Goal: Task Accomplishment & Management: Manage account settings

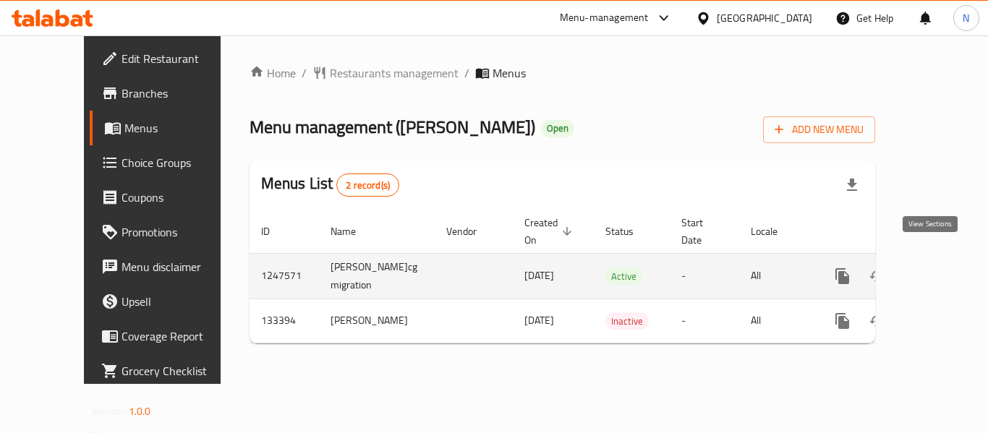
click at [944, 259] on link "enhanced table" at bounding box center [947, 276] width 35 height 35
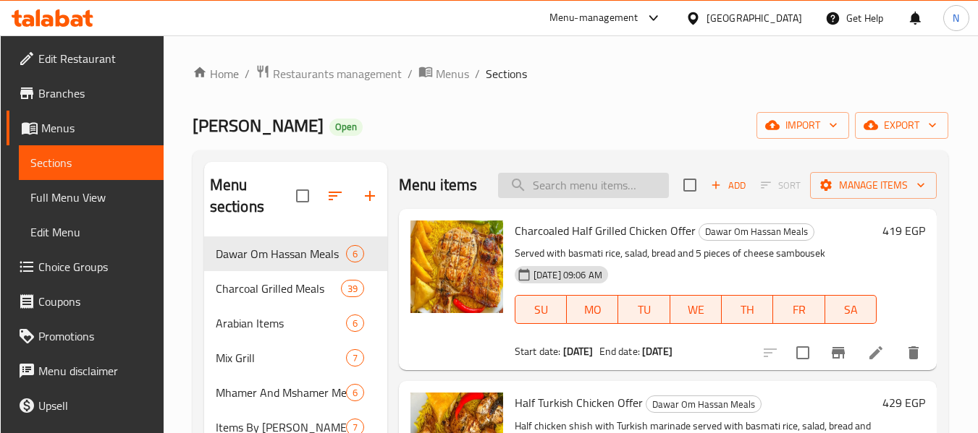
click at [564, 196] on input "search" at bounding box center [583, 185] width 171 height 25
type input "W"
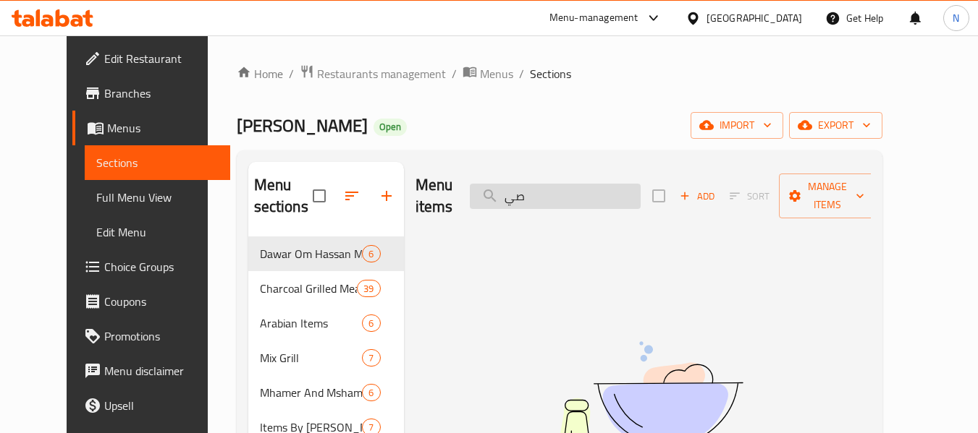
type input "ص"
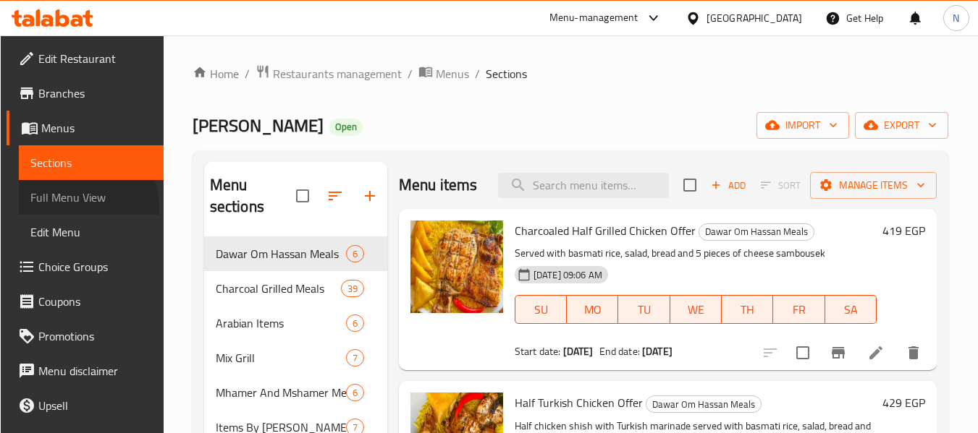
click at [78, 208] on link "Full Menu View" at bounding box center [91, 197] width 145 height 35
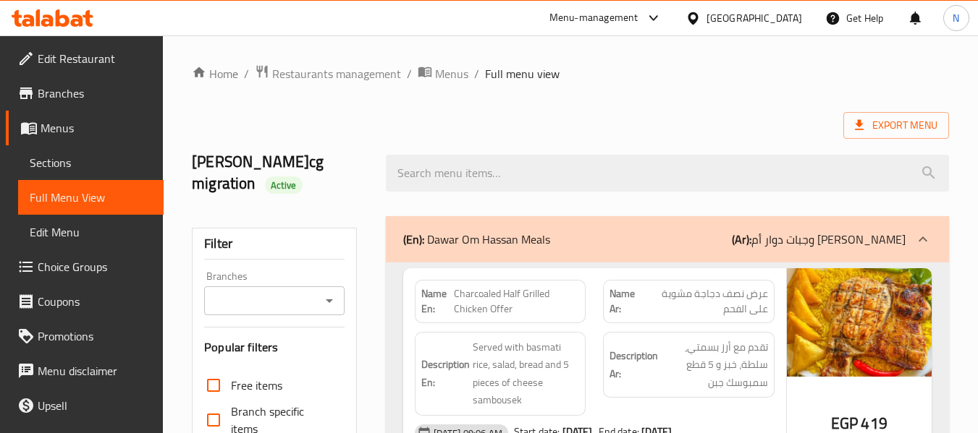
click at [349, 185] on h2 "Dwar Om Hassan-cg migration Active" at bounding box center [280, 172] width 176 height 43
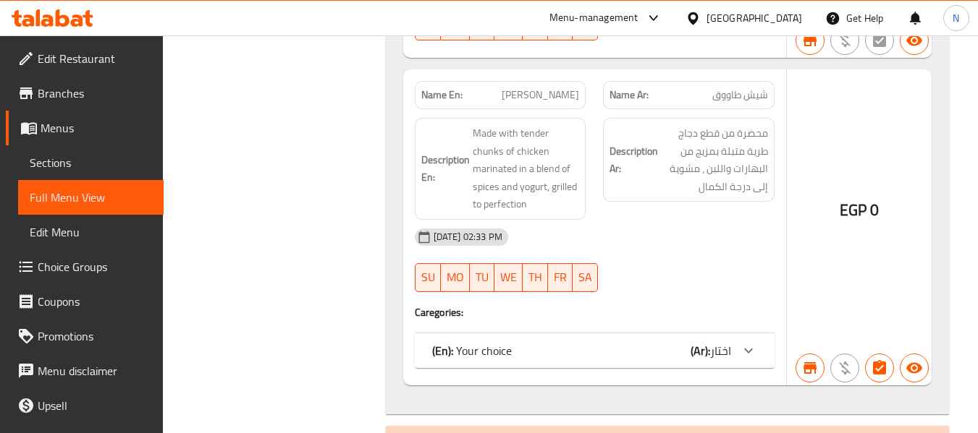
scroll to position [17484, 0]
click at [74, 164] on span "Sections" at bounding box center [91, 162] width 122 height 17
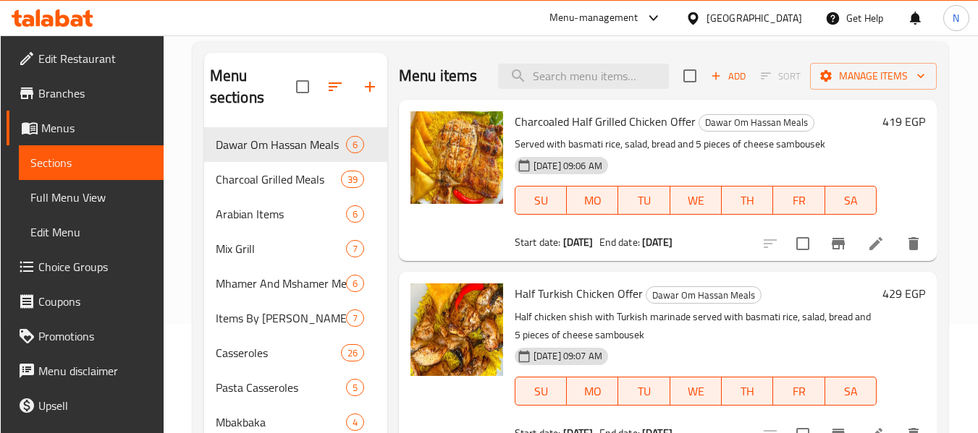
scroll to position [109, 0]
click at [709, 83] on icon "button" at bounding box center [715, 76] width 13 height 13
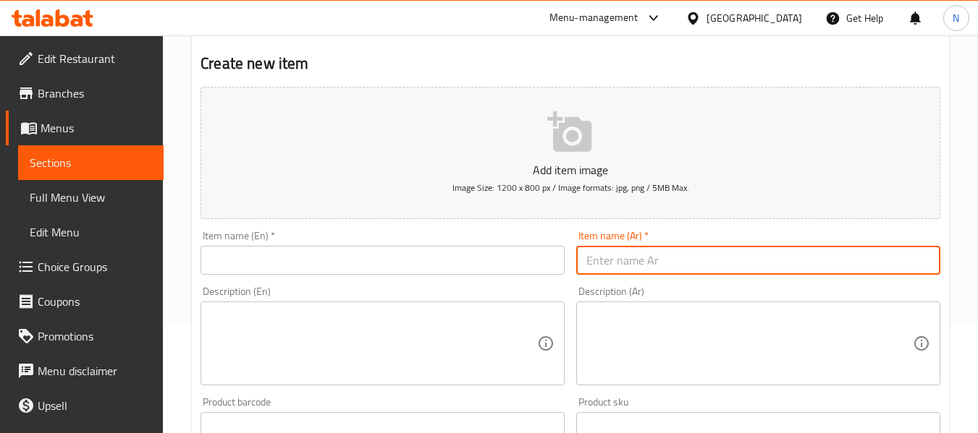
click at [603, 269] on input "text" at bounding box center [758, 260] width 364 height 29
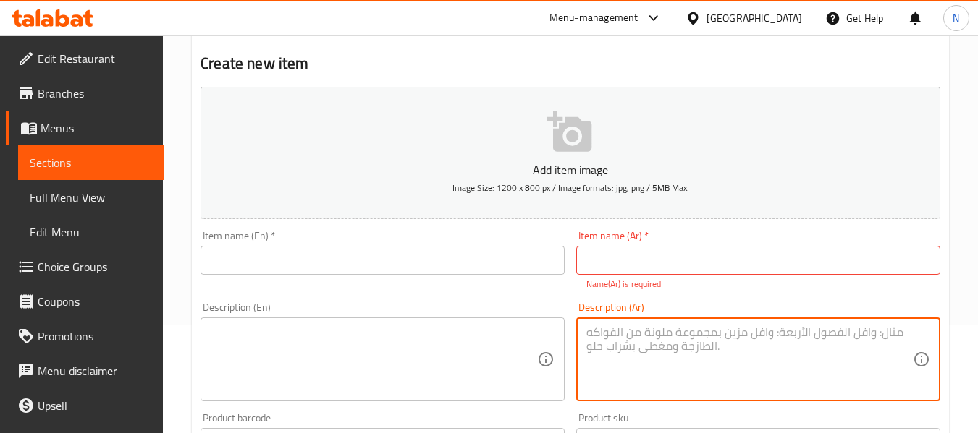
click at [621, 336] on textarea at bounding box center [749, 360] width 326 height 69
paste textarea "صنية العبور ٥ قطع فراخ مندي + ٥ قطع كفته + ٥ قطع سجق + ٥ قطع شيش + ٥ قطع ممبار …"
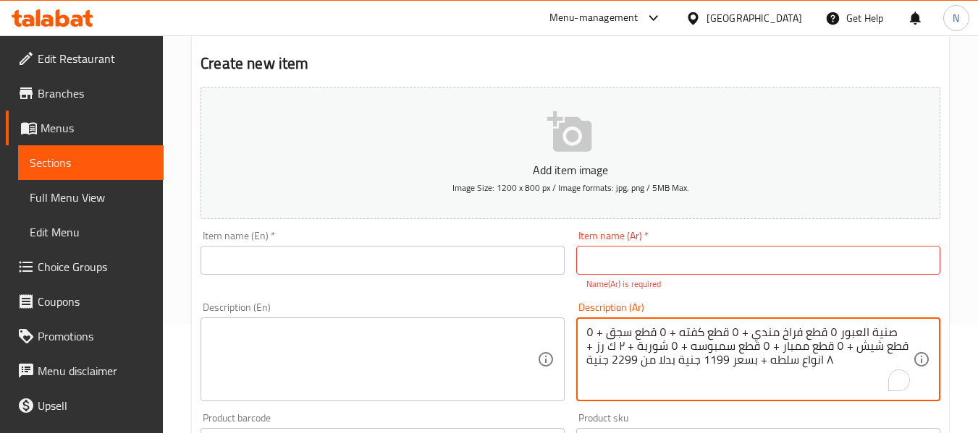
drag, startPoint x: 837, startPoint y: 333, endPoint x: 893, endPoint y: 336, distance: 55.8
click at [893, 336] on textarea "صنية العبور ٥ قطع فراخ مندي + ٥ قطع كفته + ٥ قطع سجق + ٥ قطع شيش + ٥ قطع ممبار …" at bounding box center [749, 360] width 326 height 69
type textarea "٥ قطع فراخ مندي + ٥ قطع كفته + ٥ قطع سجق + ٥ قطع شيش + ٥ قطع ممبار + ٥ قطع سمبو…"
click at [705, 257] on input "text" at bounding box center [758, 260] width 364 height 29
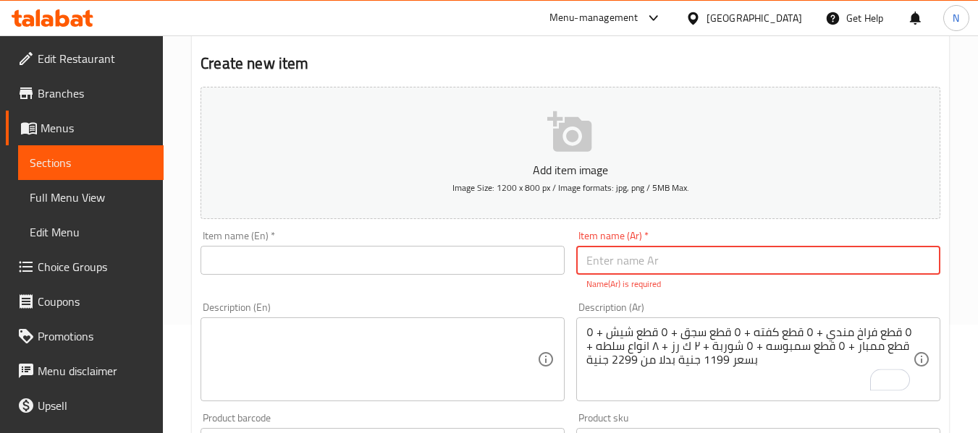
paste input "صنية العبور"
type input "صنية العبور"
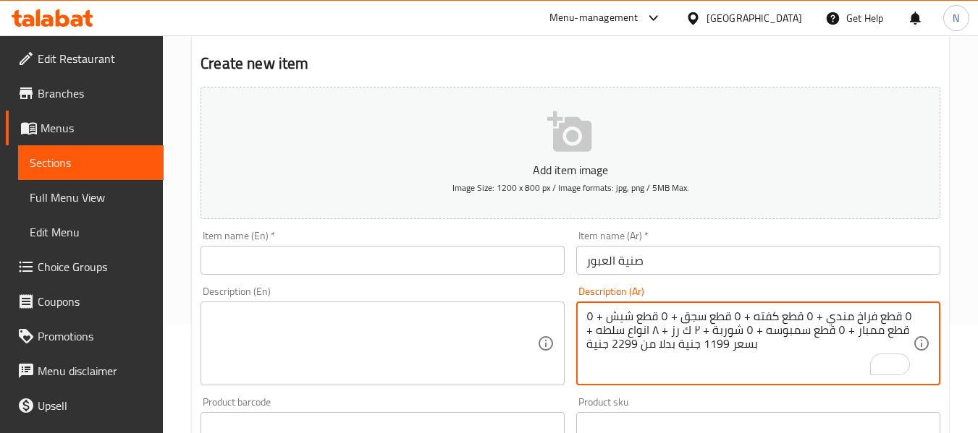
drag, startPoint x: 726, startPoint y: 361, endPoint x: 556, endPoint y: 351, distance: 169.6
drag, startPoint x: 725, startPoint y: 345, endPoint x: 587, endPoint y: 349, distance: 138.3
click at [587, 349] on textarea "٥ قطع فراخ مندي + ٥ قطع كفته + ٥ قطع سجق + ٥ قطع شيش + ٥ قطع ممبار + ٥ قطع سمبو…" at bounding box center [749, 344] width 326 height 69
click at [614, 346] on textarea "٥ قطع فراخ مندي + ٥ قطع كفته + ٥ قطع سجق + ٥ قطع شيش + ٥ قطع ممبار + ٥ قطع سمبو…" at bounding box center [749, 344] width 326 height 69
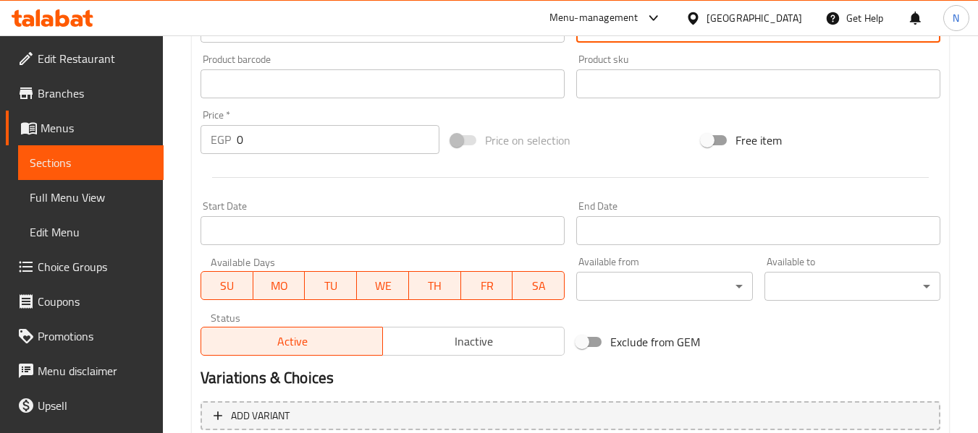
scroll to position [480, 0]
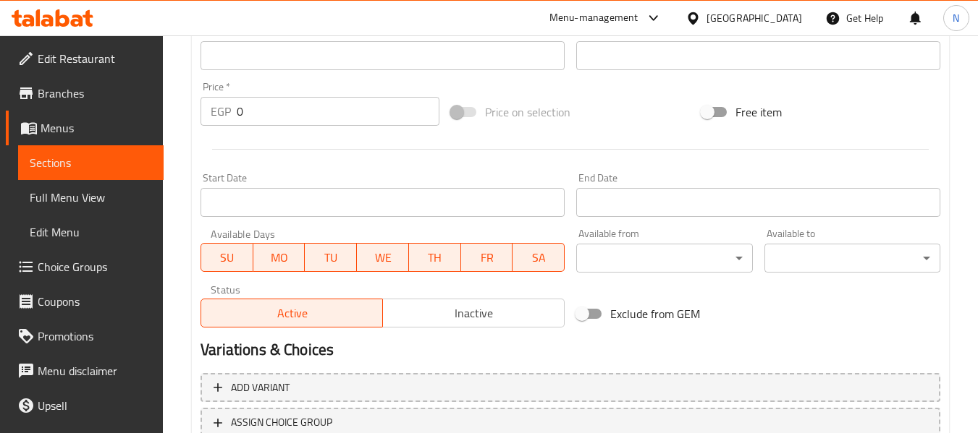
click at [287, 114] on input "0" at bounding box center [338, 111] width 203 height 29
paste input "2299"
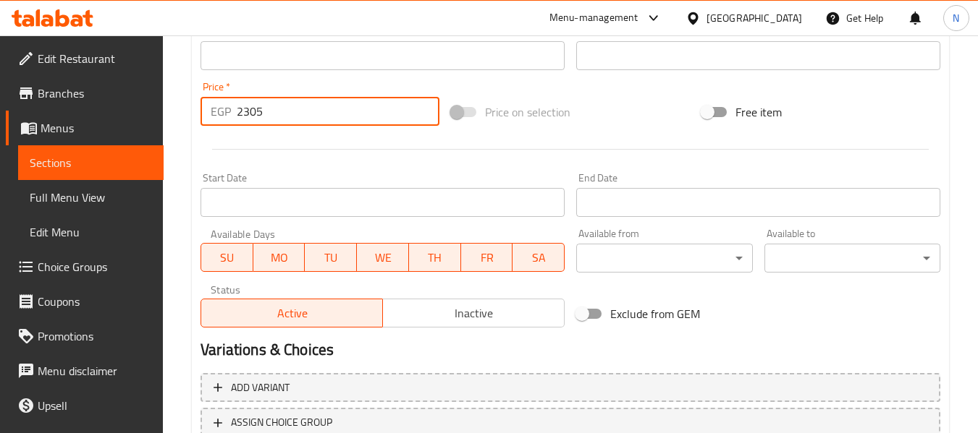
click at [330, 108] on input "2305" at bounding box center [338, 111] width 203 height 29
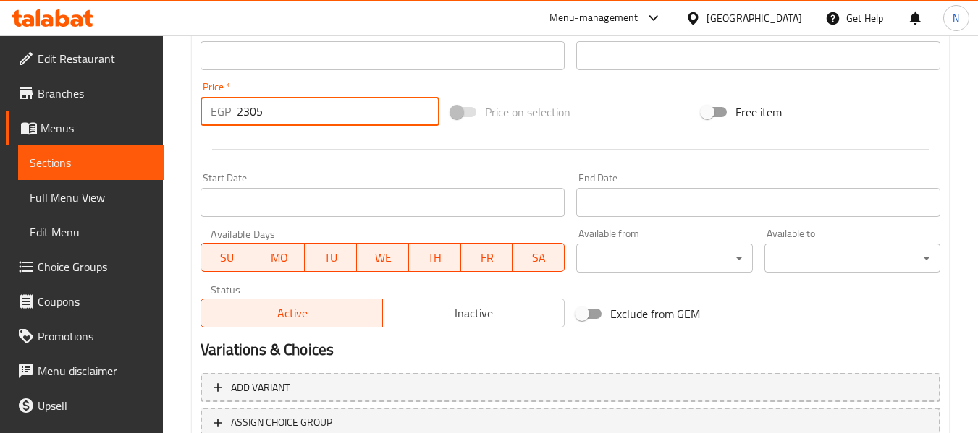
paste input "299"
type input "2299"
click at [619, 132] on div at bounding box center [570, 149] width 751 height 35
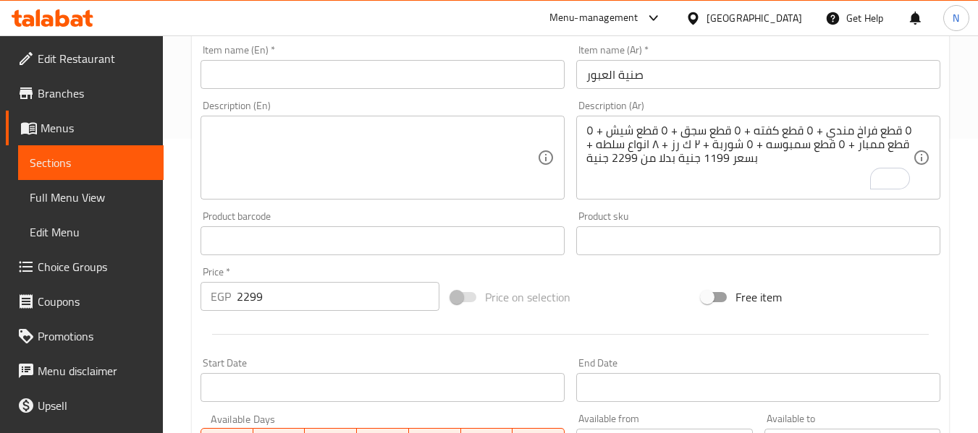
scroll to position [294, 0]
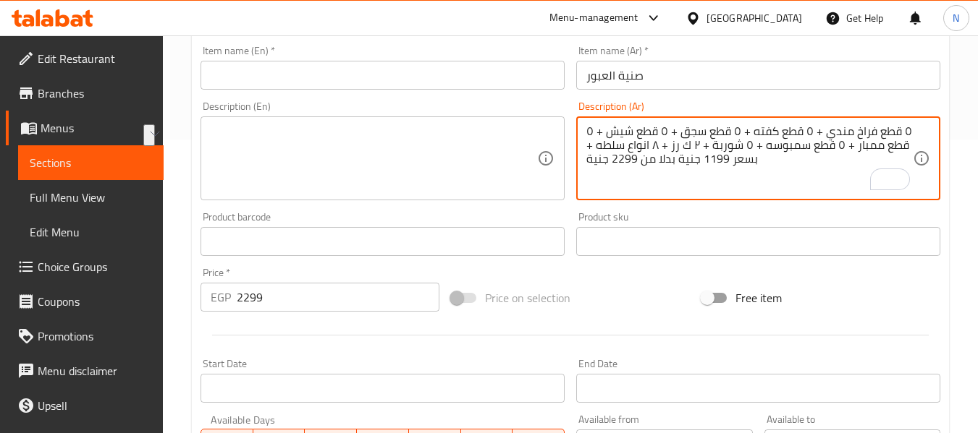
drag, startPoint x: 766, startPoint y: 161, endPoint x: 566, endPoint y: 162, distance: 199.7
click at [811, 129] on textarea "٥ قطع فراخ مندي + ٥ قطع كفته + ٥ قطع سجق + ٥ قطع شيش + ٥ قطع ممبار + ٥ قطع سمبو…" at bounding box center [749, 158] width 326 height 69
click at [710, 148] on textarea "٥ قطع فراخ مندي + ٥ قطع كفته + ٥ قطع سجق + ٥ قطع شيش + ٥ قطع ممبار + ٥ قطع سمبو…" at bounding box center [749, 158] width 326 height 69
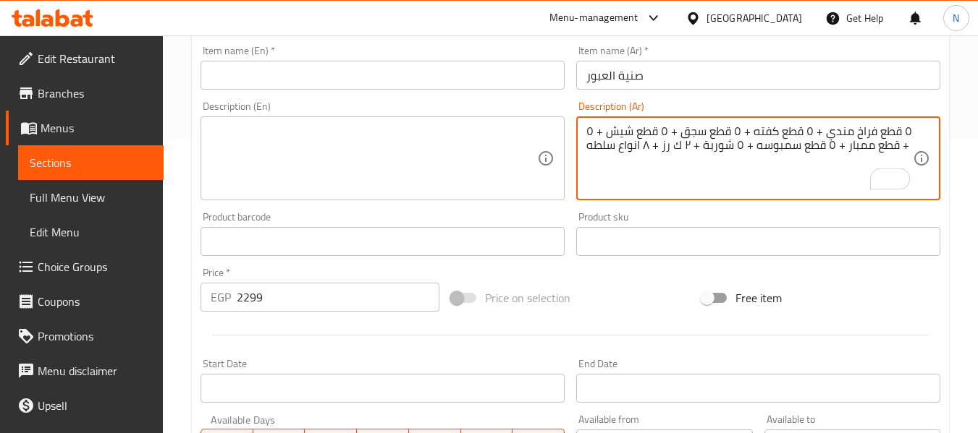
click at [710, 148] on textarea "٥ قطع فراخ مندي + ٥ قطع كفته + ٥ قطع سجق + ٥ قطع شيش + ٥ قطع ممبار + ٥ قطع سمبو…" at bounding box center [749, 158] width 326 height 69
click at [855, 140] on textarea "٥ قطع فراخ مندي + ٥ قطع كفته + ٥ قطع سجق + ٥ قطع شيش + ٥ قطع ممبار + ٥ قطع سمبو…" at bounding box center [749, 158] width 326 height 69
click at [611, 132] on textarea "٥ قطع فراخ مندي، ٥ قطع كفته، ٥ قطع سجق، ٥ قطع شيش + ٥ قطع ممبار + ٥ قطع سمبوسه …" at bounding box center [749, 158] width 326 height 69
click at [708, 150] on textarea "٥ قطع فراخ مندي، ٥ قطع كفته، ٥ قطع سجق، ٥ قطع شيش، ٥ قطع ممبار، ٥ قطع سمبوسه، ٥…" at bounding box center [749, 158] width 326 height 69
click at [637, 148] on textarea "٥ قطع فراخ مندي، ٥ قطع كفته، ٥ قطع سجق، ٥ قطع شيش، ٥ قطع ممبار، ٥ قطع سمبوسه، ٥…" at bounding box center [749, 158] width 326 height 69
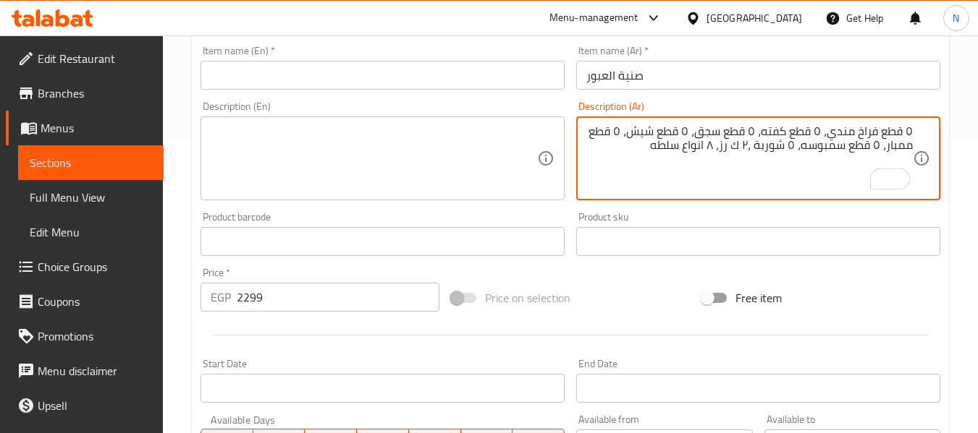
type textarea "٥ قطع فراخ مندي، ٥ قطع كفته، ٥ قطع سجق، ٥ قطع شيش، ٥ قطع ممبار، ٥ قطع سمبوسه، ٥…"
click at [627, 143] on textarea "٥ قطع فراخ مندي، ٥ قطع كفته، ٥ قطع سجق، ٥ قطع شيش، ٥ قطع ممبار، ٥ قطع سمبوسه، ٥…" at bounding box center [749, 158] width 326 height 69
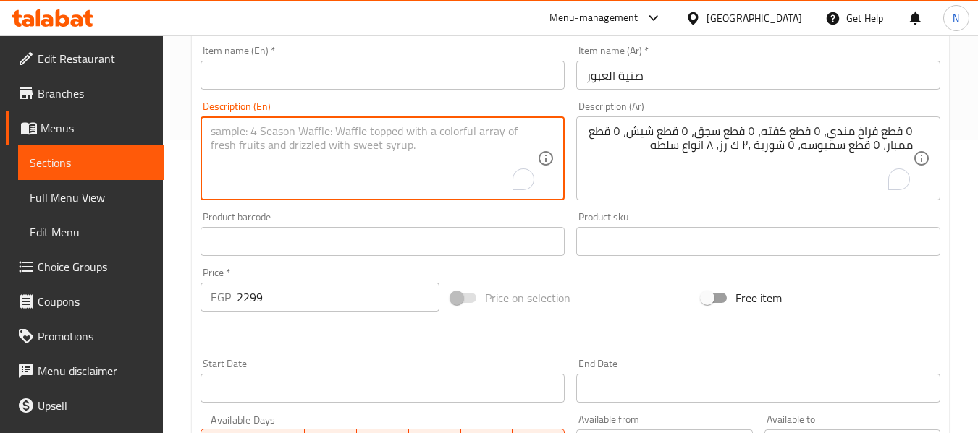
click at [384, 137] on textarea "To enrich screen reader interactions, please activate Accessibility in Grammarl…" at bounding box center [374, 158] width 326 height 69
paste textarea "5 pieces of Mandi chicken, 5 pieces of kofta, 5 pieces of sausage, 5 pieces of …"
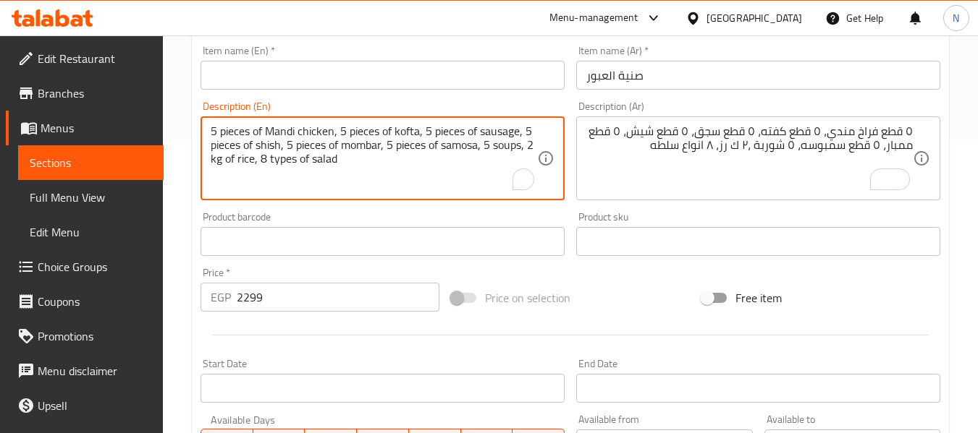
type textarea "5 pieces of Mandi chicken, 5 pieces of kofta, 5 pieces of sausage, 5 pieces of …"
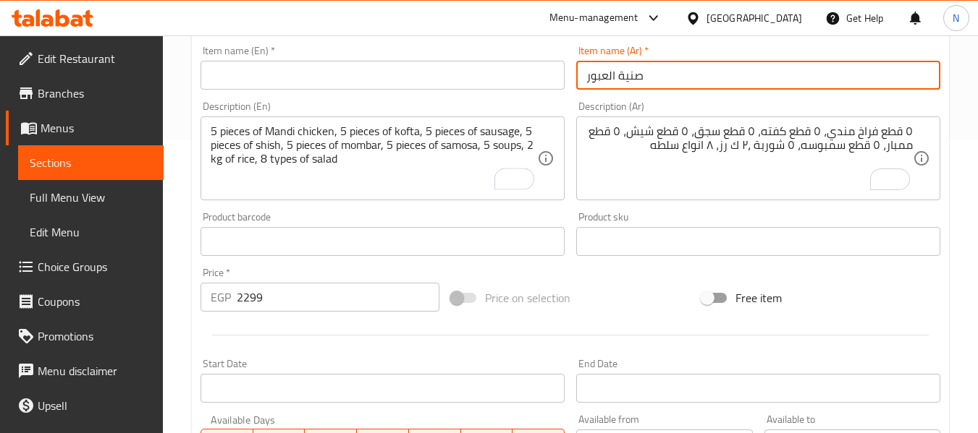
click at [627, 77] on input "صنية العبور" at bounding box center [758, 75] width 364 height 29
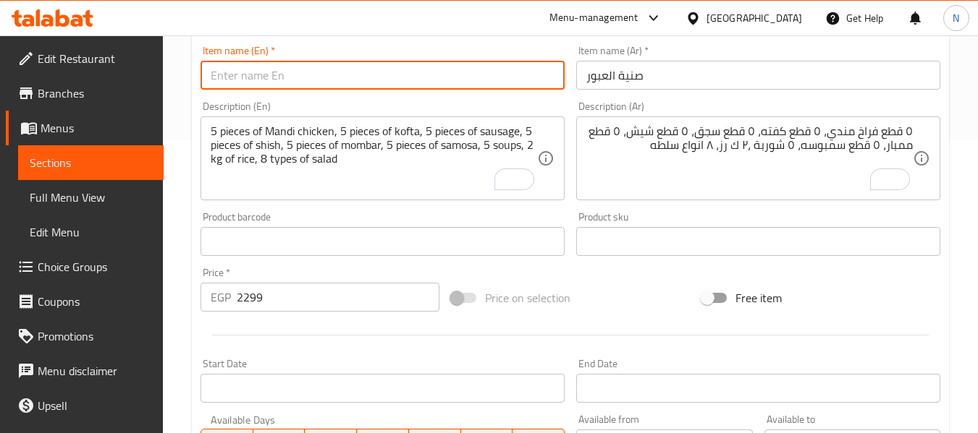
click at [423, 81] on input "text" at bounding box center [382, 75] width 364 height 29
type input "Tray el Oubour"
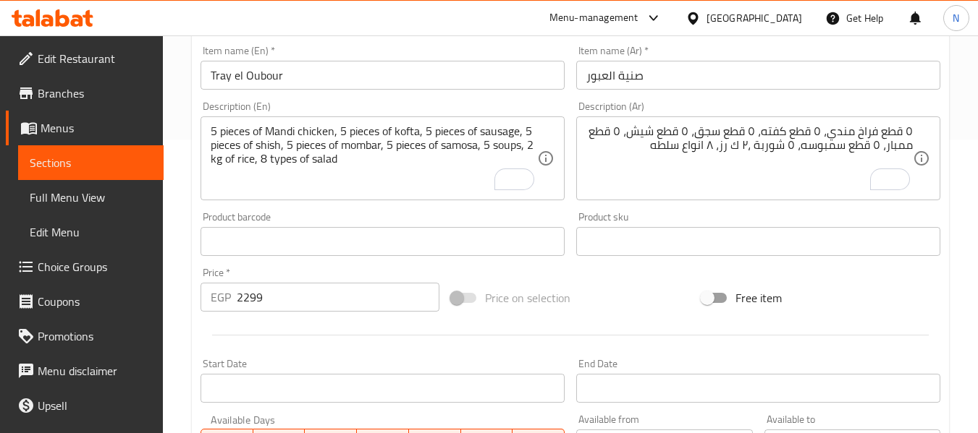
click at [190, 108] on div "Home / Restaurants management / Menus / Sections / item / create Dawar Om Hassa…" at bounding box center [570, 235] width 815 height 987
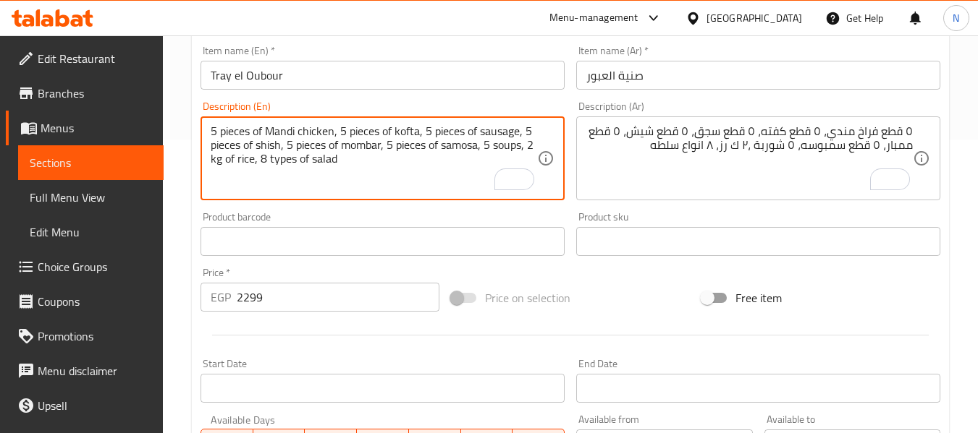
click at [242, 161] on textarea "5 pieces of Mandi chicken, 5 pieces of kofta, 5 pieces of sausage, 5 pieces of …" at bounding box center [374, 158] width 326 height 69
paste textarea "is with curry"
type textarea "5 pieces of Mandi chicken, 5 pieces of kofta, 5 pieces of sausage, 5 pieces of …"
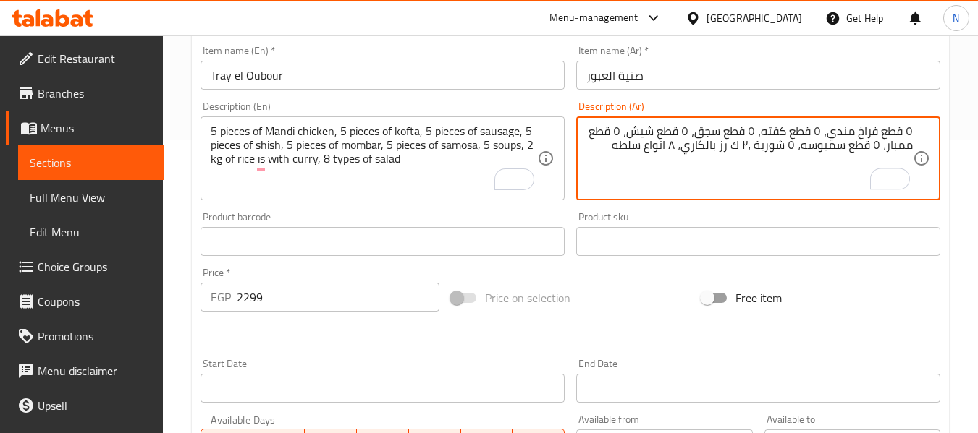
type textarea "٥ قطع فراخ مندي، ٥ قطع كفته، ٥ قطع سجق، ٥ قطع شيش، ٥ قطع ممبار، ٥ قطع سمبوسه، ٥…"
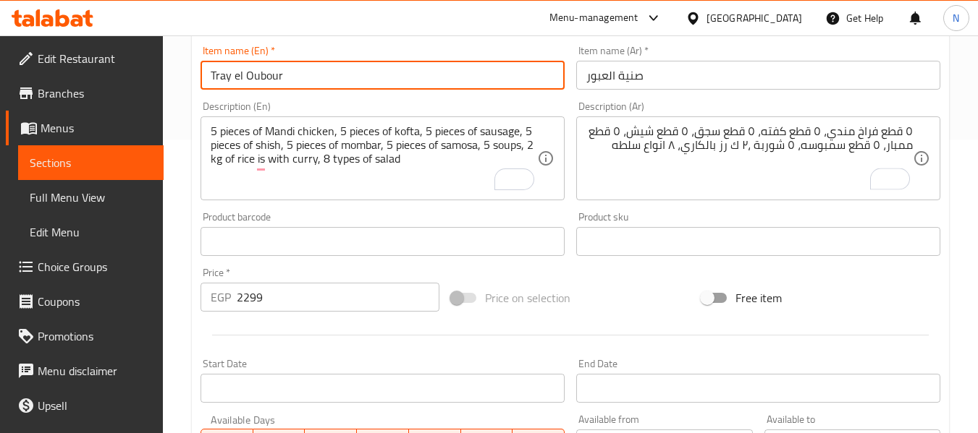
click at [444, 73] on input "Tray el Oubour" at bounding box center [382, 75] width 364 height 29
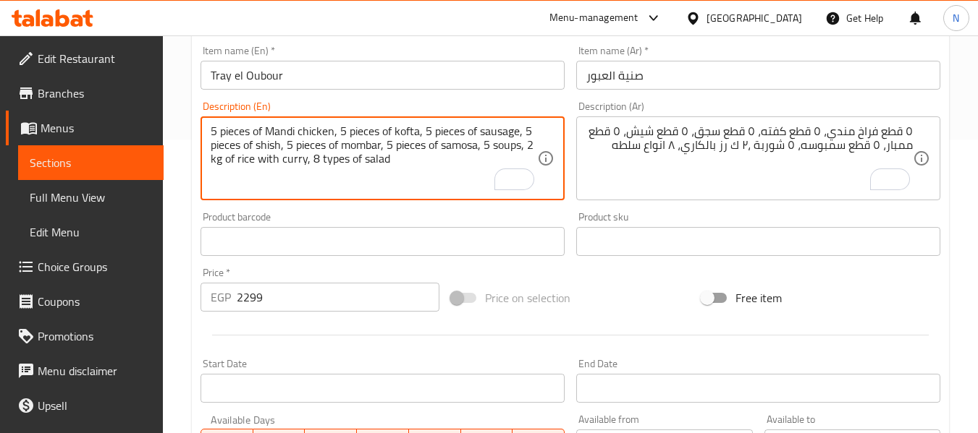
scroll to position [589, 0]
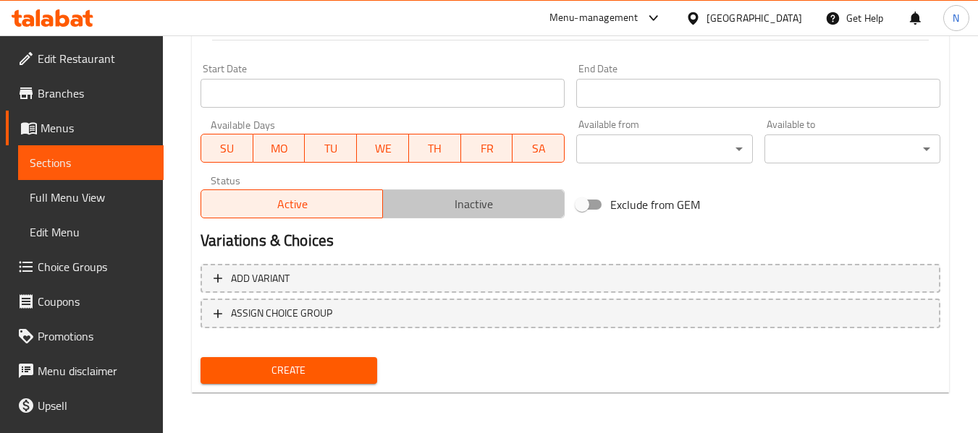
click at [430, 198] on span "Inactive" at bounding box center [474, 204] width 170 height 21
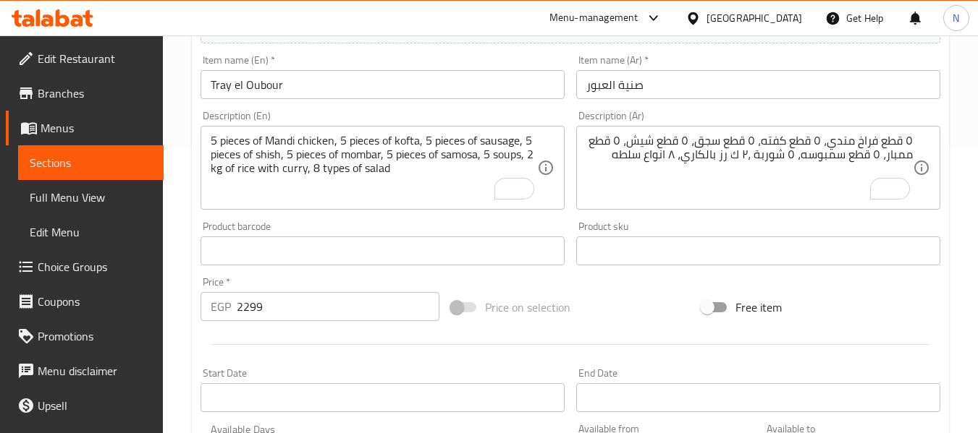
scroll to position [284, 0]
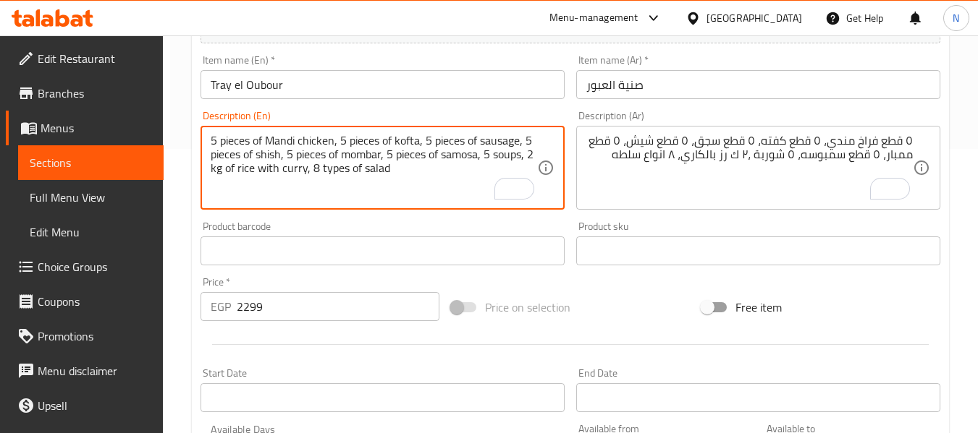
click at [512, 157] on textarea "5 pieces of Mandi chicken, 5 pieces of kofta, 5 pieces of sausage, 5 pieces of …" at bounding box center [374, 168] width 326 height 69
paste textarea "Orzo soup"
click at [443, 158] on textarea "5 pieces of Mandi chicken, 5 pieces of kofta, 5 pieces of sausage, 5 pieces of …" at bounding box center [374, 168] width 326 height 69
click at [452, 156] on textarea "5 pieces of Mandi chicken, 5 pieces of kofta, 5 pieces of sausage, 5 pieces of …" at bounding box center [374, 168] width 326 height 69
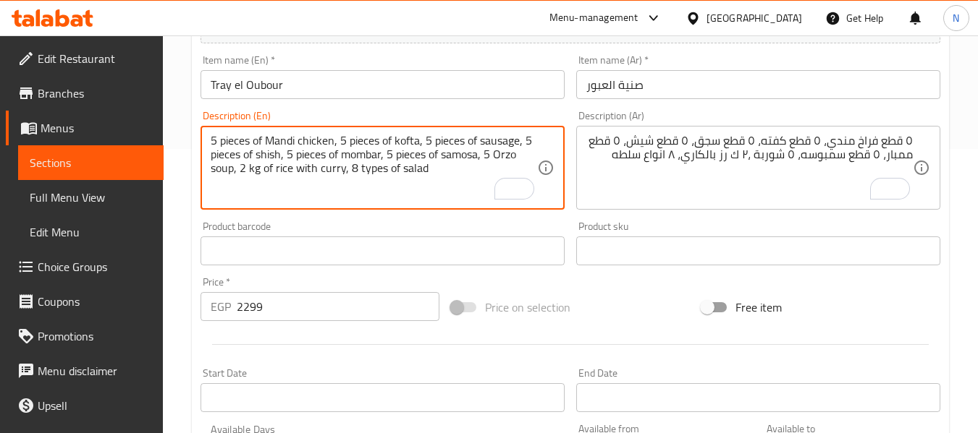
click at [440, 156] on textarea "5 pieces of Mandi chicken, 5 pieces of kofta, 5 pieces of sausage, 5 pieces of …" at bounding box center [374, 168] width 326 height 69
paste textarea "cheese"
type textarea "5 pieces of Mandi chicken, 5 pieces of kofta, 5 pieces of sausage, 5 pieces of …"
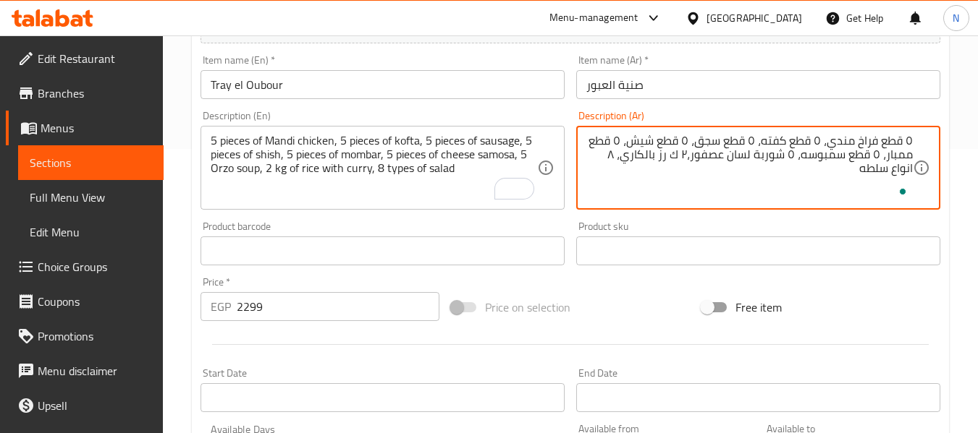
click at [800, 157] on textarea "٥ قطع فراخ مندي، ٥ قطع كفته، ٥ قطع سجق، ٥ قطع شيش، ٥ قطع ممبار، ٥ قطع سمبوسه، ٥…" at bounding box center [749, 168] width 326 height 69
type textarea "٥ قطع فراخ مندي، ٥ قطع كفته، ٥ قطع سجق، ٥ قطع شيش، ٥ قطع ممبار، ٥ قطع سمبوسه جب…"
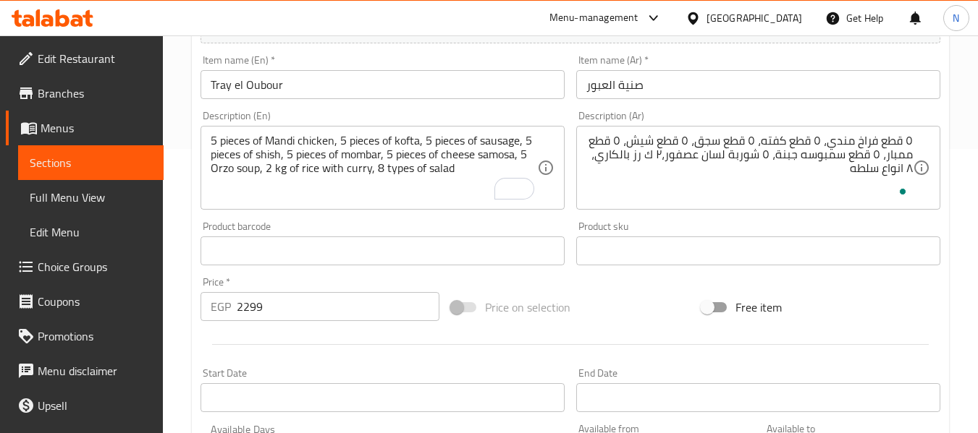
click at [525, 116] on div "Description (En) 5 pieces of Mandi chicken, 5 pieces of kofta, 5 pieces of saus…" at bounding box center [382, 160] width 364 height 99
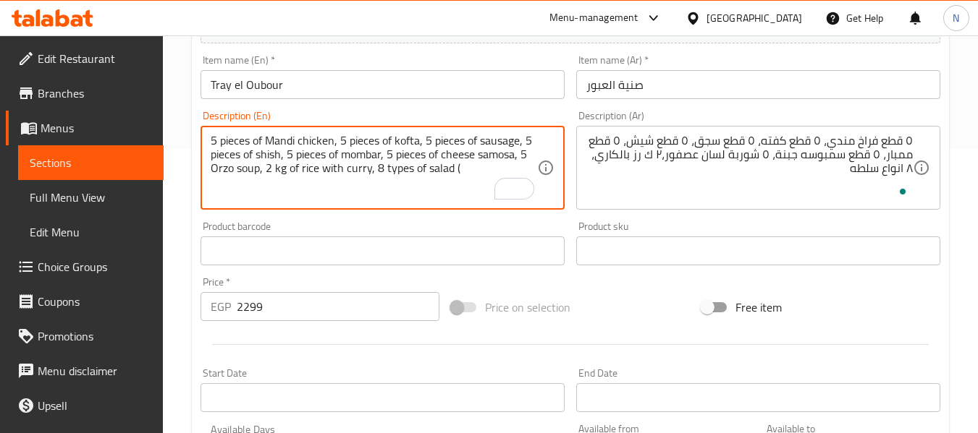
click at [465, 177] on textarea "5 pieces of Mandi chicken, 5 pieces of kofta, 5 pieces of sausage, 5 pieces of …" at bounding box center [374, 168] width 326 height 69
paste textarea "green salad, 2 tehina, 2 pickles"
click at [255, 178] on textarea "5 pieces of Mandi chicken, 5 pieces of kofta, 5 pieces of sausage, 5 pieces of …" at bounding box center [374, 168] width 326 height 69
click at [252, 187] on textarea "5 pieces of Mandi chicken, 5 pieces of kofta, 5 pieces of sausage, 5 pieces of …" at bounding box center [374, 168] width 326 height 69
click at [523, 169] on textarea "5 pieces of Mandi chicken, 5 pieces of kofta, 5 pieces of sausage, 5 pieces of …" at bounding box center [374, 168] width 326 height 69
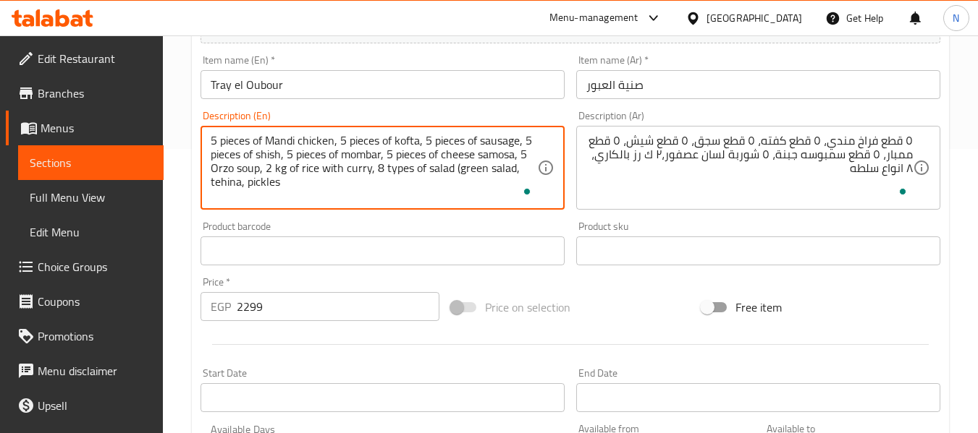
click at [299, 187] on textarea "5 pieces of Mandi chicken, 5 pieces of kofta, 5 pieces of sausage, 5 pieces of …" at bounding box center [374, 168] width 326 height 69
click at [381, 175] on textarea "5 pieces of Mandi chicken, 5 pieces of kofta, 5 pieces of sausage, 5 pieces of …" at bounding box center [374, 168] width 326 height 69
click at [457, 167] on textarea "5 pieces of Mandi chicken, 5 pieces of kofta, 5 pieces of sausage, 5 pieces of …" at bounding box center [374, 168] width 326 height 69
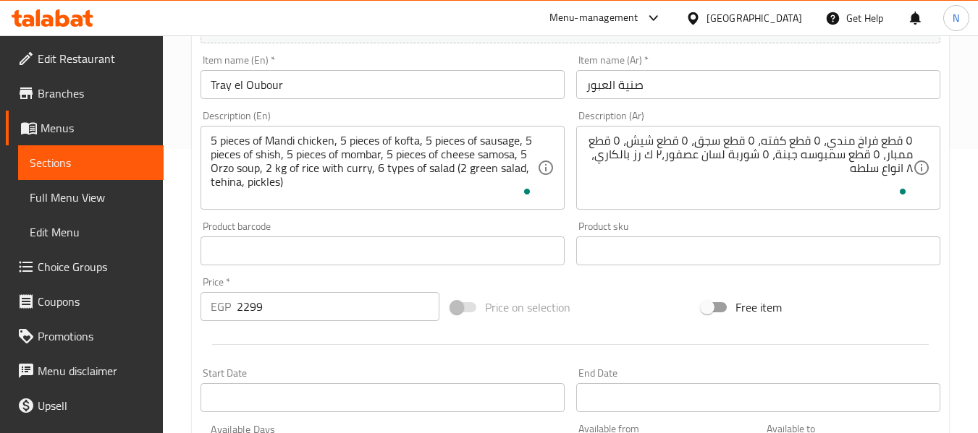
click at [209, 180] on div "5 pieces of Mandi chicken, 5 pieces of kofta, 5 pieces of sausage, 5 pieces of …" at bounding box center [382, 168] width 364 height 84
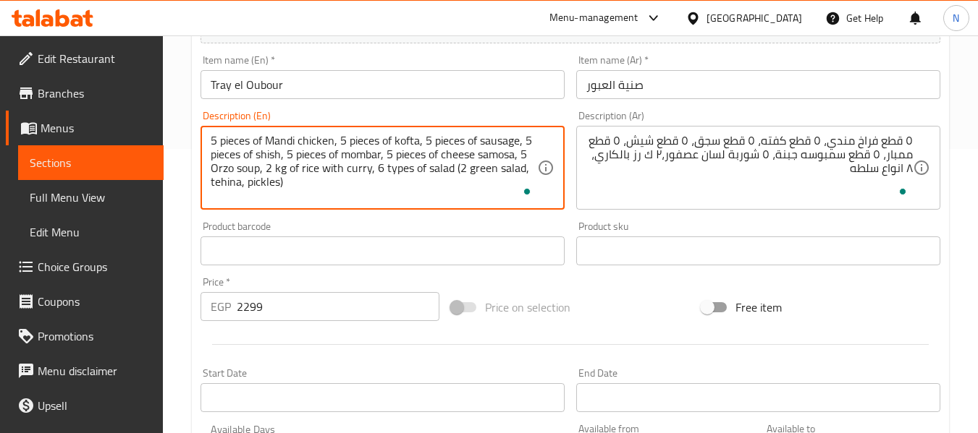
click at [211, 182] on textarea "5 pieces of Mandi chicken, 5 pieces of kofta, 5 pieces of sausage, 5 pieces of …" at bounding box center [374, 168] width 326 height 69
click at [247, 187] on textarea "5 pieces of Mandi chicken, 5 pieces of kofta, 5 pieces of sausage, 5 pieces of …" at bounding box center [374, 168] width 326 height 69
click at [319, 184] on textarea "5 pieces of Mandi chicken, 5 pieces of kofta, 5 pieces of sausage, 5 pieces of …" at bounding box center [374, 168] width 326 height 69
type textarea "5 pieces of Mandi chicken, 5 pieces of kofta, 5 pieces of sausage, 5 pieces of …"
click at [297, 90] on input "Tray el Oubour" at bounding box center [382, 84] width 364 height 29
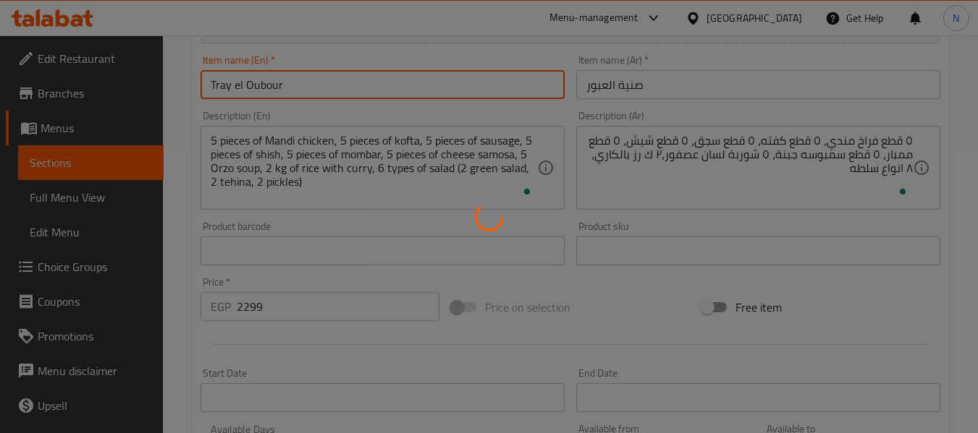
type input "0"
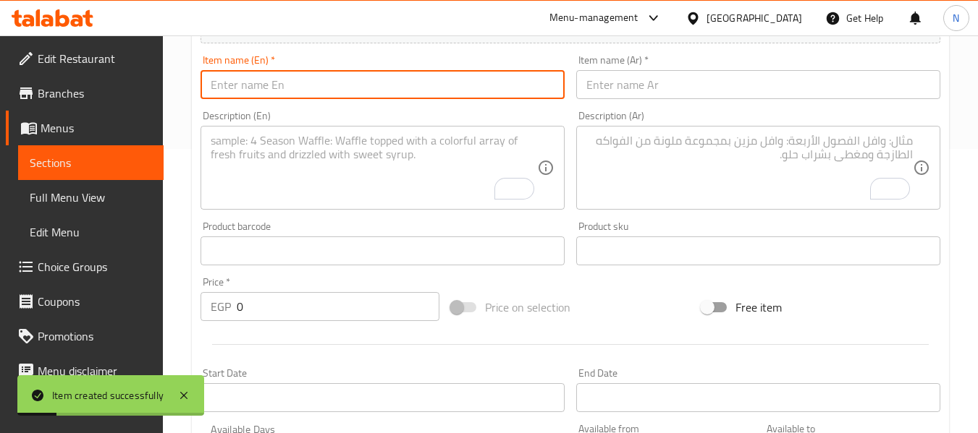
scroll to position [0, 0]
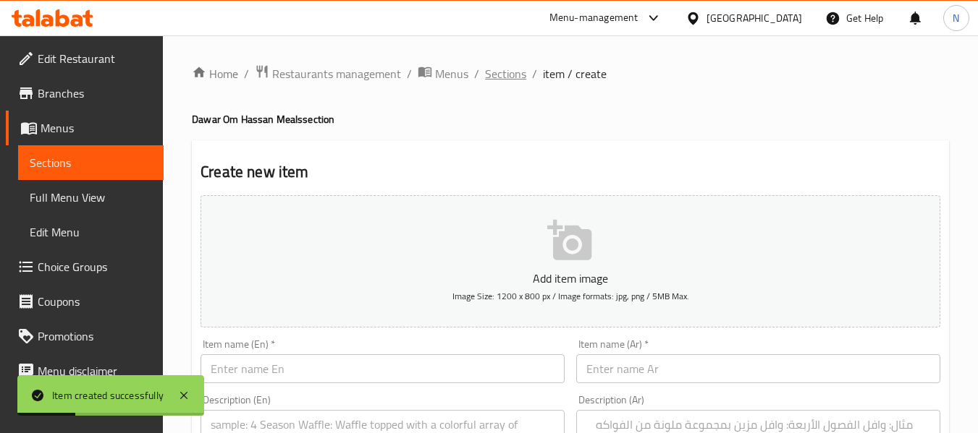
click at [509, 72] on span "Sections" at bounding box center [505, 73] width 41 height 17
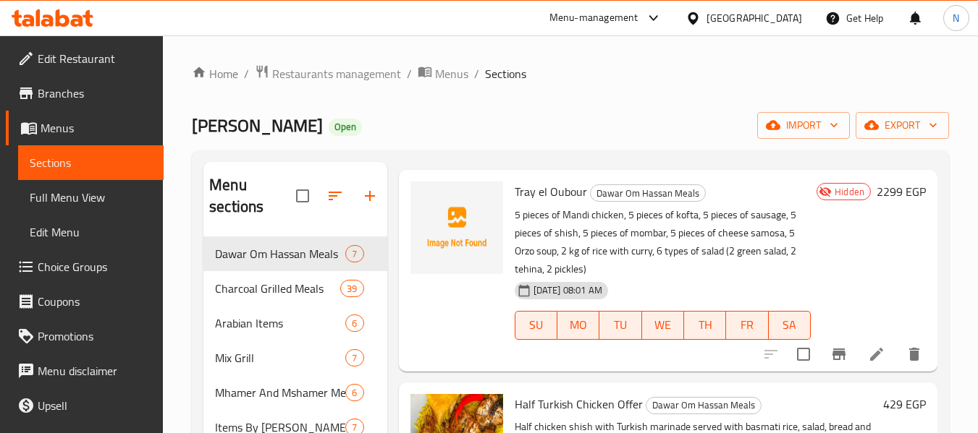
scroll to position [212, 0]
click at [873, 363] on icon at bounding box center [876, 353] width 17 height 17
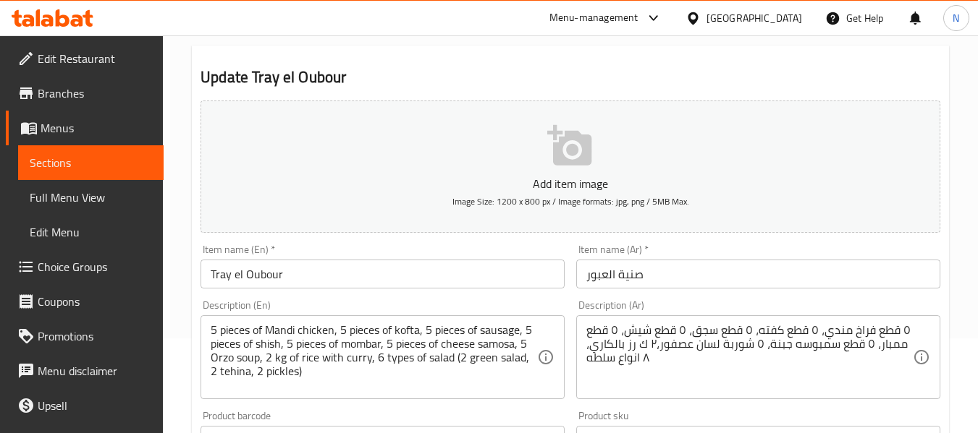
scroll to position [203, 0]
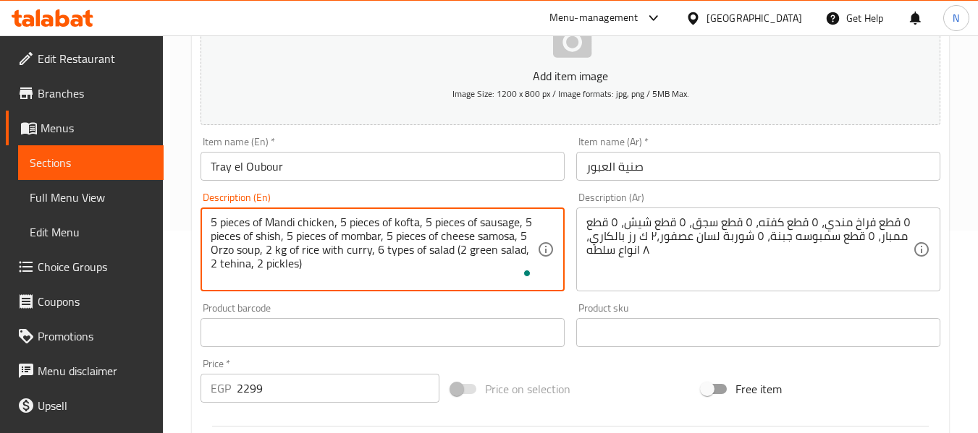
drag, startPoint x: 452, startPoint y: 252, endPoint x: 456, endPoint y: 272, distance: 20.7
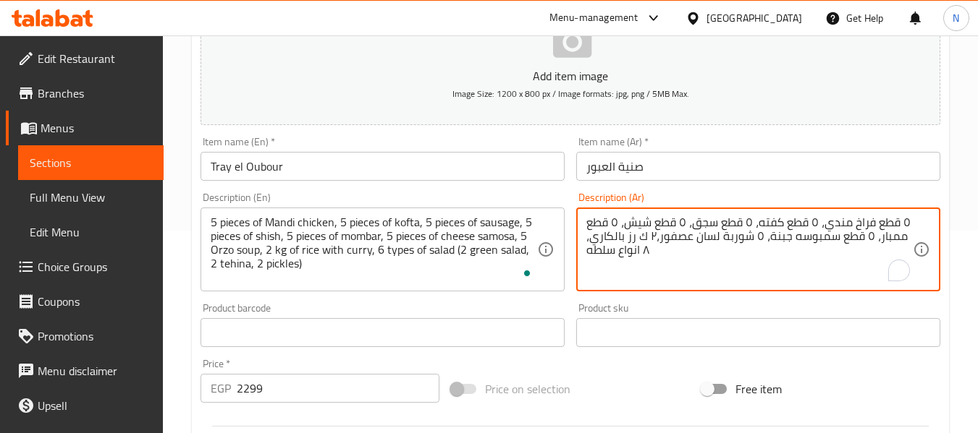
click at [675, 264] on textarea "٥ قطع فراخ مندي، ٥ قطع كفته، ٥ قطع سجق، ٥ قطع شيش، ٥ قطع ممبار، ٥ قطع سمبوسه جب…" at bounding box center [749, 250] width 326 height 69
click at [671, 256] on textarea "٥ قطع فراخ مندي، ٥ قطع كفته، ٥ قطع سجق، ٥ قطع شيش، ٥ قطع ممبار، ٥ قطع سمبوسه جب…" at bounding box center [749, 250] width 326 height 69
paste textarea "(2 سلطة خضراء، 2 طحينة، 2 مخلل)"
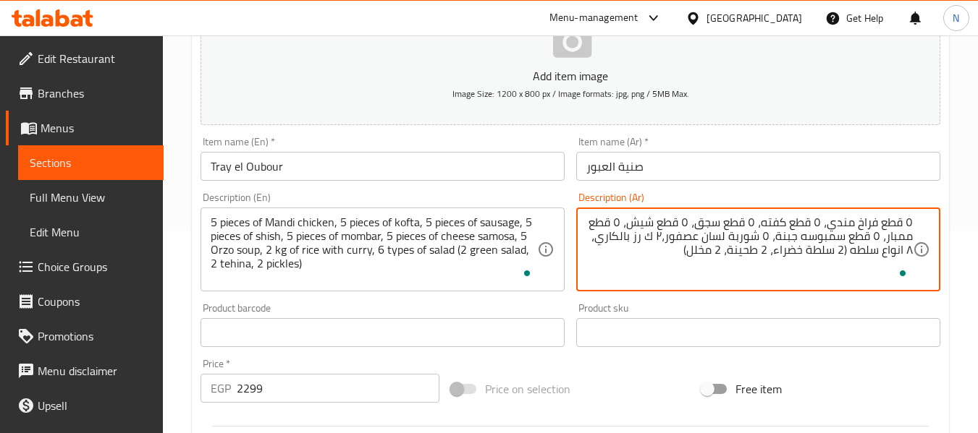
type textarea "٥ قطع فراخ مندي، ٥ قطع كفته، ٥ قطع سجق، ٥ قطع شيش، ٥ قطع ممبار، ٥ قطع سمبوسه جب…"
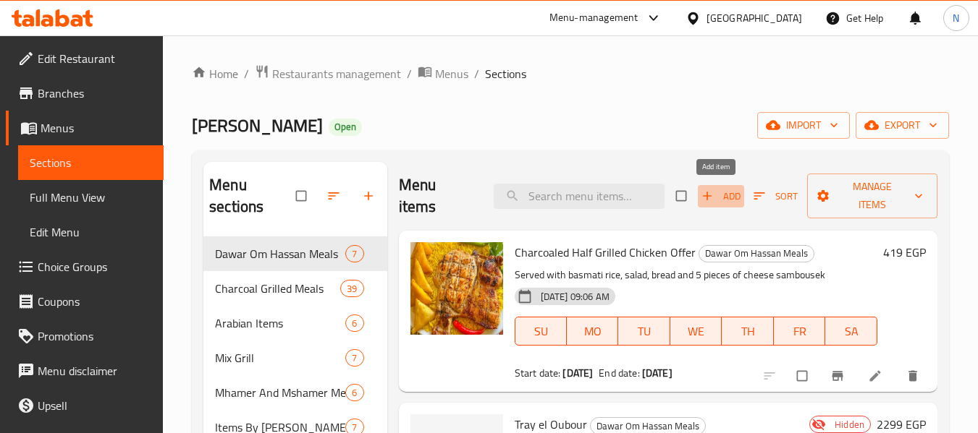
click at [719, 191] on span "Add" at bounding box center [720, 196] width 39 height 17
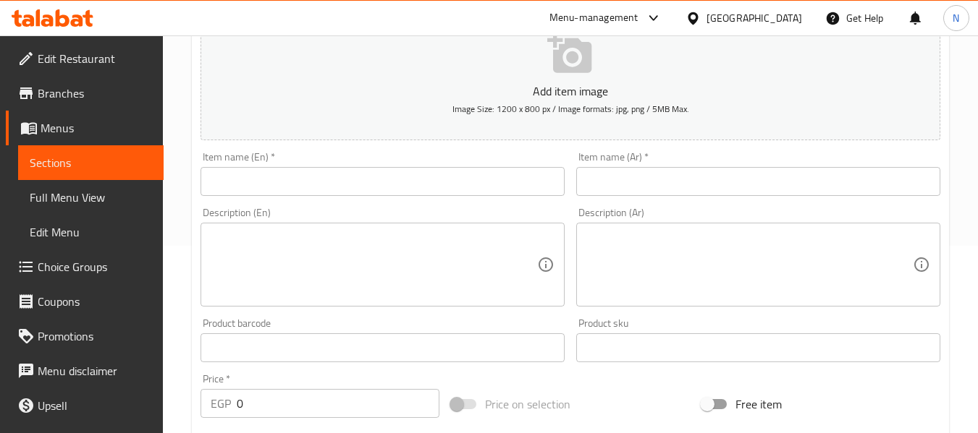
scroll to position [189, 0]
click at [672, 247] on textarea at bounding box center [749, 263] width 326 height 69
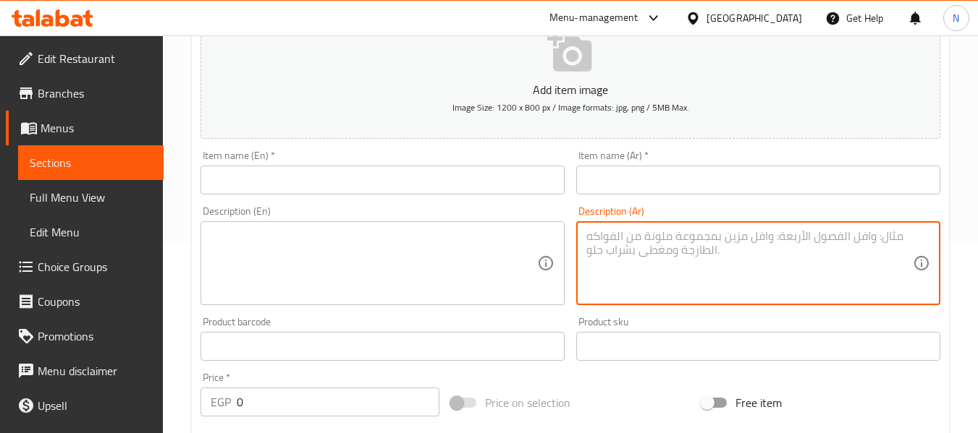
paste textarea "صنية صائد الدبابات ½فرخه مندي +½ فرخه مشوي + كيلو مشويات ( كفته +سجق +طرب +شيش)…"
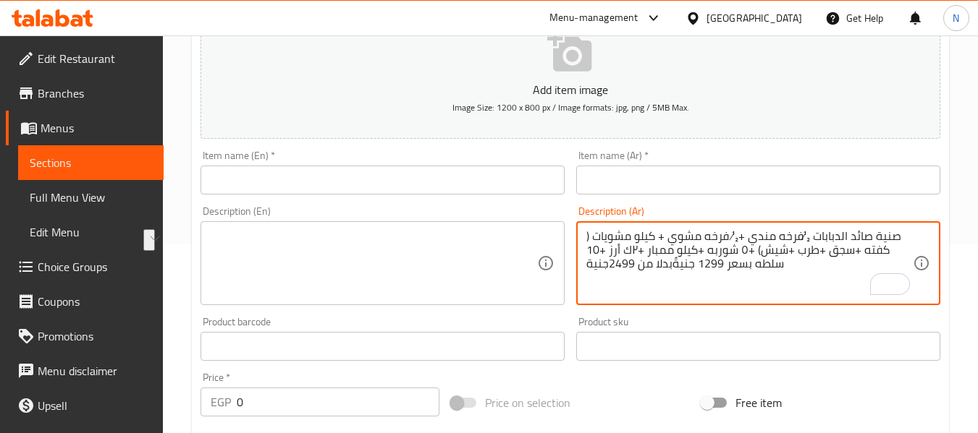
drag, startPoint x: 808, startPoint y: 236, endPoint x: 897, endPoint y: 238, distance: 88.3
click at [897, 238] on textarea "صنية صائد الدبابات ½فرخه مندي +½ فرخه مشوي + كيلو مشويات ( كفته +سجق +طرب +شيش)…" at bounding box center [749, 263] width 326 height 69
type textarea "½فرخه مندي +½ فرخه مشوي + كيلو مشويات ( كفته +سجق +طرب +شيش) +٥ شوربه +كيلو ممب…"
click at [617, 190] on input "text" at bounding box center [758, 180] width 364 height 29
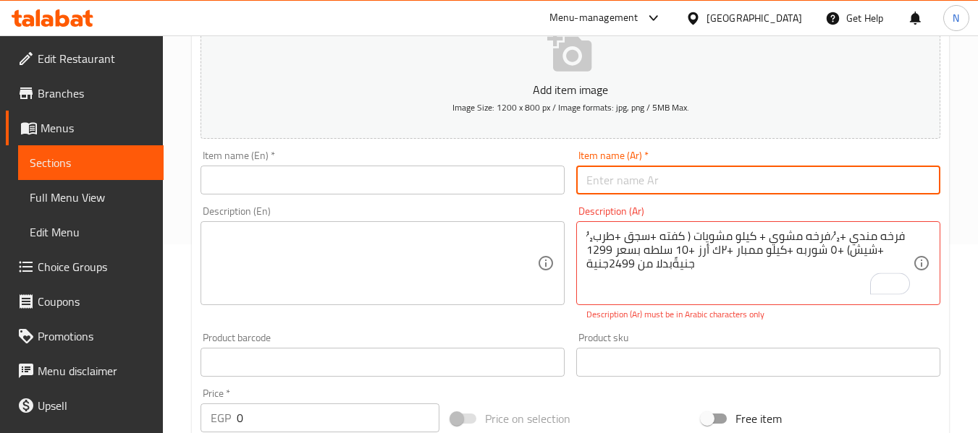
paste input "صنية صائد الدبابات"
type input "صنية صائد الدبابات"
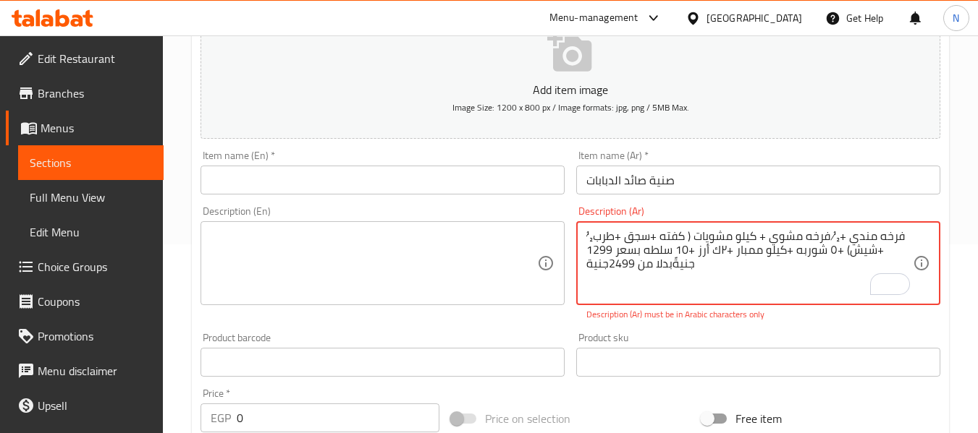
click at [827, 237] on textarea "½فرخه مندي +½ فرخه مشوي + كيلو مشويات ( كفته +سجق +طرب +شيش) +٥ شوربه +كيلو ممب…" at bounding box center [749, 263] width 326 height 69
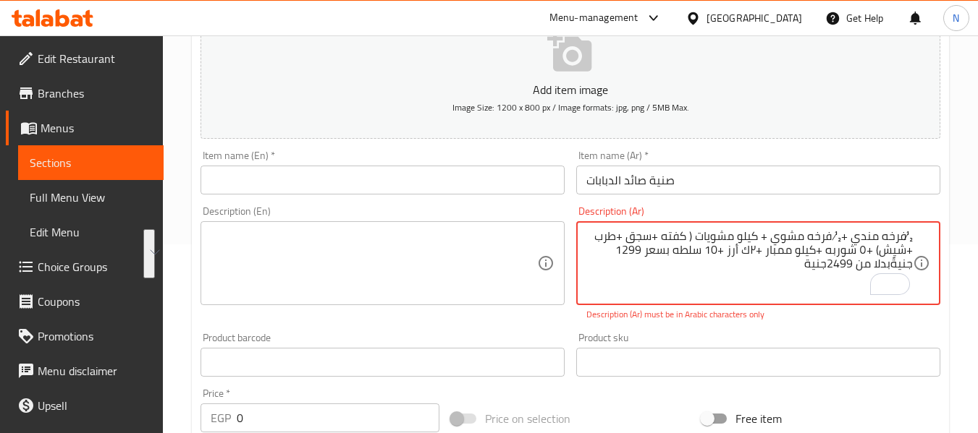
click at [830, 273] on textarea "½فرخه مندي +½ فرخه مشوي + كيلو مشويات ( كفته +سجق +طرب +شيش) +٥ شوربه +كيلو ممب…" at bounding box center [749, 263] width 326 height 69
click at [902, 234] on textarea "½فرخه مندي +½ فرخه مشوي + كيلو مشويات ( كفته +سجق +طرب +شيش) +٥ شوربه +كيلو ممب…" at bounding box center [749, 263] width 326 height 69
click at [835, 266] on textarea "1\2 فرخه مندي +1\2 فرخه مشوي + كيلو مشويات ( كفته +سجق +طرب +شيش) +٥ شوربه +كيل…" at bounding box center [749, 263] width 326 height 69
click at [827, 266] on textarea "1\2 فرخه مندي +1\2 فرخه مشوي + كيلو مشويات ( كفته +سجق +طرب +شيش) +٥ شوربه +كيل…" at bounding box center [749, 263] width 326 height 69
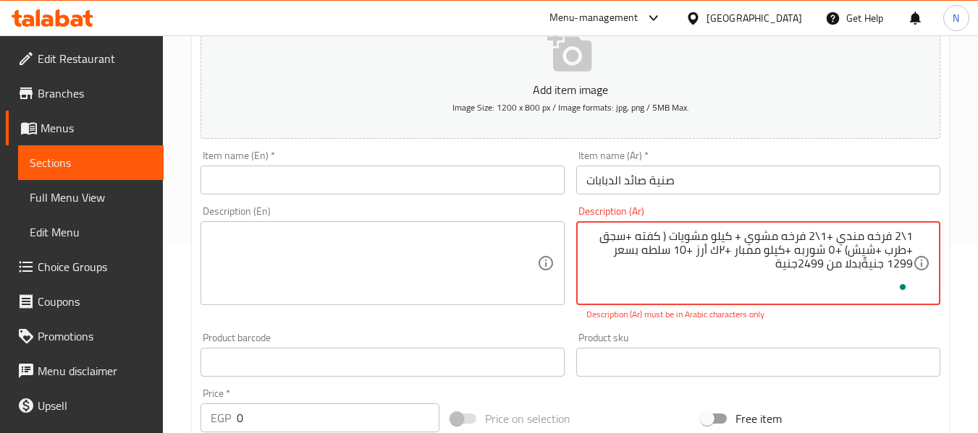
drag, startPoint x: 827, startPoint y: 266, endPoint x: 802, endPoint y: 269, distance: 25.5
click at [802, 269] on textarea "1\2 فرخه مندي +1\2 فرخه مشوي + كيلو مشويات ( كفته +سجق +طرب +شيش) +٥ شوربه +كيل…" at bounding box center [749, 263] width 326 height 69
click at [843, 266] on textarea "1\2 فرخه مندي +1\2 فرخه مشوي + كيلو مشويات ( كفته +سجق +طرب +شيش) +٥ شوربه +كيل…" at bounding box center [749, 263] width 326 height 69
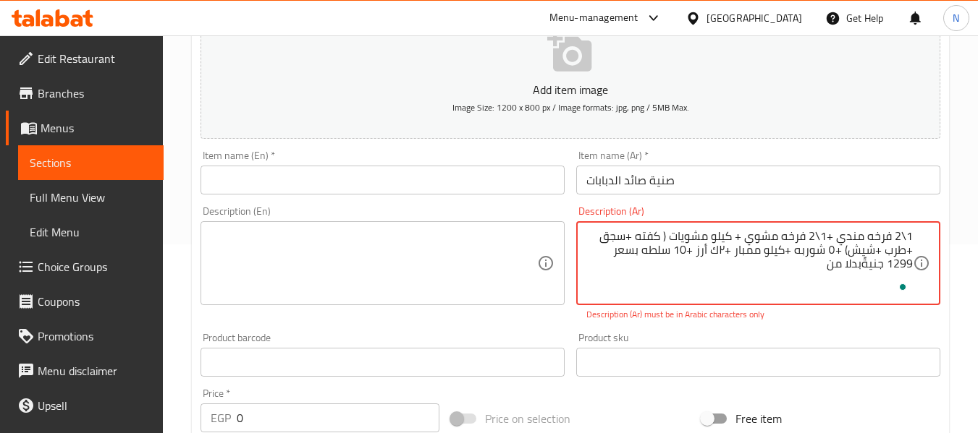
type textarea "1\2 فرخه مندي +1\2 فرخه مشوي + كيلو مشويات ( كفته +سجق +طرب +شيش) +٥ شوربه +كيل…"
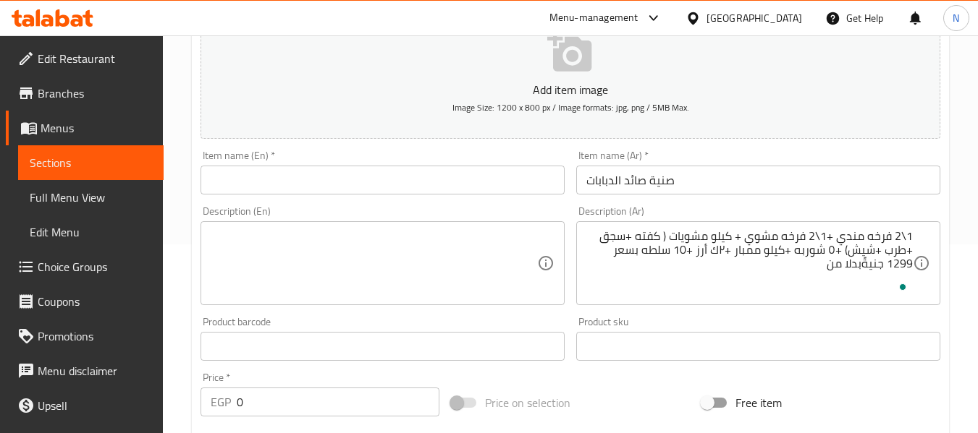
click at [515, 313] on div "Add item image Image Size: 1200 x 800 px / Image formats: jpg, png / 5MB Max. I…" at bounding box center [570, 313] width 751 height 624
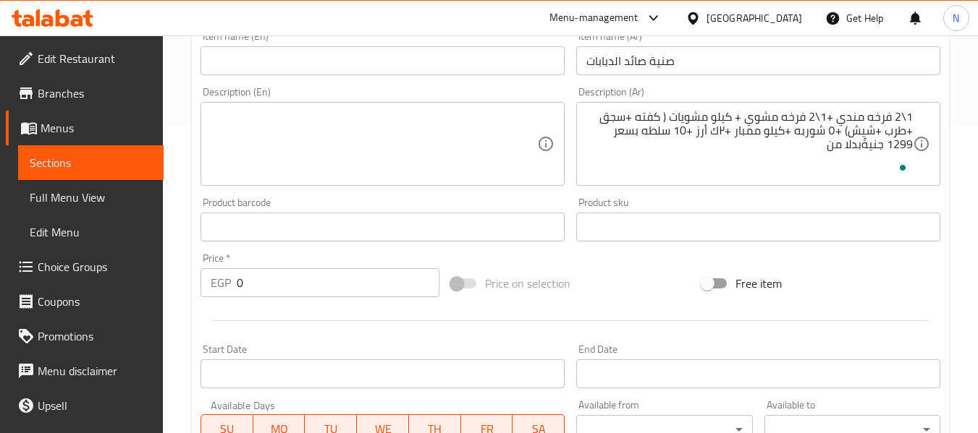
scroll to position [310, 0]
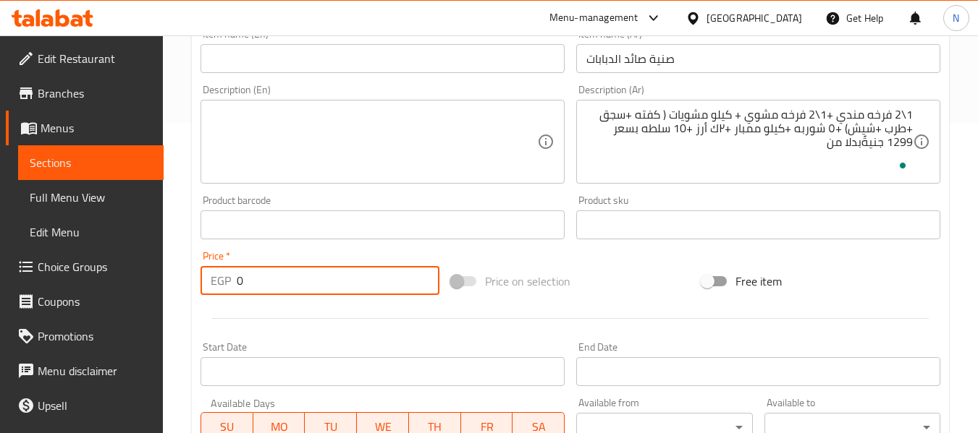
click at [304, 276] on input "0" at bounding box center [338, 280] width 203 height 29
paste input "2499"
type input "2499"
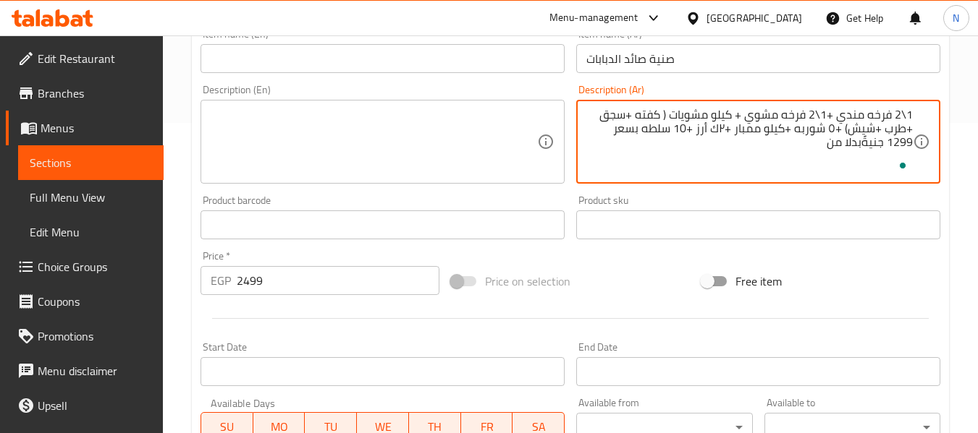
drag, startPoint x: 640, startPoint y: 131, endPoint x: 618, endPoint y: 162, distance: 37.9
click at [695, 137] on textarea "1\2 فرخه مندي +1\2 فرخه مشوي + كيلو مشويات ( كفته +سجق +طرب +شيش) +٥ شوربه +كيل…" at bounding box center [749, 142] width 326 height 69
click at [790, 128] on textarea "1\2 فرخه مندي +1\2 فرخه مشوي + كيلو مشويات ( كفته +سجق +طرب +شيش) +٥ شوربه +كيل…" at bounding box center [749, 142] width 326 height 69
click at [733, 143] on textarea "1\2 فرخه مندي +1\2 فرخه مشوي + كيلو مشويات ( كفته +سجق +طرب +شيش) +٥ شوربه لسان…" at bounding box center [749, 142] width 326 height 69
paste textarea "(2 سلطة خضراء، 2 طحينة، 2 مخلل)"
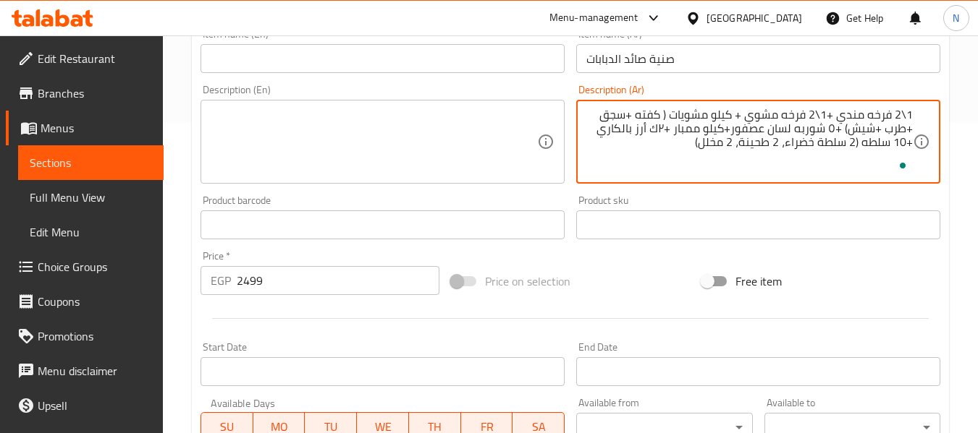
click at [894, 143] on textarea "1\2 فرخه مندي +1\2 فرخه مشوي + كيلو مشويات ( كفته +سجق +طرب +شيش) +٥ شوربه لسان…" at bounding box center [749, 142] width 326 height 69
click at [649, 144] on textarea "1\2 فرخه مندي +1\2 فرخه مشوي + كيلو مشويات ( كفته +سجق +طرب +شيش) +٥ شوربه لسان…" at bounding box center [749, 142] width 326 height 69
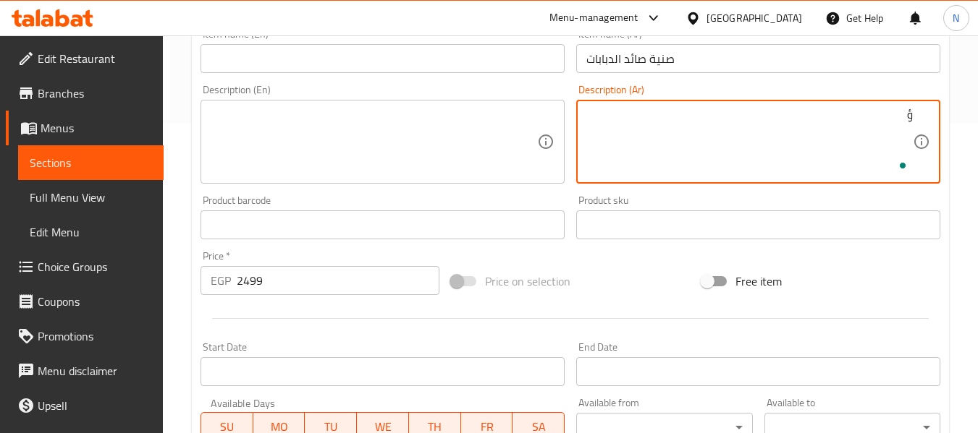
type textarea "1\2 فرخه مندي +1\2 فرخه مشوي + كيلو مشويات ( كفته +سجق +طرب +شيش) +٥ شوربه لسان…"
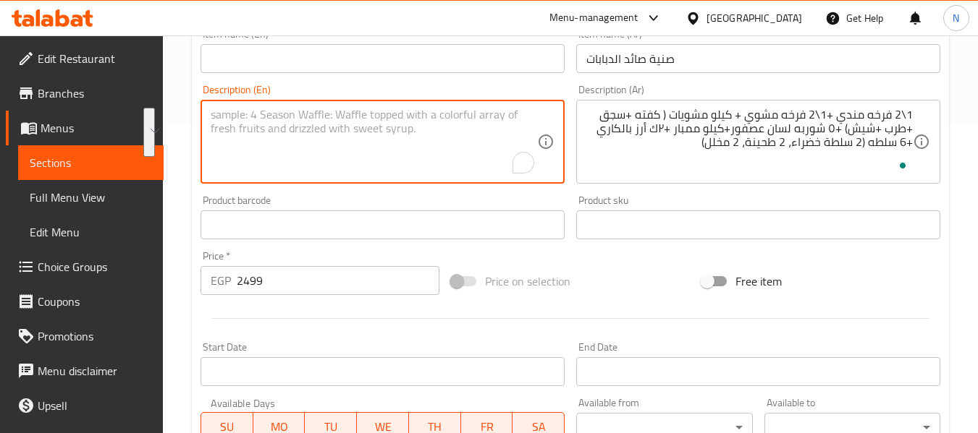
click at [315, 121] on textarea "To enrich screen reader interactions, please activate Accessibility in Grammarl…" at bounding box center [374, 142] width 326 height 69
paste textarea "1/2 Mandi chicken + 1/2 grilled chicken + 1 kg grilled meat (kofta + sausage + …"
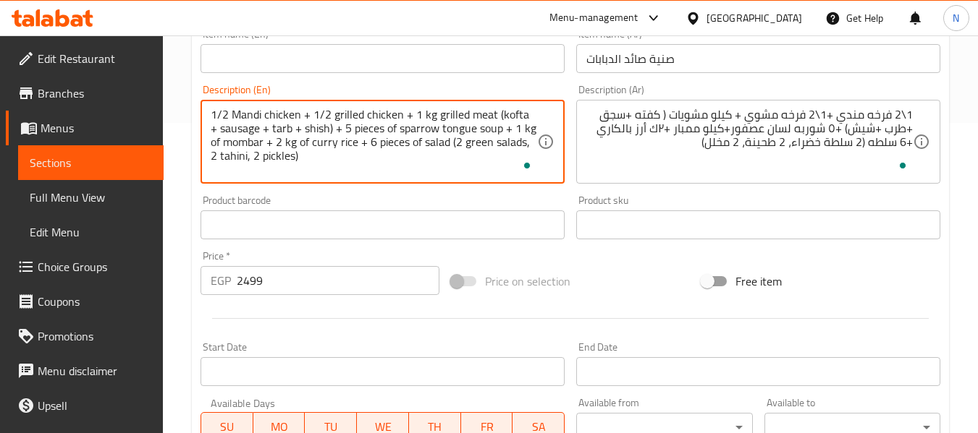
scroll to position [293, 0]
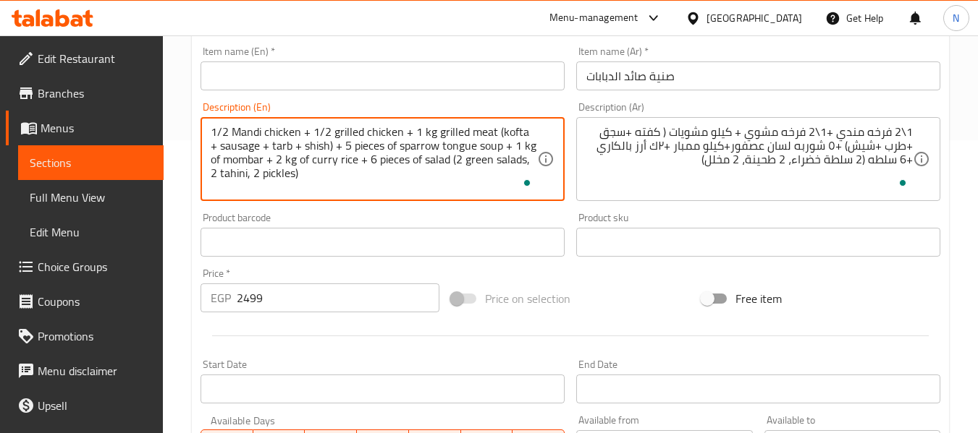
click at [399, 146] on textarea "1/2 Mandi chicken + 1/2 grilled chicken + 1 kg grilled meat (kofta + sausage + …" at bounding box center [374, 159] width 326 height 69
paste textarea "Orzo"
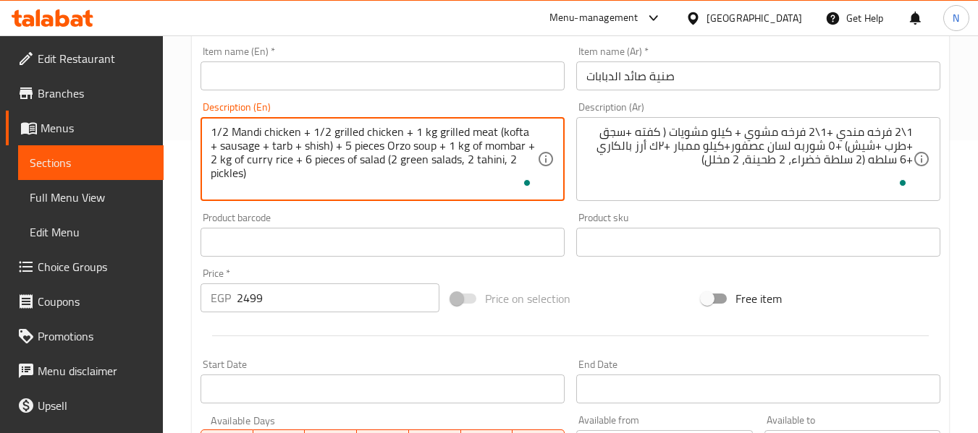
type textarea "1/2 Mandi chicken + 1/2 grilled chicken + 1 kg grilled meat (kofta + sausage + …"
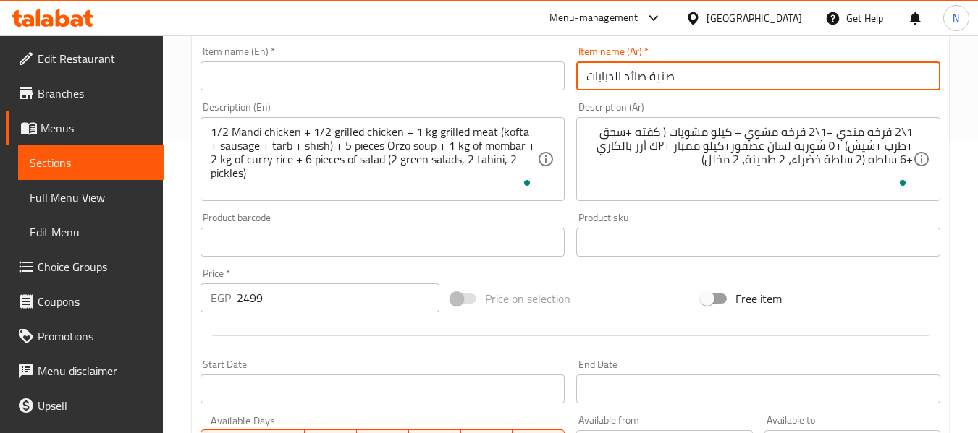
click at [606, 82] on input "صنية صائد الدبابات" at bounding box center [758, 76] width 364 height 29
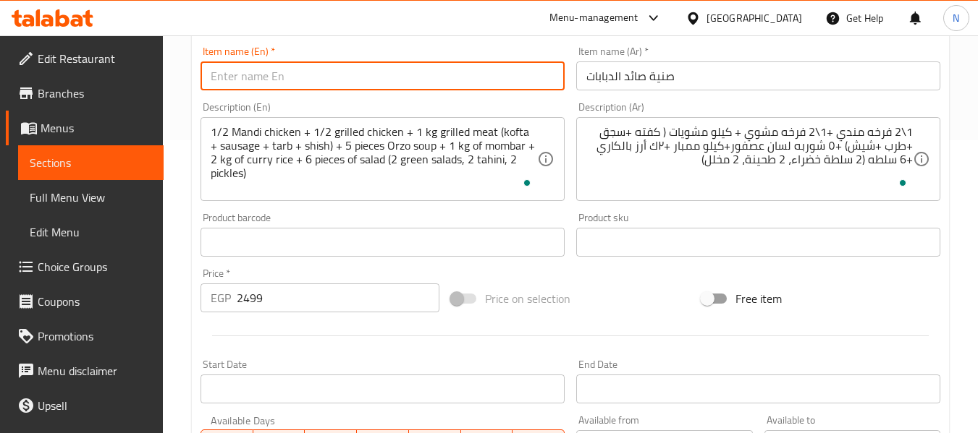
click at [254, 71] on input "text" at bounding box center [382, 76] width 364 height 29
paste input "Tank Hunter Tray"
click at [233, 79] on input "Tank Hunter Tray" at bounding box center [382, 76] width 364 height 29
type input "Tanks Hunter Tray"
click at [503, 103] on div "Description (En) 1/2 Mandi chicken + 1/2 grilled chicken + 1 kg grilled meat (k…" at bounding box center [382, 151] width 364 height 99
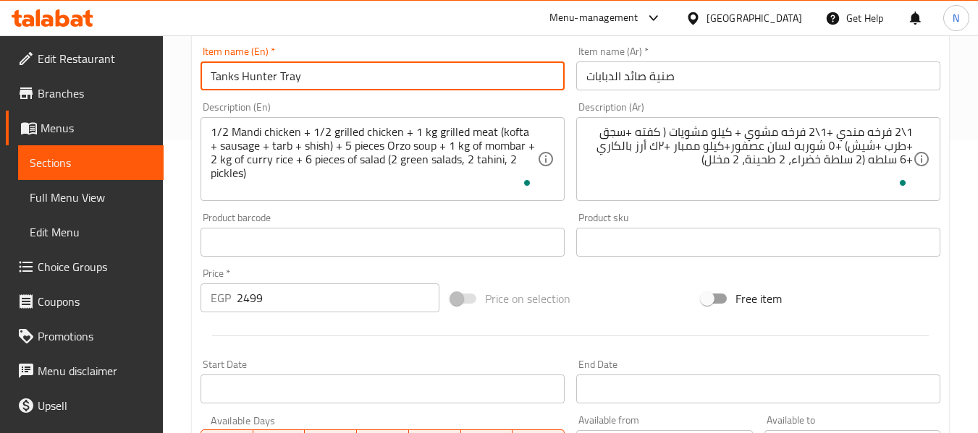
click at [518, 82] on input "Tanks Hunter Tray" at bounding box center [382, 76] width 364 height 29
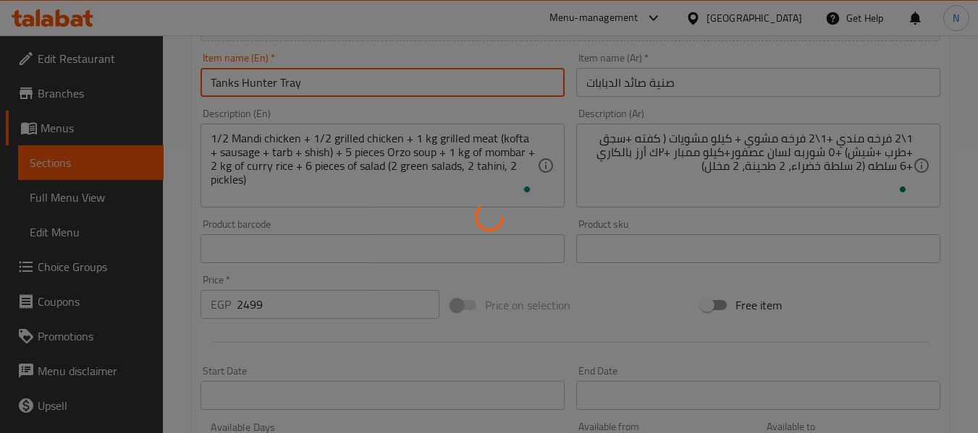
type input "0"
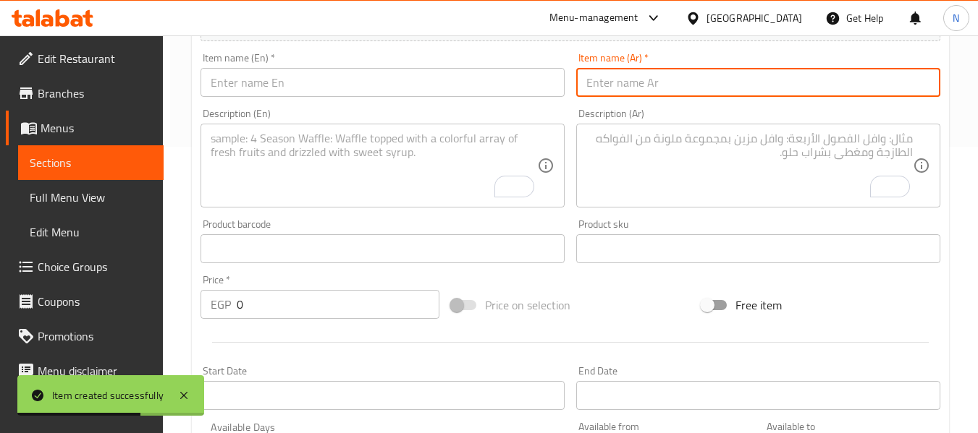
click at [606, 96] on input "text" at bounding box center [758, 82] width 364 height 29
paste input "صنية الضربة الجوية 5فرد حمام + 5 ارباع فراخ مندى + 5 كفته + 5 ممبار ++5 سمبوسه+…"
type input "صنية الضربة الجوية 5فرد حمام + 5 ارباع فراخ مندى + 5 كفته + 5 ممبار ++5 سمبوسه+…"
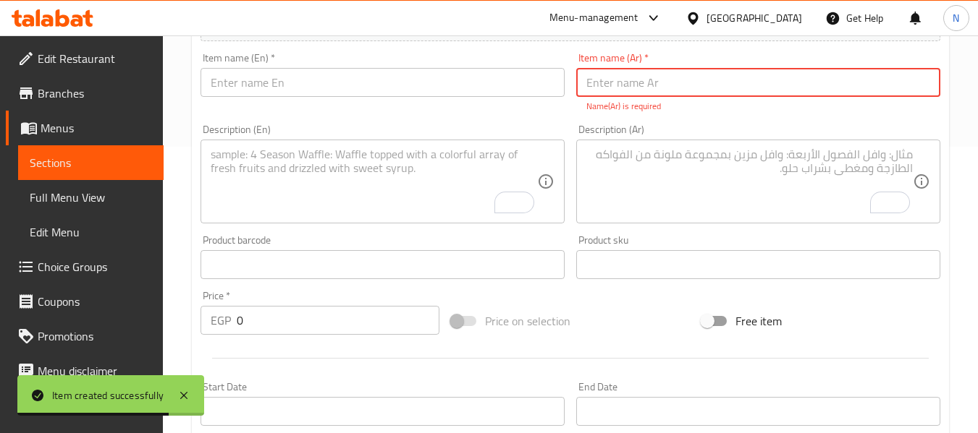
scroll to position [0, 0]
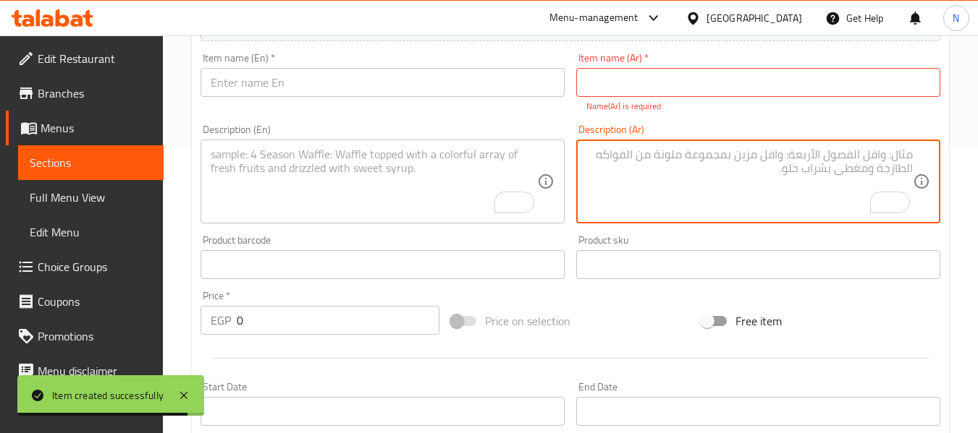
click at [619, 161] on textarea "To enrich screen reader interactions, please activate Accessibility in Grammarl…" at bounding box center [749, 182] width 326 height 69
paste textarea "صنية الضربة الجوية 5فرد حمام + 5 ارباع فراخ مندى + 5 كفته + 5 ممبار ++5 سمبوسه+…"
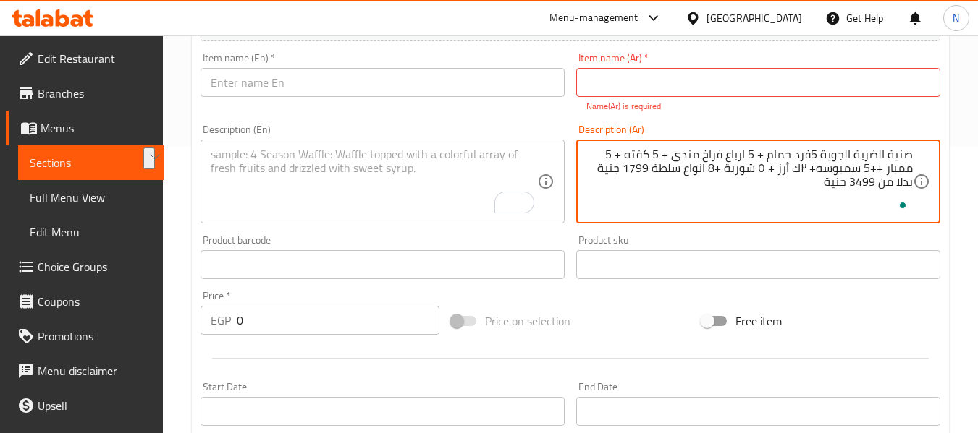
drag, startPoint x: 821, startPoint y: 155, endPoint x: 911, endPoint y: 156, distance: 90.5
click at [911, 156] on textarea "صنية الضربة الجوية 5فرد حمام + 5 ارباع فراخ مندى + 5 كفته + 5 ممبار ++5 سمبوسه+…" at bounding box center [749, 182] width 326 height 69
type textarea "5فرد حمام + 5 ارباع فراخ مندى + 5 كفته + 5 ممبار ++5 سمبوسه+ ٢ك أرز + ٥ شوربة +…"
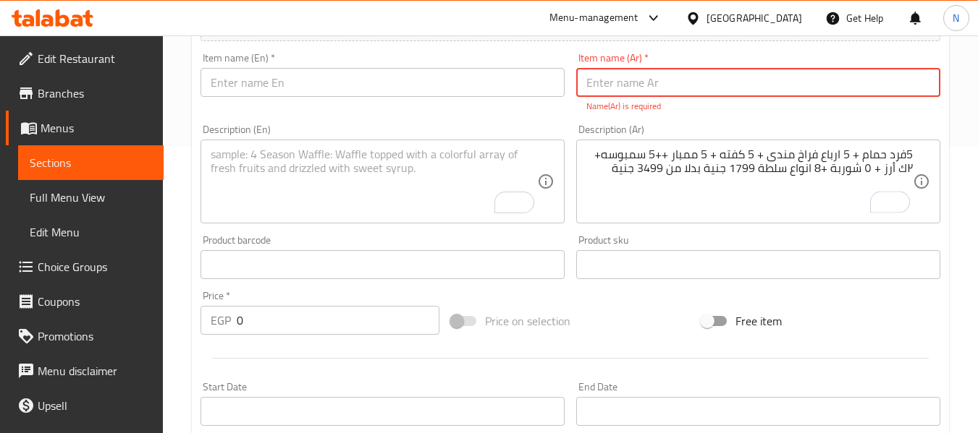
click at [622, 87] on input "text" at bounding box center [758, 82] width 364 height 29
paste input "صنية الضربة الجوية"
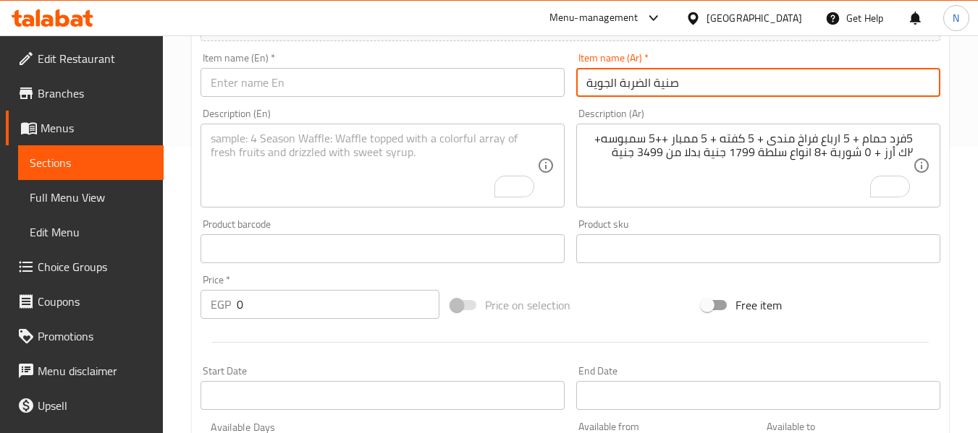
type input "صنية الضربة الجوية"
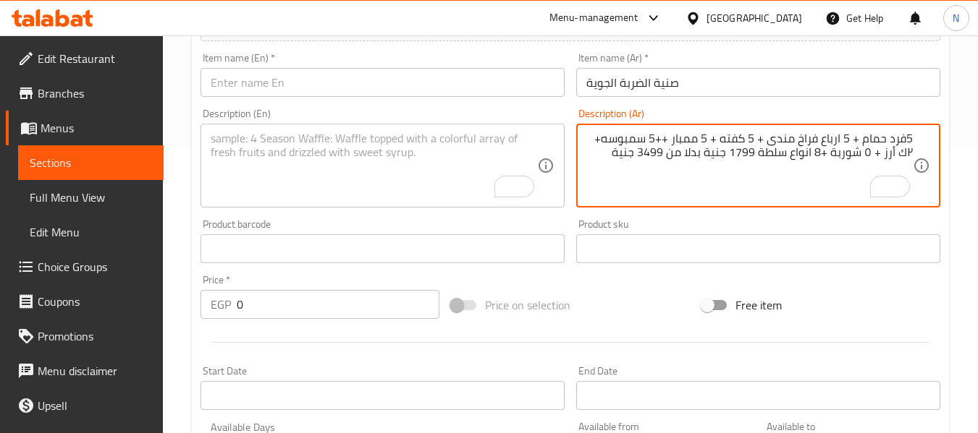
click at [655, 153] on textarea "5فرد حمام + 5 ارباع فراخ مندى + 5 كفته + 5 ممبار ++5 سمبوسه+ ٢ك أرز + ٥ شوربة +…" at bounding box center [749, 166] width 326 height 69
type textarea "5فرد حمام + 5 ارباع فراخ مندى + 5 كفته + 5 ممبار ++5 سمبوسه+ ٢ك أرز + ٥ شوربة +…"
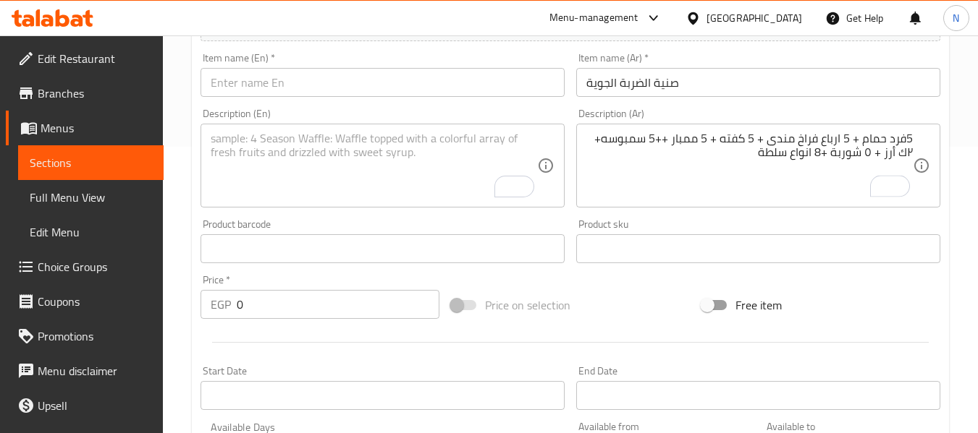
click at [255, 320] on div "Price   * EGP 0 Price *" at bounding box center [320, 297] width 250 height 56
click at [252, 316] on div "Price   * EGP 0 Price *" at bounding box center [320, 297] width 250 height 56
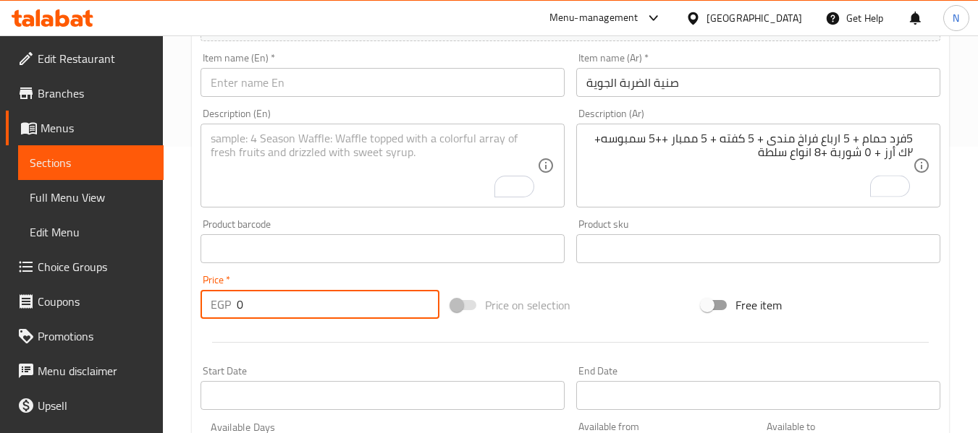
click at [252, 316] on input "0" at bounding box center [338, 304] width 203 height 29
paste input "3499"
type input "3499"
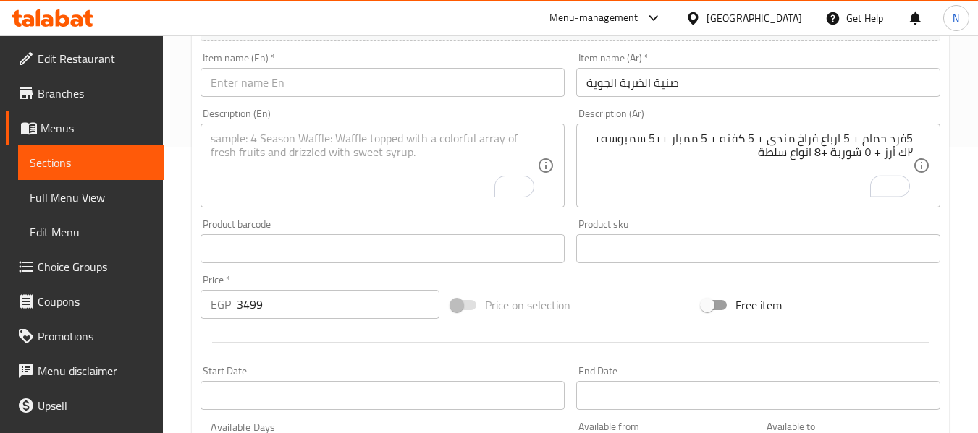
click at [347, 287] on div "Price   * EGP 3499 Price *" at bounding box center [319, 297] width 239 height 44
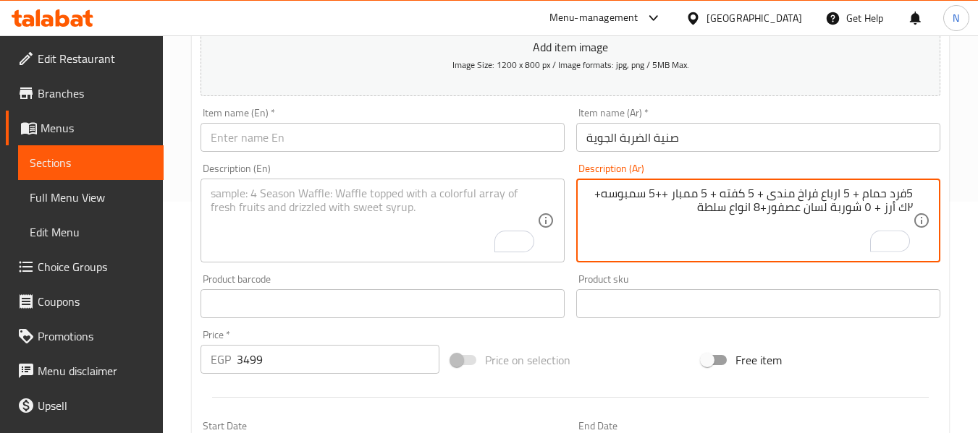
click at [601, 193] on textarea "5فرد حمام + 5 ارباع فراخ مندى + 5 كفته + 5 ممبار ++5 سمبوسه+ ٢ك أرز + ٥ شوربة ل…" at bounding box center [749, 221] width 326 height 69
click at [848, 213] on textarea "5فرد حمام + 5 ارباع فراخ مندى + 5 كفته + 5 ممبار ++5 سمبوسه جبنة+ ٢ك أرز + ٥ شو…" at bounding box center [749, 221] width 326 height 69
click at [603, 203] on textarea "5فرد حمام + 5 ارباع فراخ مندى + 5 كفته + 5 ممبار ++5 سمبوسه جبنة+ ٢ك أرز بالكار…" at bounding box center [749, 221] width 326 height 69
click at [600, 216] on textarea "5فرد حمام + 5 ارباع فراخ مندى + 5 كفته + 5 ممبار ++5 سمبوسه جبنة+ ٢ك أرز بالكار…" at bounding box center [749, 221] width 326 height 69
paste textarea "(2 سلطة خضراء، 2 طحينة، 2 مخلل)"
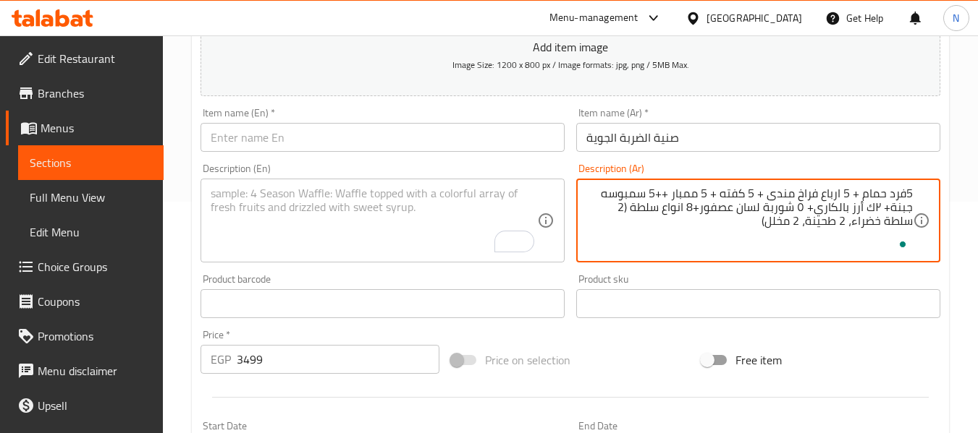
click at [694, 213] on textarea "5فرد حمام + 5 ارباع فراخ مندى + 5 كفته + 5 ممبار ++5 سمبوسه جبنة+ ٢ك أرز بالكار…" at bounding box center [749, 221] width 326 height 69
click at [701, 232] on textarea "5فرد حمام + 5 ارباع فراخ مندى + 5 كفته + 5 ممبار ++5 سمبوسه جبنة+ ٢ك أرز بالكار…" at bounding box center [749, 221] width 326 height 69
type textarea "5فرد حمام + 5 ارباع فراخ مندى + 5 كفته + 5 ممبار ++5 سمبوسه جبنة+ ٢ك أرز بالكار…"
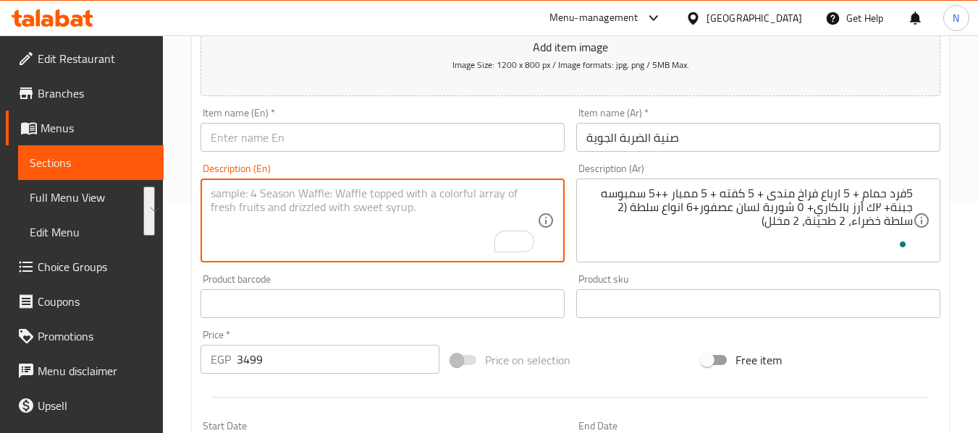
click at [373, 223] on textarea "To enrich screen reader interactions, please activate Accessibility in Grammarl…" at bounding box center [374, 221] width 326 height 69
paste textarea "5 pigeons + 5 quarters of mandi chicken + 5 kofta + 5 mombar ++ 5 cheese samosa…"
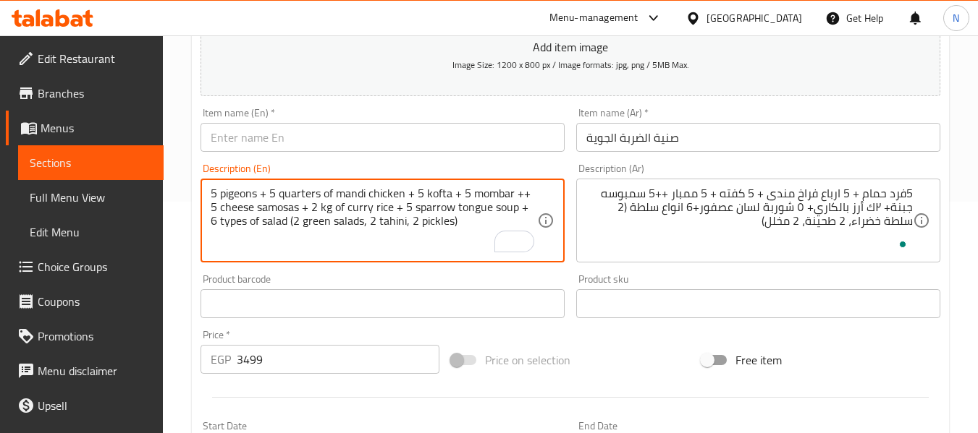
click at [235, 192] on textarea "5 pigeons + 5 quarters of mandi chicken + 5 kofta + 5 mombar ++ 5 cheese samosa…" at bounding box center [374, 221] width 326 height 69
paste textarea "stuffed pigeon rice"
click at [480, 206] on textarea "5 stuffed pigeon rice+ 5 quarters of mandi chicken + 5 kofta + 5 mombar ++ 5 ch…" at bounding box center [374, 221] width 326 height 69
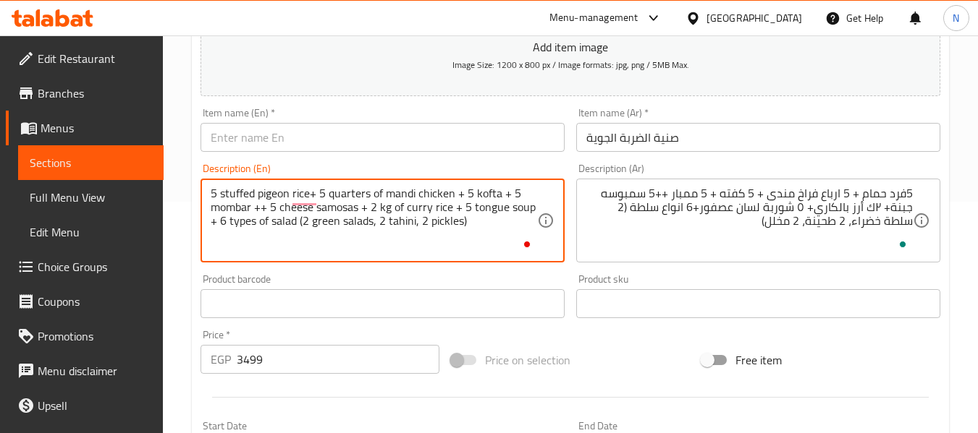
click at [486, 208] on textarea "5 stuffed pigeon rice+ 5 quarters of mandi chicken + 5 kofta + 5 mombar ++ 5 ch…" at bounding box center [374, 221] width 326 height 69
paste textarea "Orzo"
type textarea "5 stuffed pigeon rice+ 5 quarters of mandi chicken + 5 kofta + 5 mombar ++ 5 ch…"
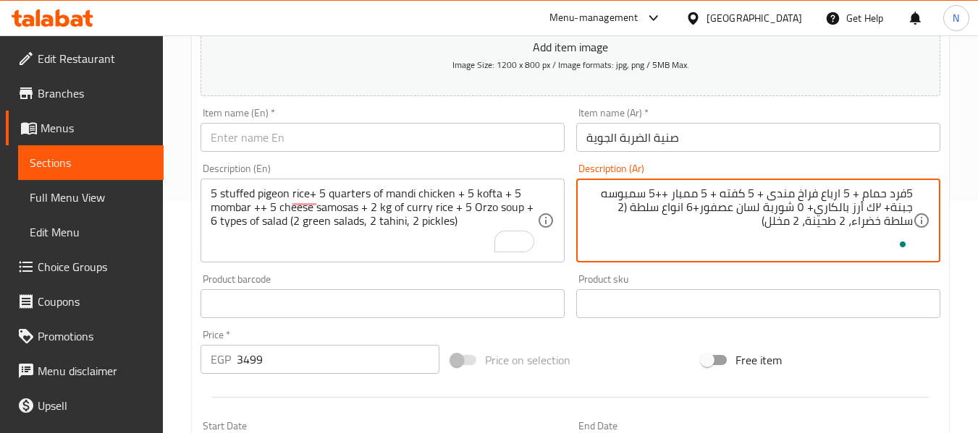
click at [857, 196] on textarea "5فرد حمام + 5 ارباع فراخ مندى + 5 كفته + 5 ممبار ++5 سمبوسه جبنة+ ٢ك أرز بالكار…" at bounding box center [749, 221] width 326 height 69
type textarea "5فرد حمام محشي أرز+ 5 ارباع فراخ مندى + 5 كفته + 5 ممبار ++5 سمبوسه جبنة+ ٢ك أر…"
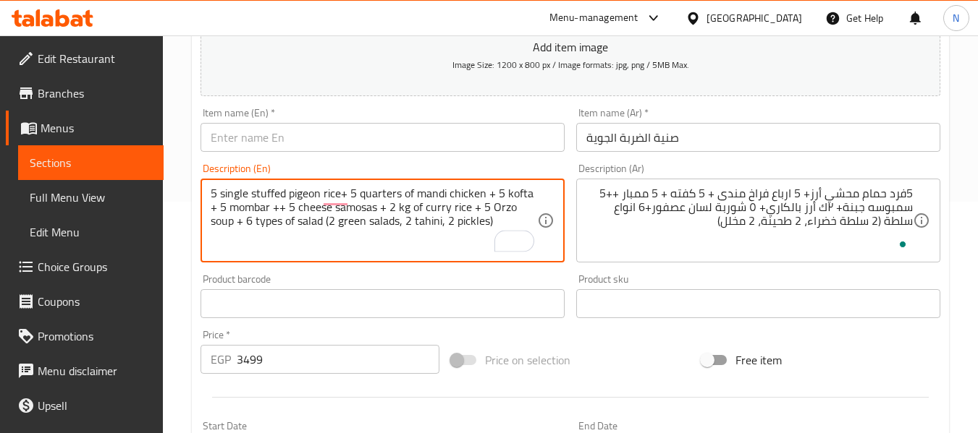
click at [285, 248] on textarea "5 single stuffed pigeon rice+ 5 quarters of mandi chicken + 5 kofta + 5 mombar …" at bounding box center [374, 221] width 326 height 69
type textarea "5 single stuffed pigeon rice+ 5 quarters of mandi chicken + 5 kofta + 5 mombar …"
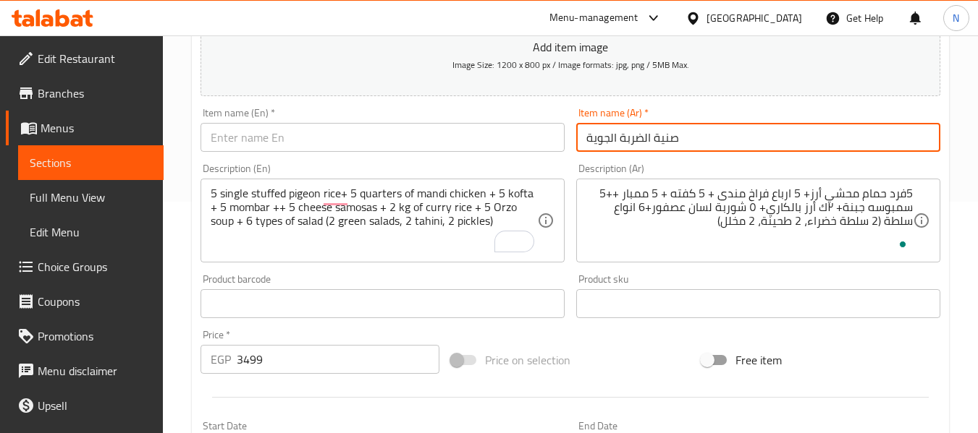
click at [609, 136] on input "صنية الضربة الجوية" at bounding box center [758, 137] width 364 height 29
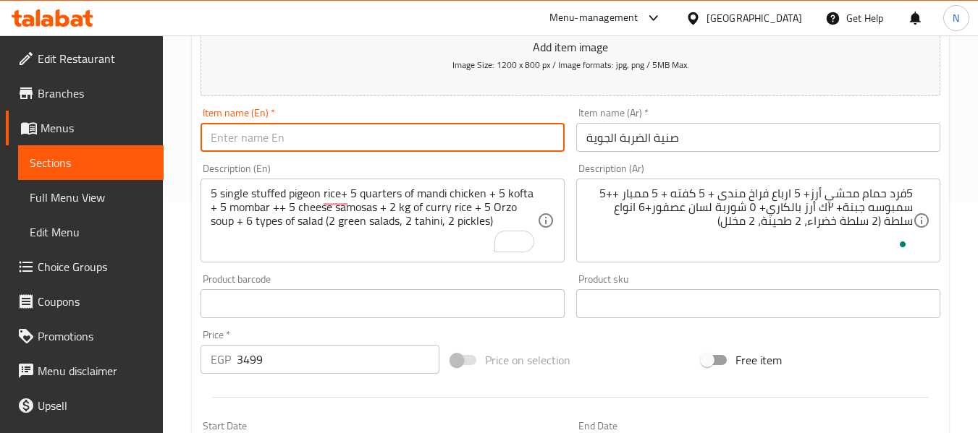
click at [313, 139] on input "text" at bounding box center [382, 137] width 364 height 29
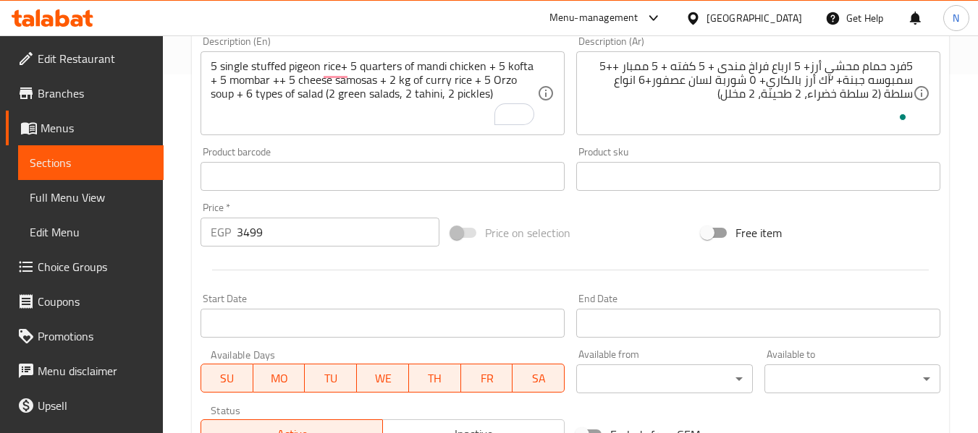
scroll to position [466, 0]
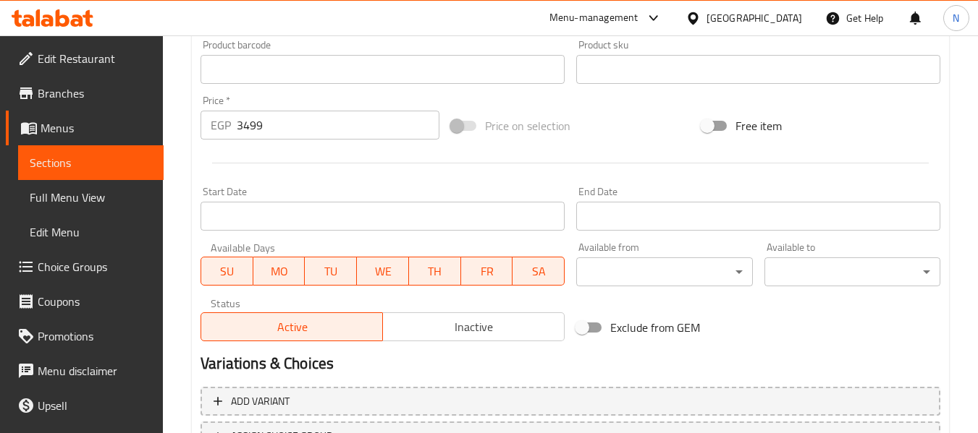
type input "El darba l gawia tray"
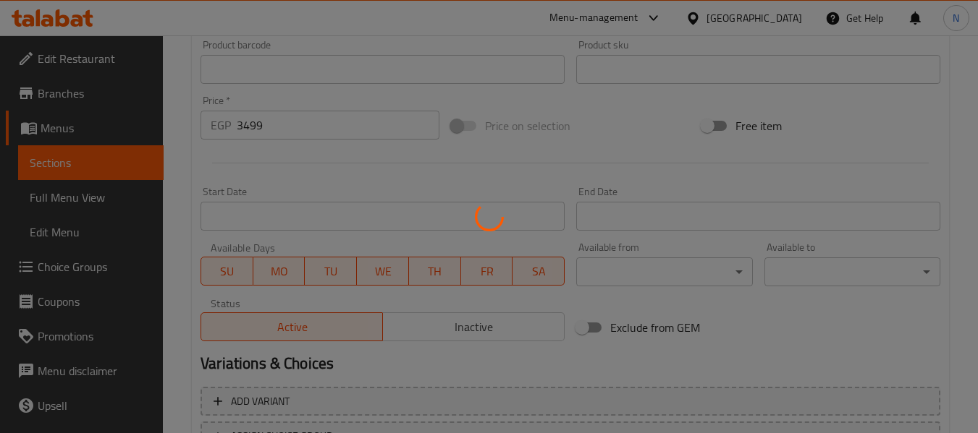
type input "0"
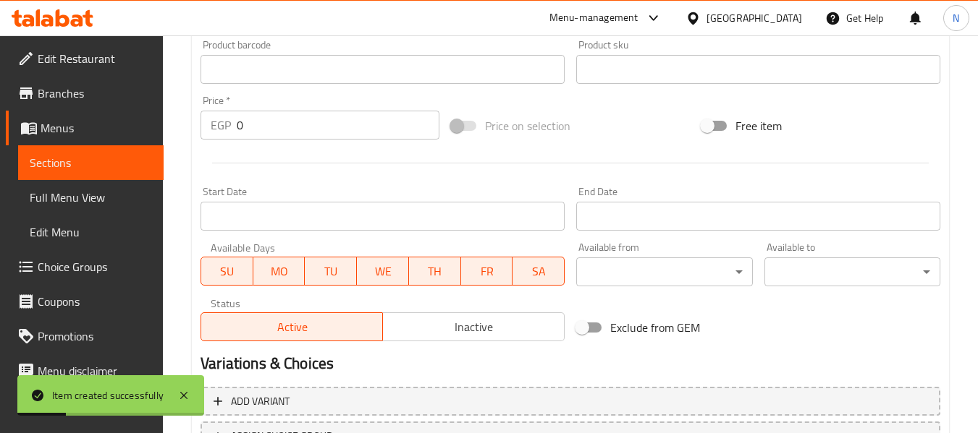
scroll to position [0, 0]
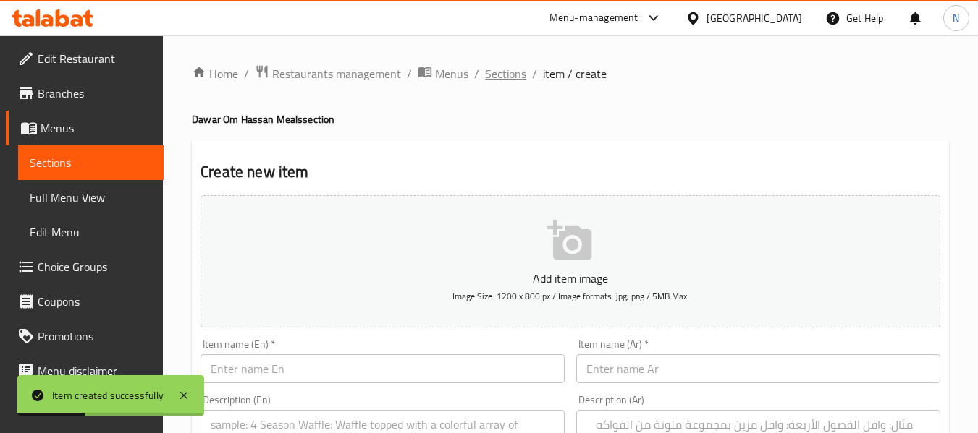
click at [519, 76] on span "Sections" at bounding box center [505, 73] width 41 height 17
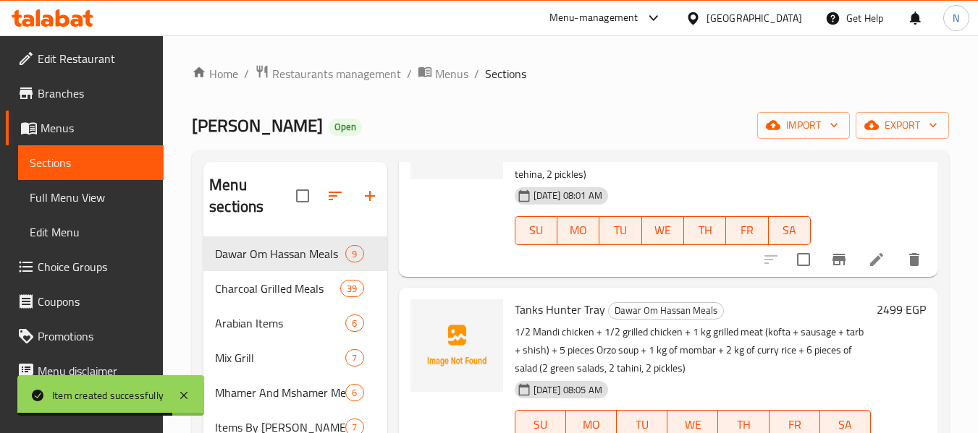
scroll to position [405, 0]
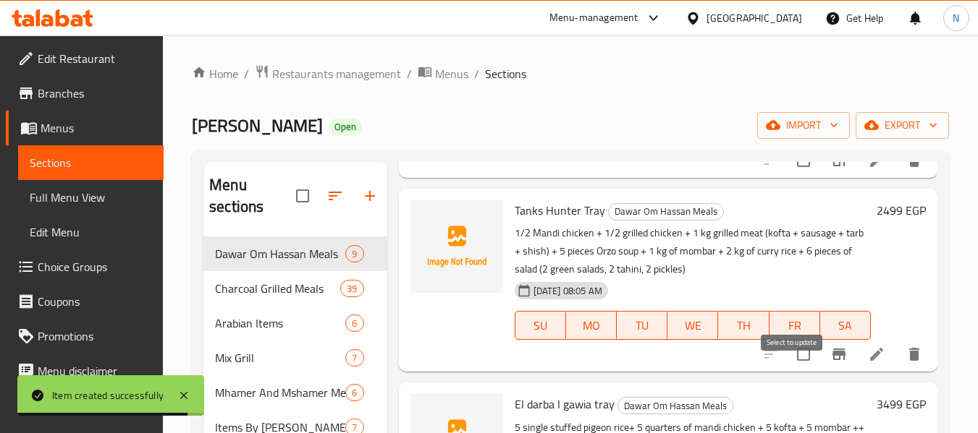
click at [796, 368] on input "checkbox" at bounding box center [803, 354] width 30 height 30
checkbox input "true"
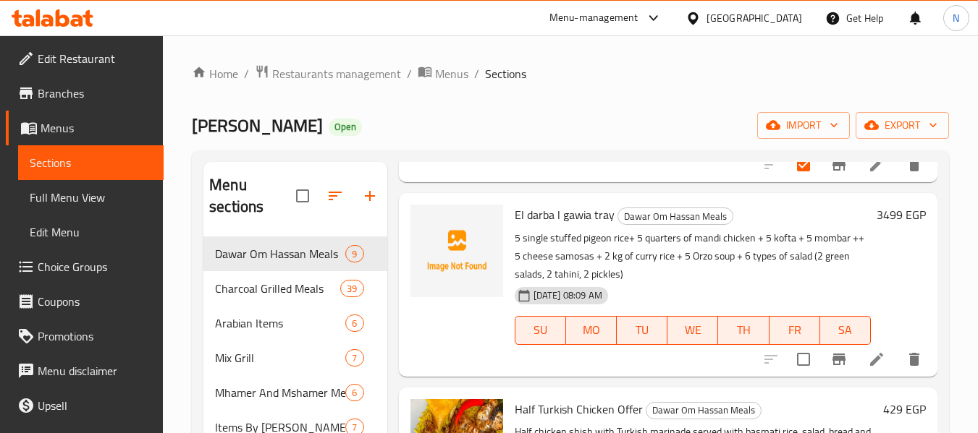
scroll to position [600, 0]
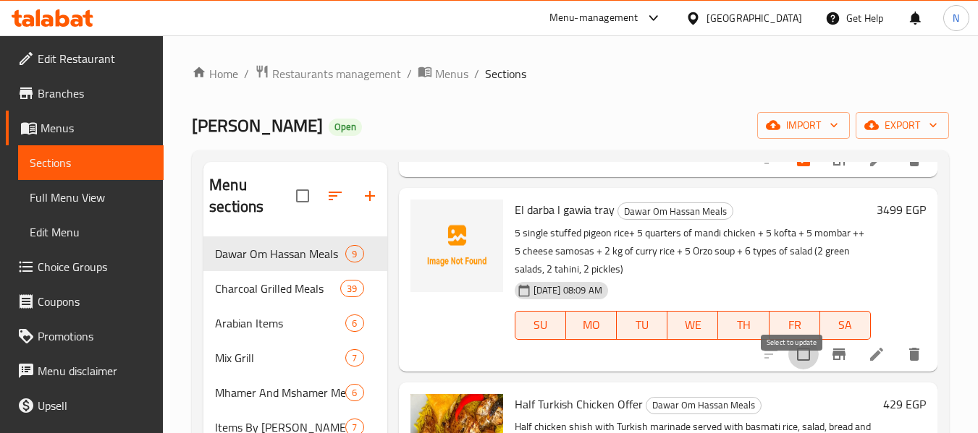
click at [793, 370] on input "checkbox" at bounding box center [803, 354] width 30 height 30
checkbox input "true"
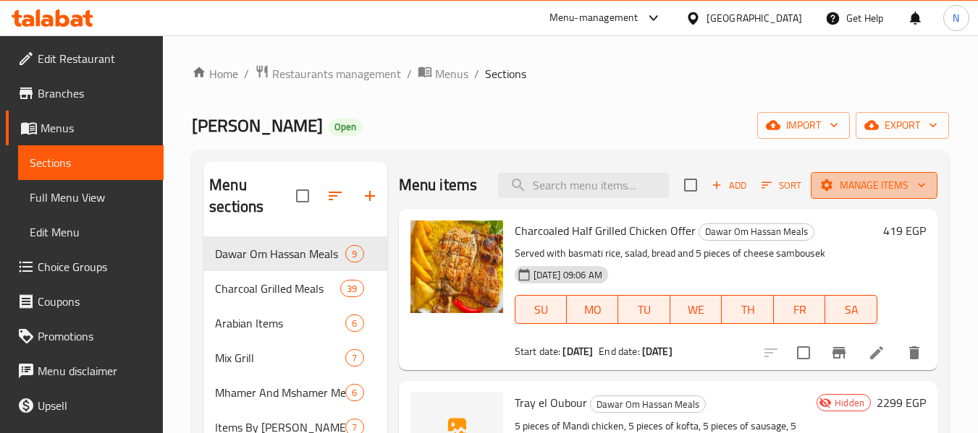
click at [839, 195] on span "Manage items" at bounding box center [873, 186] width 103 height 18
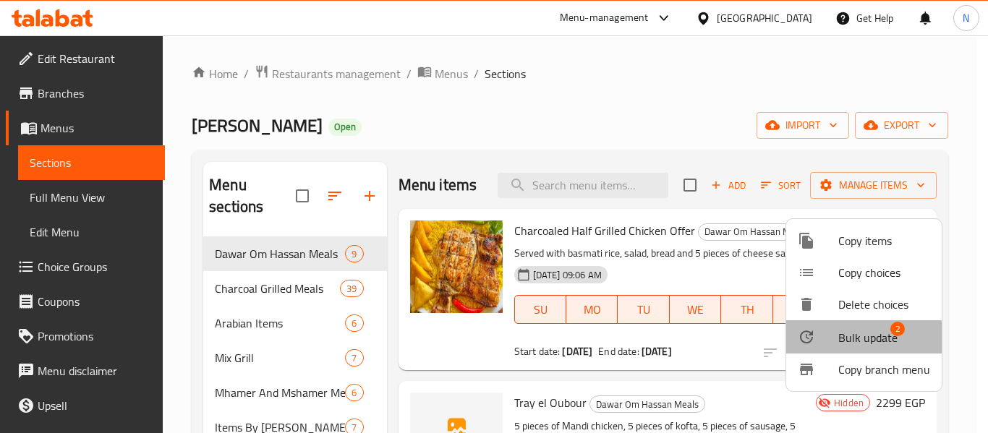
click at [844, 343] on span "Bulk update" at bounding box center [868, 337] width 59 height 17
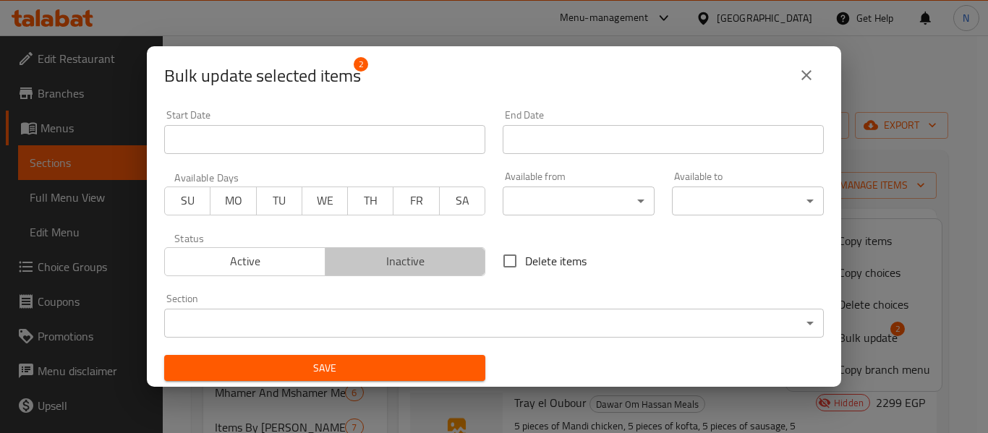
click at [430, 247] on button "Inactive" at bounding box center [405, 261] width 161 height 29
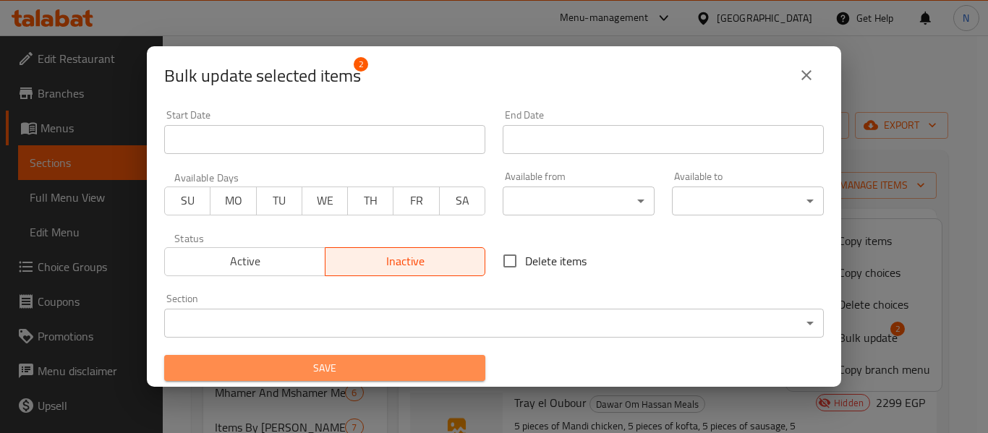
click at [438, 362] on span "Save" at bounding box center [325, 369] width 298 height 18
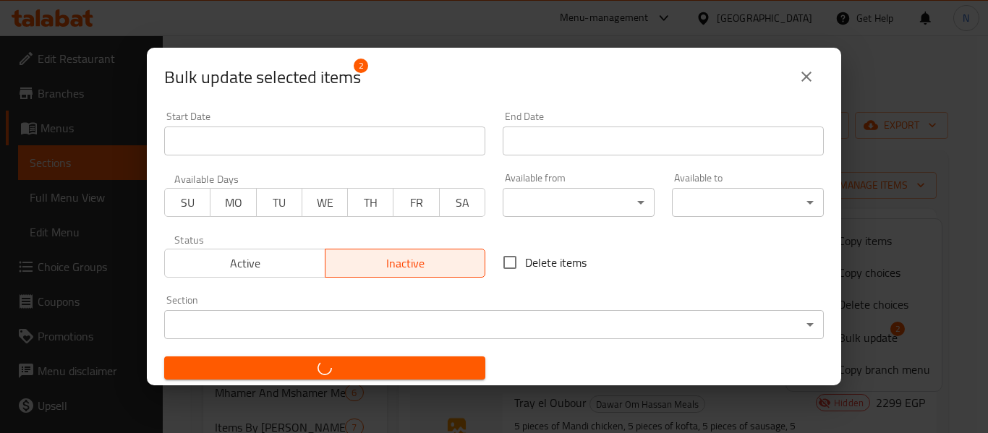
checkbox input "false"
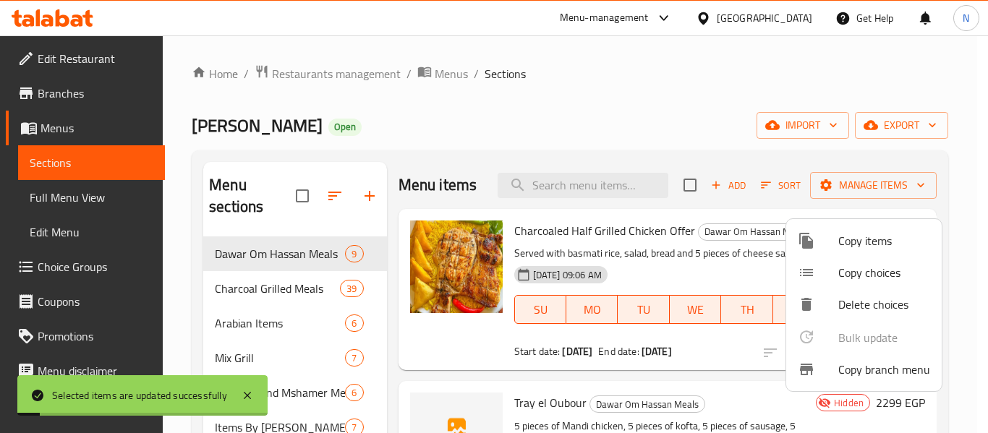
click at [643, 295] on div at bounding box center [494, 216] width 988 height 433
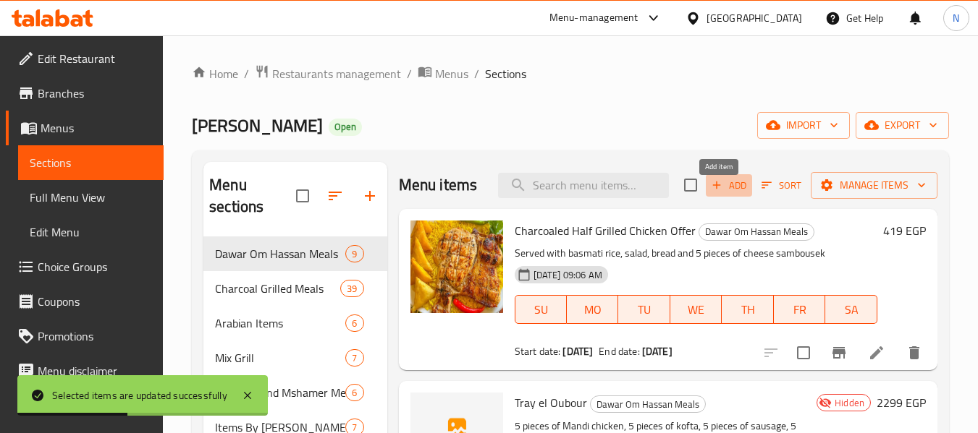
click at [732, 192] on span "Add" at bounding box center [728, 185] width 39 height 17
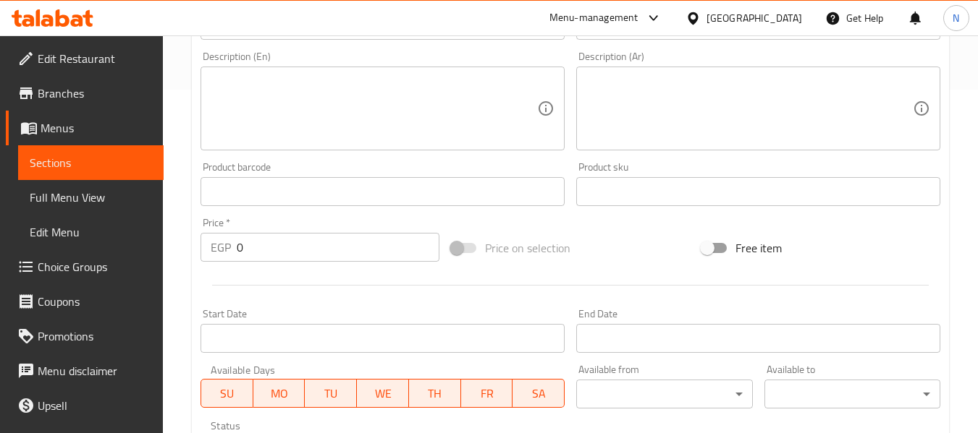
scroll to position [343, 0]
click at [656, 111] on textarea at bounding box center [749, 109] width 326 height 69
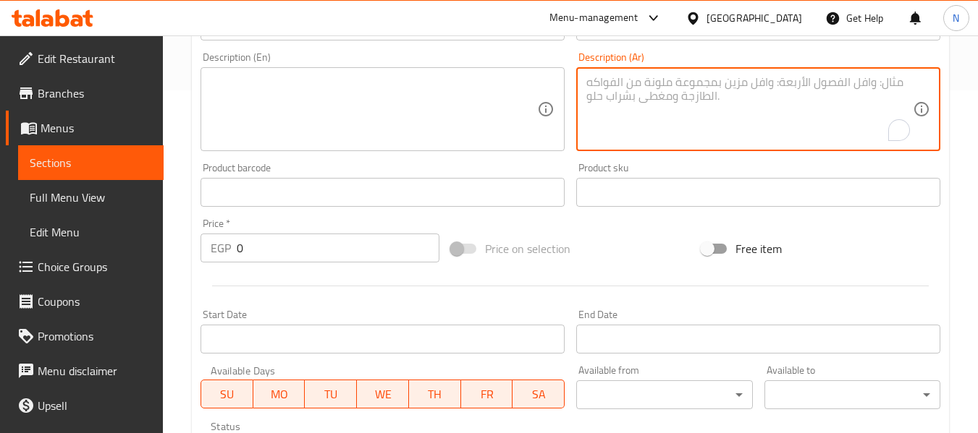
paste textarea "صنية الصاعقة نص فرخة مندي +نص فرخة مشوية +نص كفته + نص سجق + نص ممبار + ٢كيلو ا…"
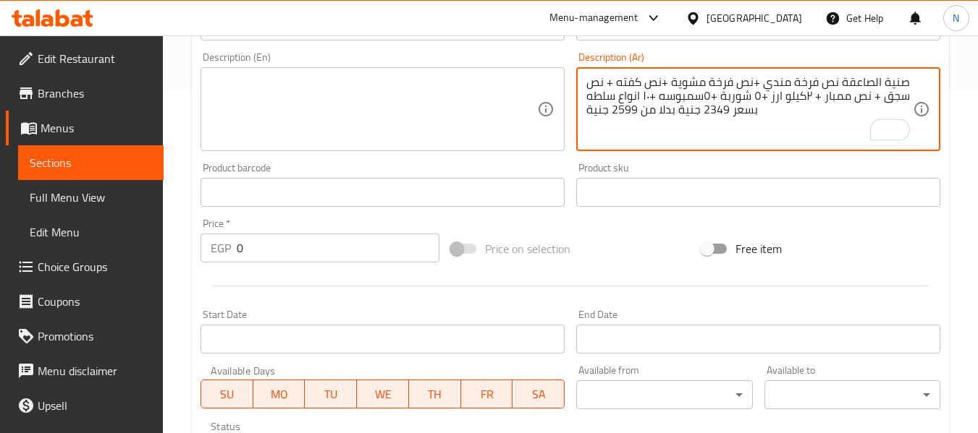
click at [632, 111] on textarea "صنية الصاعقة نص فرخة مندي +نص فرخة مشوية +نص كفته + نص سجق + نص ممبار + ٢كيلو ا…" at bounding box center [749, 109] width 326 height 69
type textarea "صنية الصاعقة نص فرخة مندي +نص فرخة مشوية +نص كفته + نص سجق + نص ممبار + ٢كيلو ا…"
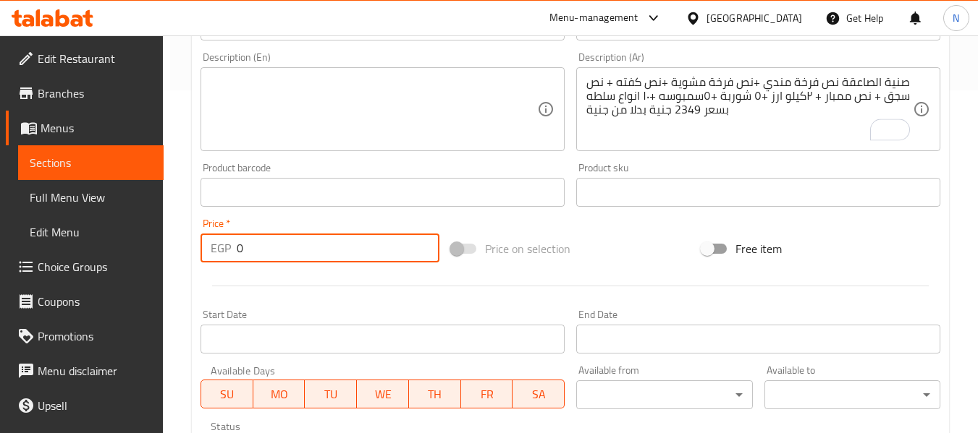
click at [347, 247] on input "0" at bounding box center [338, 248] width 203 height 29
paste input "2599"
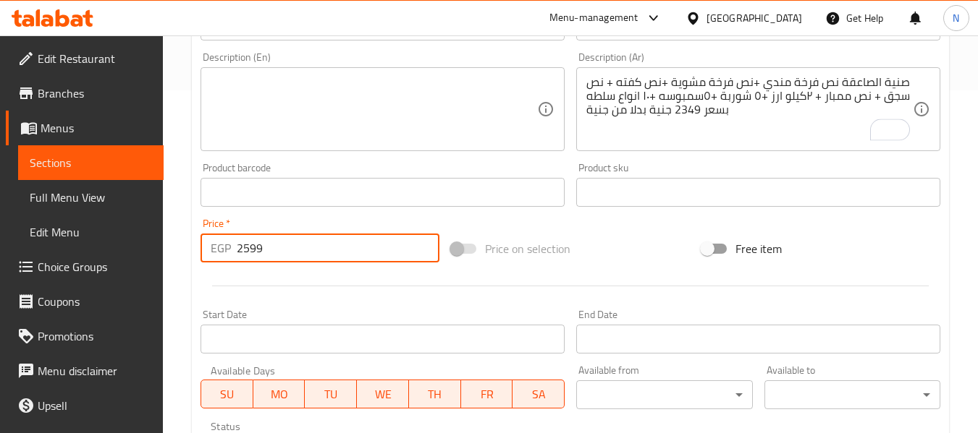
type input "2599"
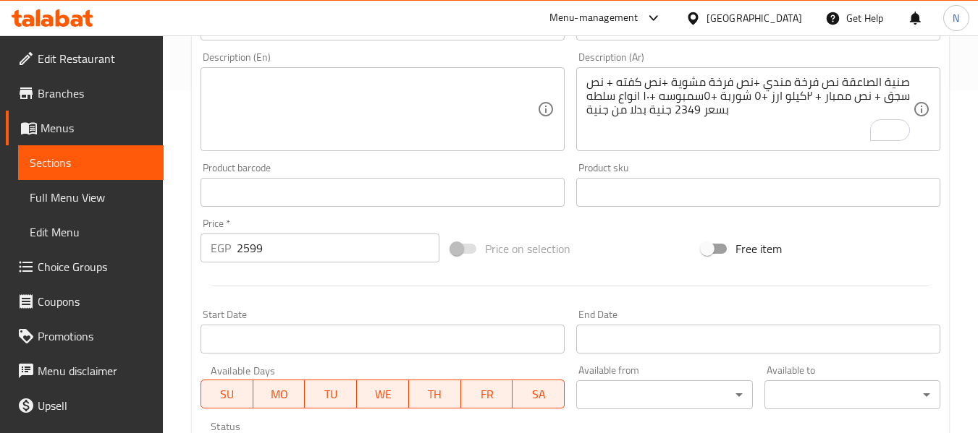
click at [362, 222] on div "Price   * EGP 2599 Price *" at bounding box center [319, 241] width 239 height 44
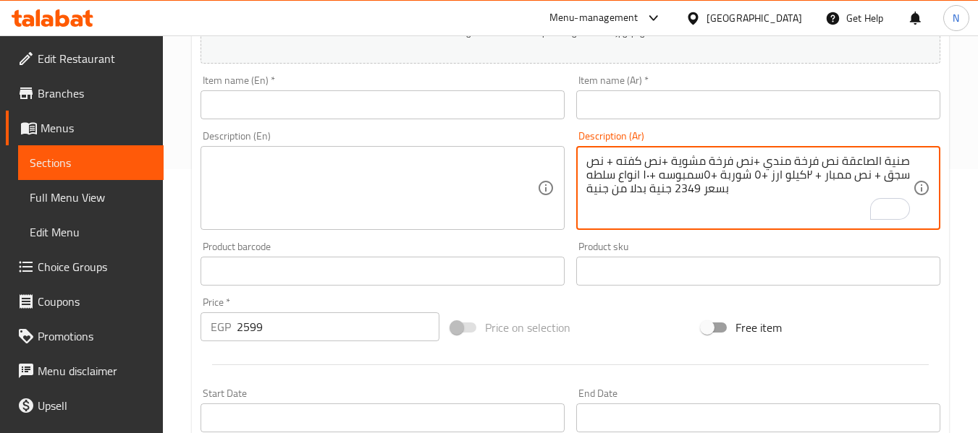
drag, startPoint x: 737, startPoint y: 189, endPoint x: 561, endPoint y: 195, distance: 175.9
drag, startPoint x: 836, startPoint y: 161, endPoint x: 903, endPoint y: 165, distance: 67.4
click at [903, 165] on textarea "صنية الصاعقة نص فرخة مندي +نص فرخة مشوية +نص كفته + نص سجق + نص ممبار + ٢كيلو ا…" at bounding box center [749, 188] width 326 height 69
type textarea "نص فرخة مندي +نص فرخة مشوية +نص كفته + نص سجق + نص ممبار + ٢كيلو ارز +٥ شوربة +…"
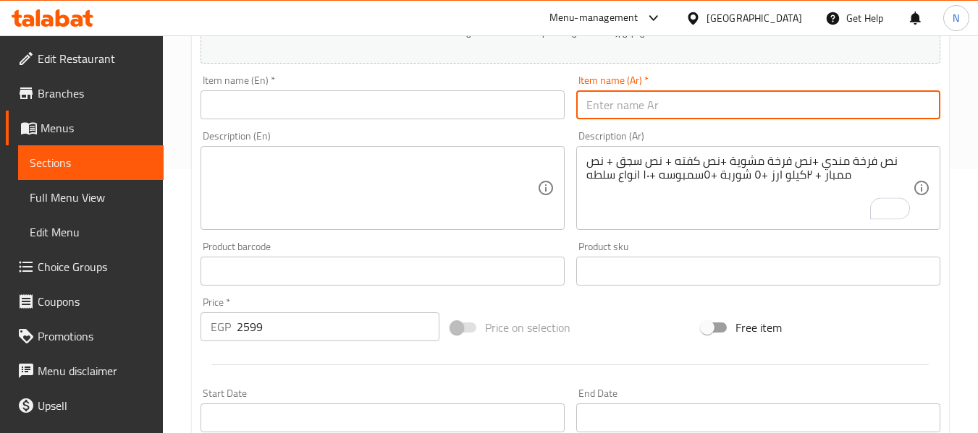
click at [723, 104] on input "text" at bounding box center [758, 104] width 364 height 29
paste input "صنية الصاعقة"
type input "صنية الصاعقة"
click at [460, 158] on textarea at bounding box center [374, 188] width 326 height 69
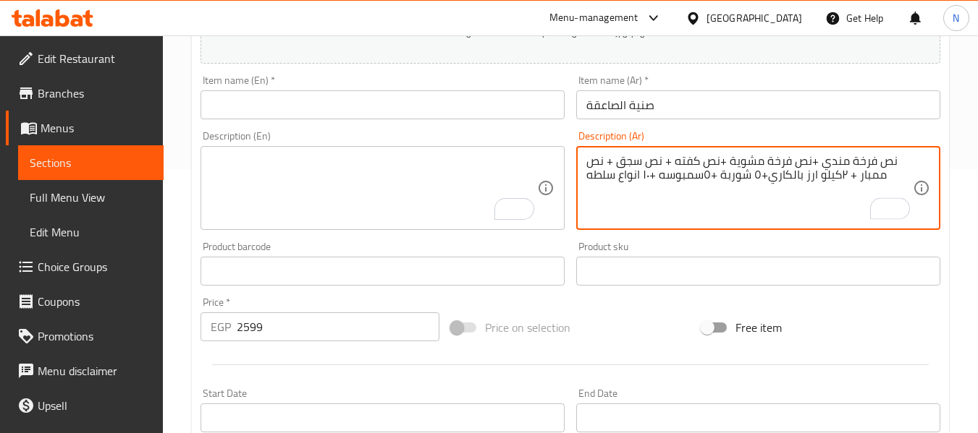
click at [718, 174] on textarea "نص فرخة مندي +نص فرخة مشوية +نص كفته + نص سجق + نص ممبار + ٢كيلو ارز بالكاري+٥ …" at bounding box center [749, 188] width 326 height 69
click at [624, 172] on textarea "نص فرخة مندي +نص فرخة مشوية +نص كفته + نص سجق + نص ممبار + ٢كيلو ارز بالكاري+٥ …" at bounding box center [749, 188] width 326 height 69
drag, startPoint x: 592, startPoint y: 171, endPoint x: 654, endPoint y: 206, distance: 71.3
click at [654, 206] on textarea "نص فرخة مندي +نص فرخة مشوية +نص كفته + نص سجق + نص ممبار + ٢كيلو ارز بالكاري+٥ …" at bounding box center [749, 188] width 326 height 69
click at [652, 182] on textarea "نص فرخة مندي +نص فرخة مشوية +نص كفته + نص سجق + نص ممبار + ٢كيلو ارز بالكاري+٥ …" at bounding box center [749, 188] width 326 height 69
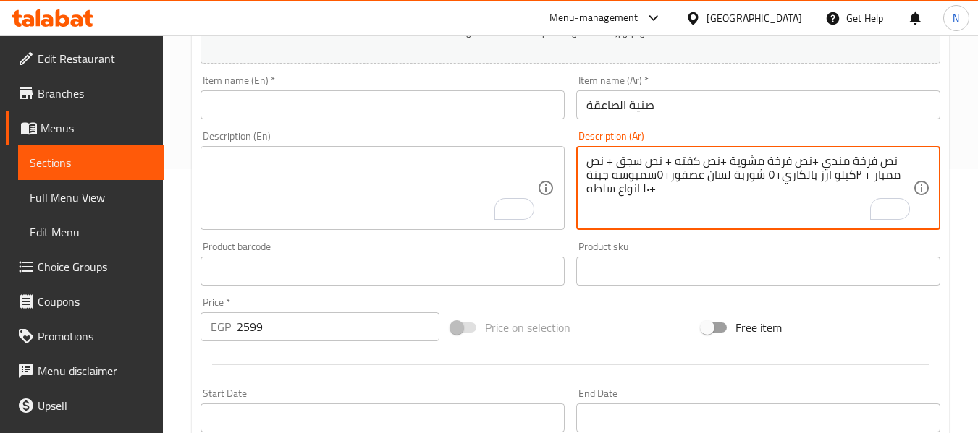
click at [652, 182] on textarea "نص فرخة مندي +نص فرخة مشوية +نص كفته + نص سجق + نص ممبار + ٢كيلو ارز بالكاري+٥ …" at bounding box center [749, 188] width 326 height 69
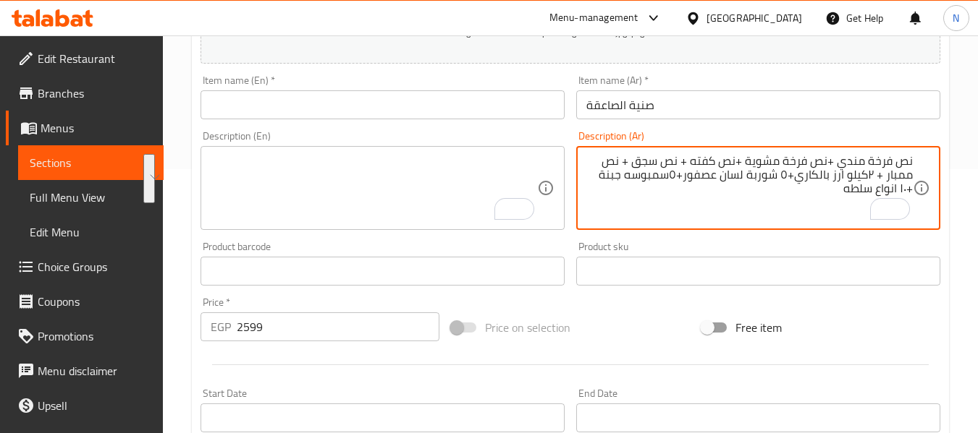
click at [679, 201] on textarea "نص فرخة مندي +نص فرخة مشوية +نص كفته + نص سجق + نص ممبار + ٢كيلو ارز بالكاري+٥ …" at bounding box center [749, 188] width 326 height 69
drag, startPoint x: 595, startPoint y: 179, endPoint x: 584, endPoint y: 200, distance: 24.3
click at [584, 200] on div "نص فرخة مندي +نص فرخة مشوية +نص كفته + نص سجق + نص ممبار + ٢كيلو ارز بالكاري+٥ …" at bounding box center [758, 188] width 364 height 84
paste textarea "6 انواع سلطه (2 سلطة خضراء، 2 طحينة، 2 مخلل)"
type textarea "نص فرخة مندي +نص فرخة مشوية +نص كفته + نص سجق + نص ممبار + ٢كيلو ارز بالكاري+٥ …"
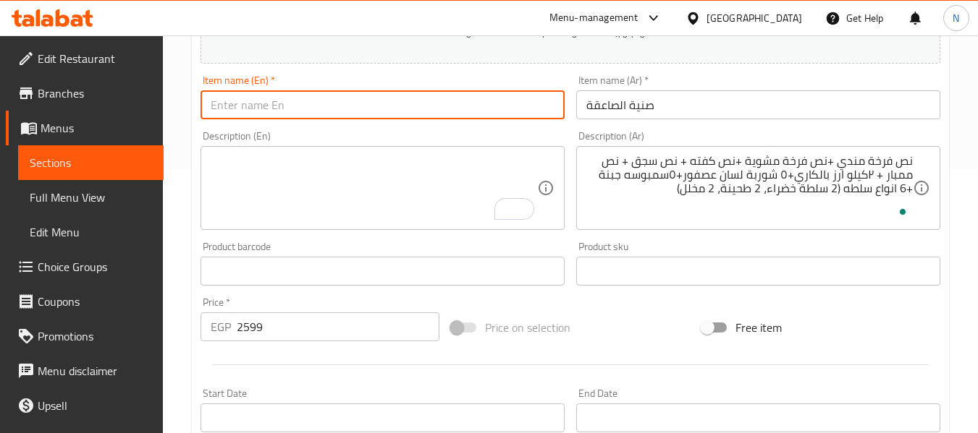
click at [453, 90] on input "text" at bounding box center [382, 104] width 364 height 29
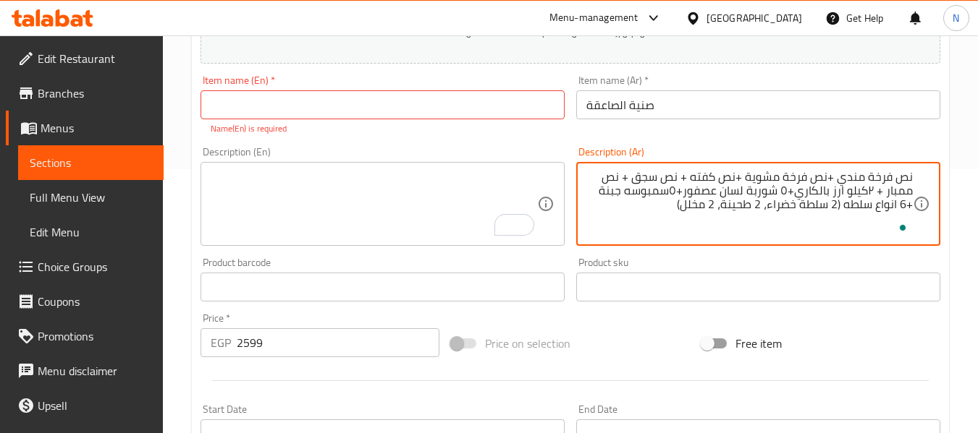
click at [721, 208] on textarea "نص فرخة مندي +نص فرخة مشوية +نص كفته + نص سجق + نص ممبار + ٢كيلو ارز بالكاري+٥ …" at bounding box center [749, 204] width 326 height 69
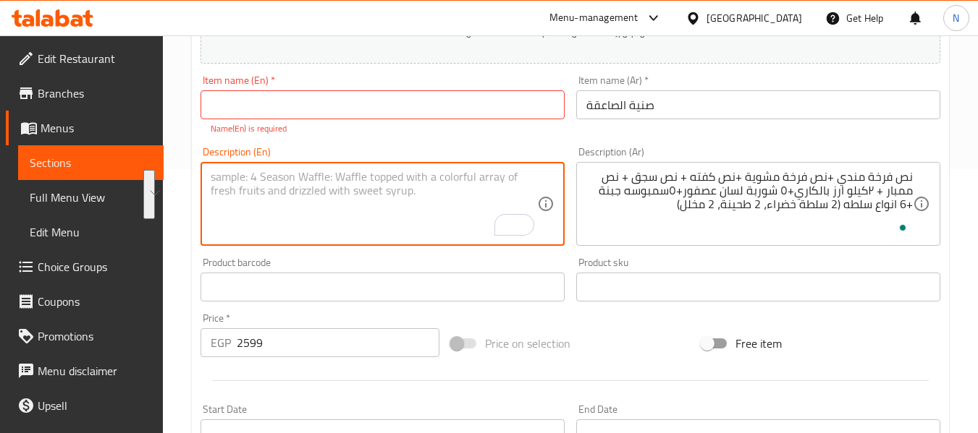
click at [310, 236] on textarea "To enrich screen reader interactions, please activate Accessibility in Grammarl…" at bounding box center [374, 204] width 326 height 69
paste textarea "Half a mandi chicken + half a grilled chicken + half kofta + half sausage + hal…"
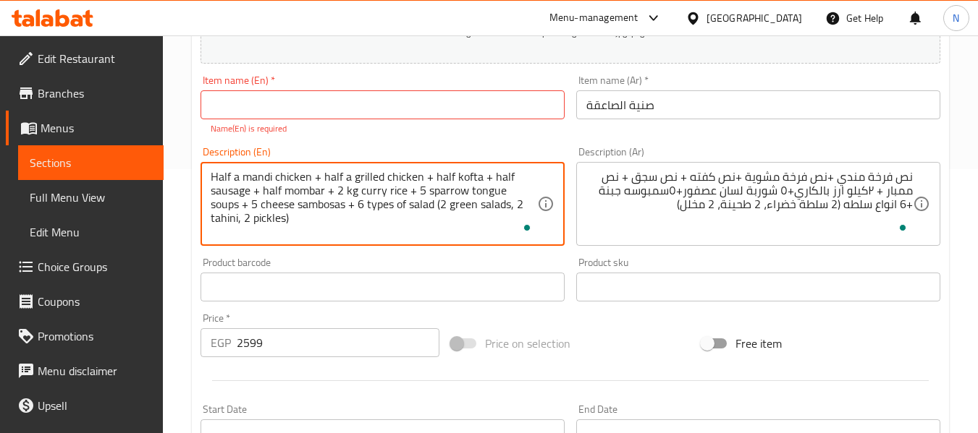
click at [448, 187] on textarea "Half a mandi chicken + half a grilled chicken + half kofta + half sausage + hal…" at bounding box center [374, 204] width 326 height 69
type textarea "Half a mandi chicken + half a grilled chicken + half kofta + half sausage + hal…"
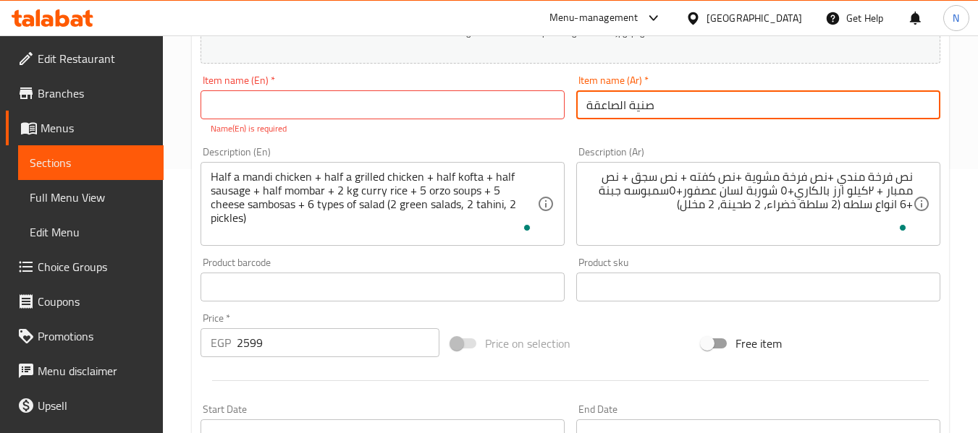
click at [617, 99] on input "صنية الصاعقة" at bounding box center [758, 104] width 364 height 29
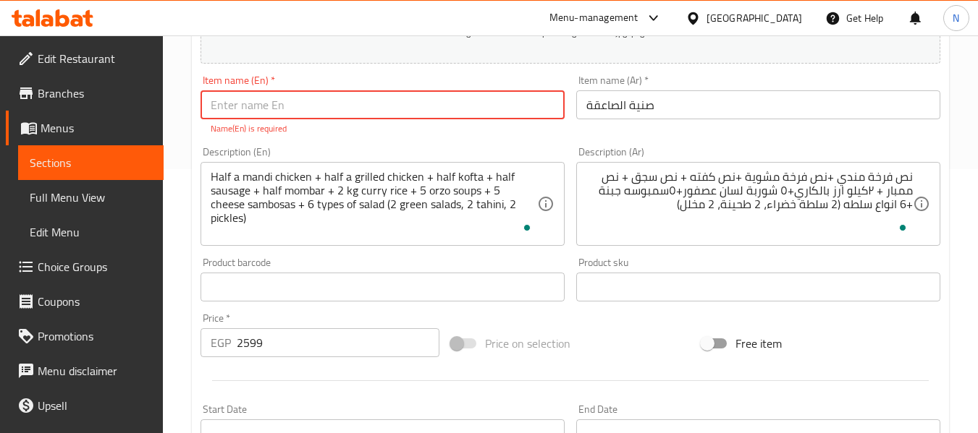
click at [478, 112] on input "text" at bounding box center [382, 104] width 364 height 29
type input "El saQaa tray"
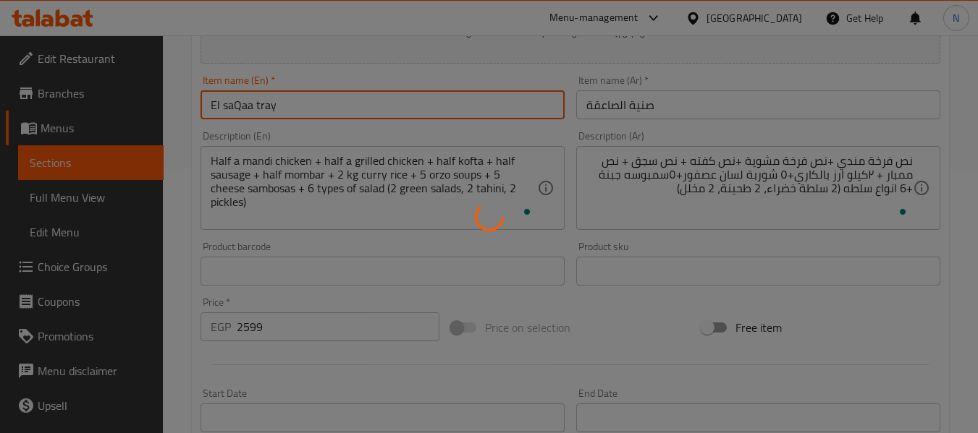
type input "0"
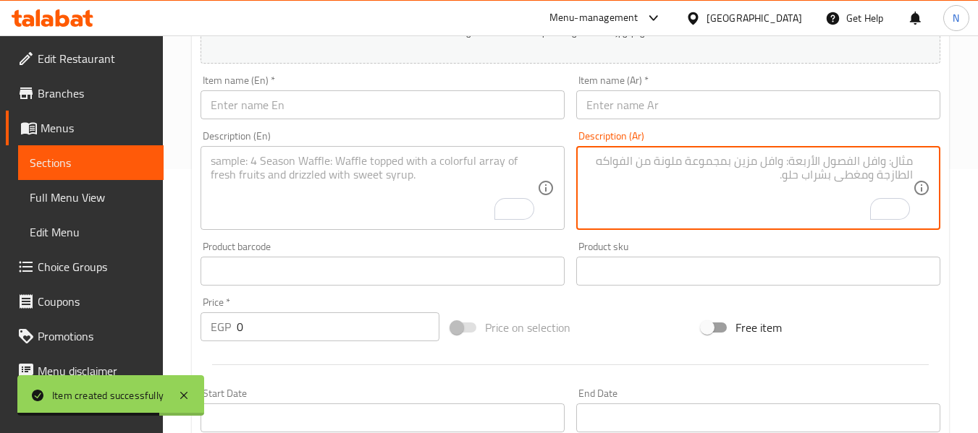
click at [632, 187] on textarea "To enrich screen reader interactions, please activate Accessibility in Grammarl…" at bounding box center [749, 188] width 326 height 69
paste textarea "صنية المدفعية ٣ فرد حمام + نص فرخة تركي + نص بط+ نص ممبار + نص كفتة+٥شوربة + ٥ …"
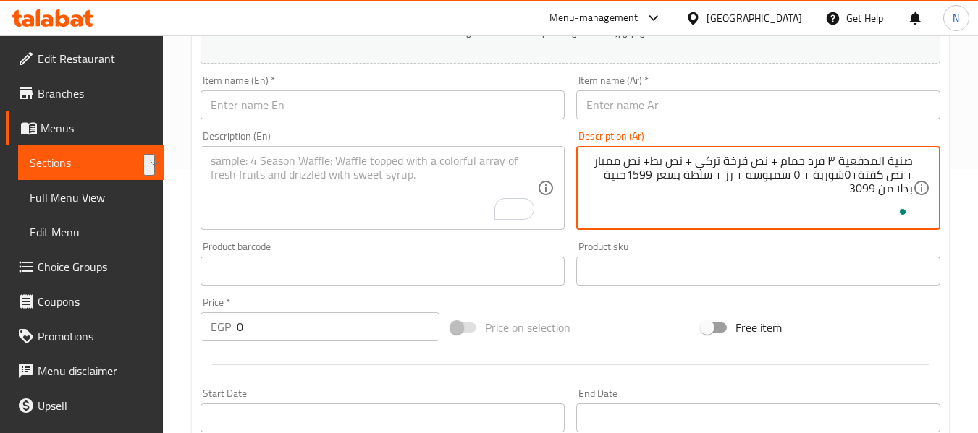
drag, startPoint x: 839, startPoint y: 162, endPoint x: 918, endPoint y: 166, distance: 78.2
click at [918, 166] on div "صنية المدفعية ٣ فرد حمام + نص فرخة تركي + نص بط+ نص ممبار + نص كفتة+٥شوربة + ٥ …" at bounding box center [758, 188] width 364 height 84
type textarea "٣ فرد حمام + نص فرخة تركي + نص بط+ نص ممبار + نص كفتة+٥شوربة + ٥ سمبوسه + رز + …"
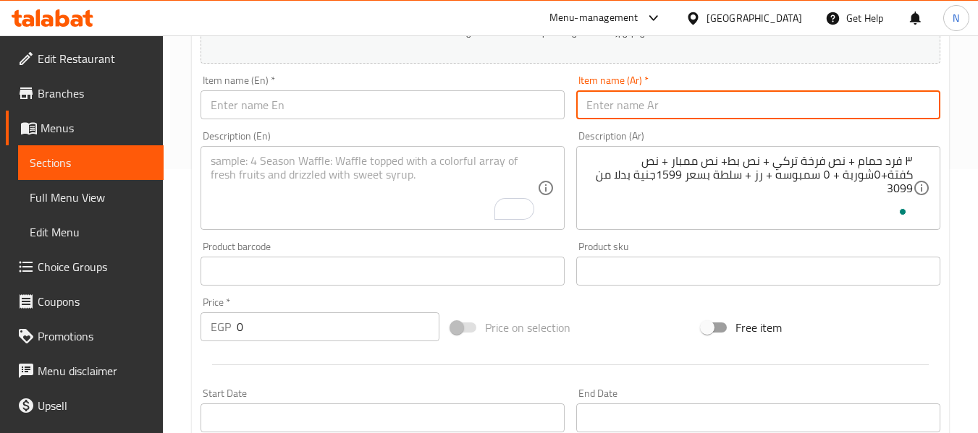
click at [761, 112] on input "text" at bounding box center [758, 104] width 364 height 29
paste input "صنية المدفعية"
type input "صنية المدفعية"
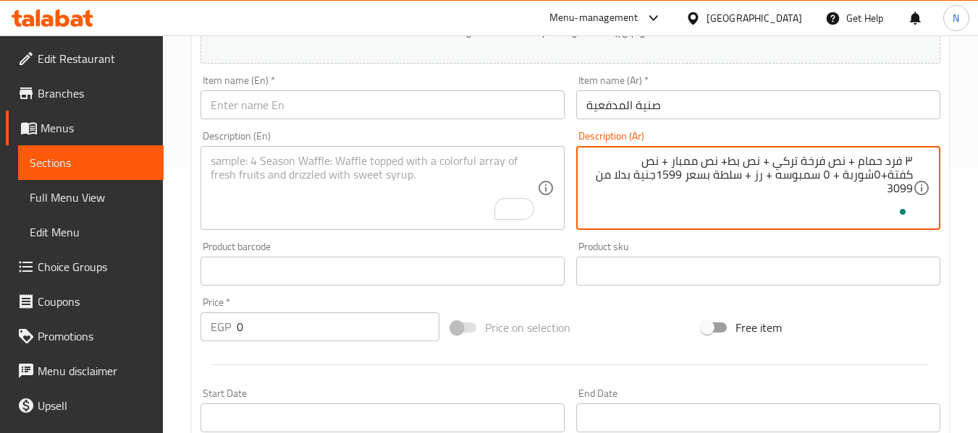
click at [896, 188] on textarea "٣ فرد حمام + نص فرخة تركي + نص بط+ نص ممبار + نص كفتة+٥شوربة + ٥ سمبوسه + رز + …" at bounding box center [749, 188] width 326 height 69
type textarea "٣ فرد حمام + نص فرخة تركي + نص بط+ نص ممبار + نص كفتة+٥شوربة + ٥ سمبوسه + رز + …"
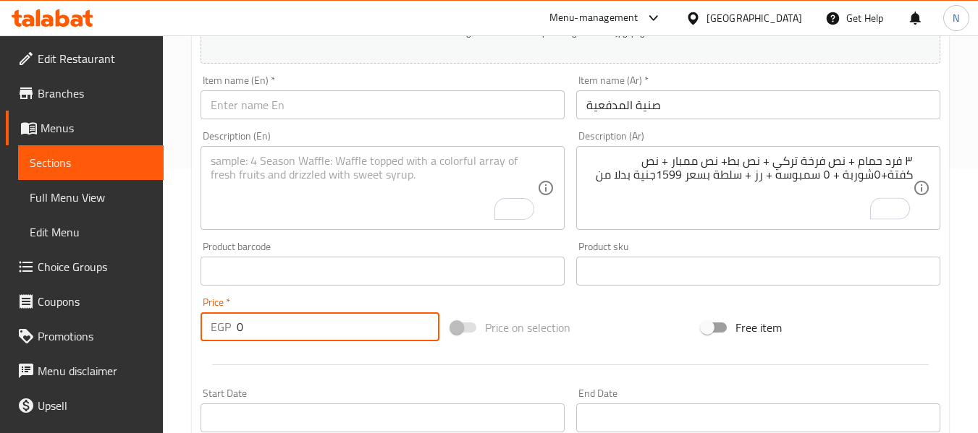
click at [281, 329] on input "0" at bounding box center [338, 327] width 203 height 29
paste input "3099"
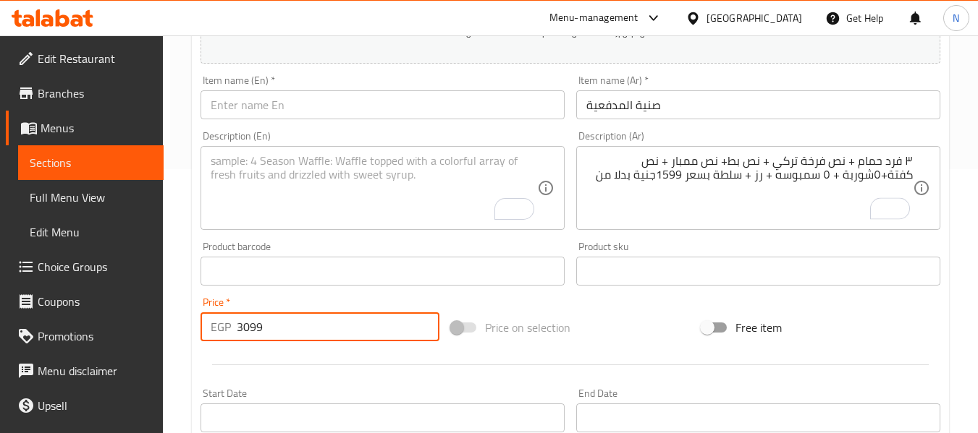
type input "3099"
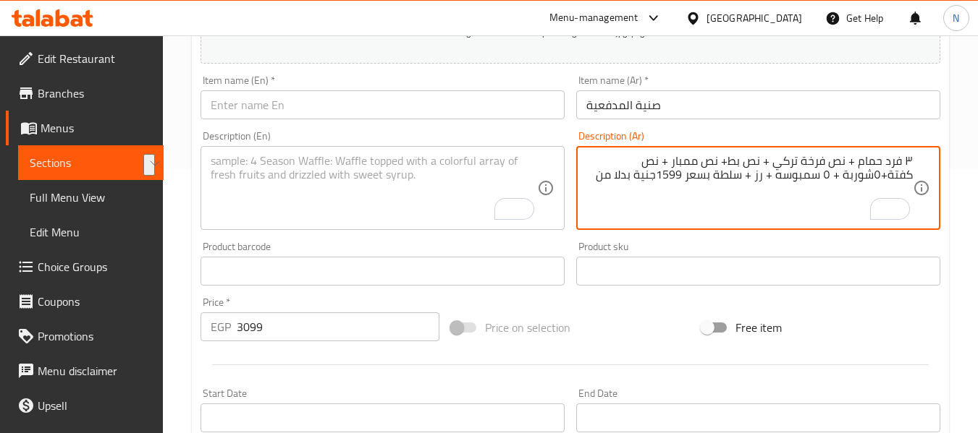
drag, startPoint x: 714, startPoint y: 177, endPoint x: 698, endPoint y: 197, distance: 25.2
click at [698, 197] on textarea "٣ فرد حمام + نص فرخة تركي + نص بط+ نص ممبار + نص كفتة+٥شوربة + ٥ سمبوسه + رز + …" at bounding box center [749, 188] width 326 height 69
click at [850, 162] on textarea "٣ فرد حمام + نص فرخة تركي + نص بط+ نص ممبار + نص كفتة+٥شوربة + ٥ سمبوسه + رز + …" at bounding box center [749, 188] width 326 height 69
click at [774, 178] on textarea "٣ فرد حمام محشي أرز+ نص فرخة تركي + نص بط+ نص ممبار + نص كفتة+٥شوربة + ٥ سمبوسه…" at bounding box center [749, 188] width 326 height 69
click at [730, 178] on textarea "٣ فرد حمام محشي أرز+ نص فرخة تركي + نص بط+ نص ممبار + نص كفتة+٥شوربة + ٥ سمبوسه…" at bounding box center [749, 188] width 326 height 69
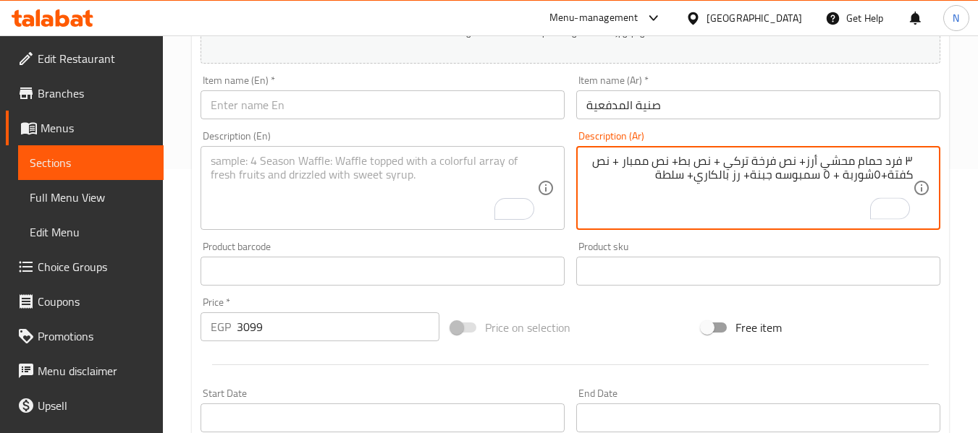
click at [600, 185] on textarea "٣ فرد حمام محشي أرز+ نص فرخة تركي + نص بط+ نص ممبار + نص كفتة+٥شوربة + ٥ سمبوسه…" at bounding box center [749, 188] width 326 height 69
paste textarea "6 انواع سلطه (2 سلطة خضراء، 2 طحينة، 2 مخلل)"
drag, startPoint x: 656, startPoint y: 179, endPoint x: 589, endPoint y: 183, distance: 66.7
click at [589, 183] on textarea "٣ فرد حمام محشي أرز+ نص فرخة تركي + نص بط+ نص ممبار + نص كفتة+٥شوربة + ٥ سمبوسه…" at bounding box center [749, 188] width 326 height 69
click at [640, 203] on textarea "٣ فرد حمام محشي أرز+ نص فرخة تركي + نص بط+ نص ممبار + نص كفتة+٥شوربة + ٥ سمبوسه…" at bounding box center [749, 188] width 326 height 69
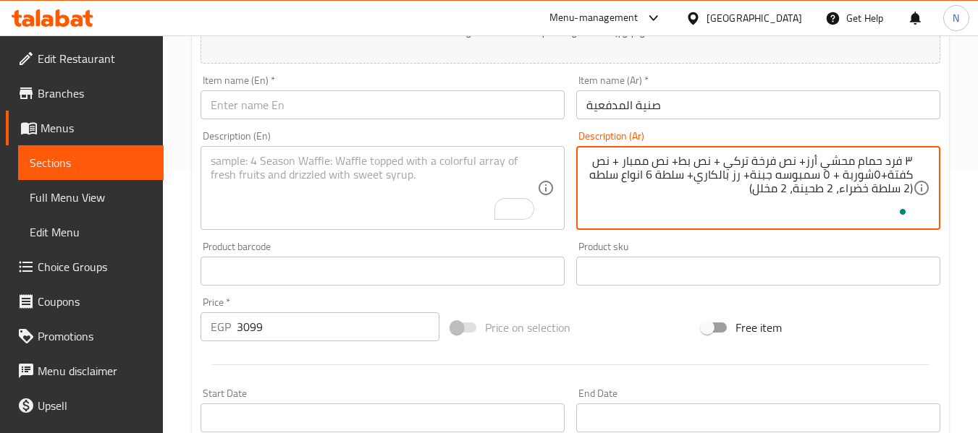
drag, startPoint x: 656, startPoint y: 178, endPoint x: 591, endPoint y: 179, distance: 65.1
click at [591, 179] on textarea "٣ فرد حمام محشي أرز+ نص فرخة تركي + نص بط+ نص ممبار + نص كفتة+٥شوربة + ٥ سمبوسه…" at bounding box center [749, 188] width 326 height 69
type textarea "٣ فرد حمام محشي أرز+ نص فرخة تركي + نص بط+ نص ممبار + نص كفتة+٥شوربة + ٥ سمبوسه…"
click at [487, 138] on div "Description (En) Description (En)" at bounding box center [382, 180] width 364 height 99
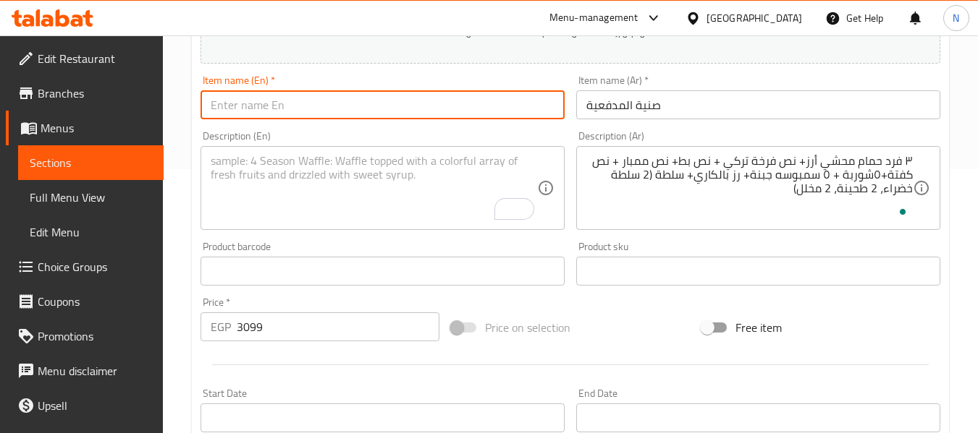
click at [477, 96] on input "text" at bounding box center [382, 104] width 364 height 29
type input "el madfaiaa tray"
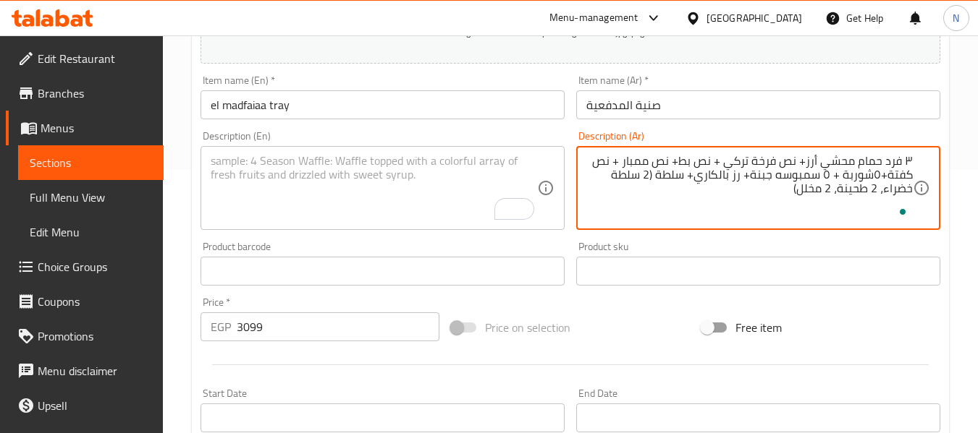
click at [662, 168] on textarea "٣ فرد حمام محشي أرز+ نص فرخة تركي + نص بط+ نص ممبار + نص كفتة+٥شوربة + ٥ سمبوسه…" at bounding box center [749, 188] width 326 height 69
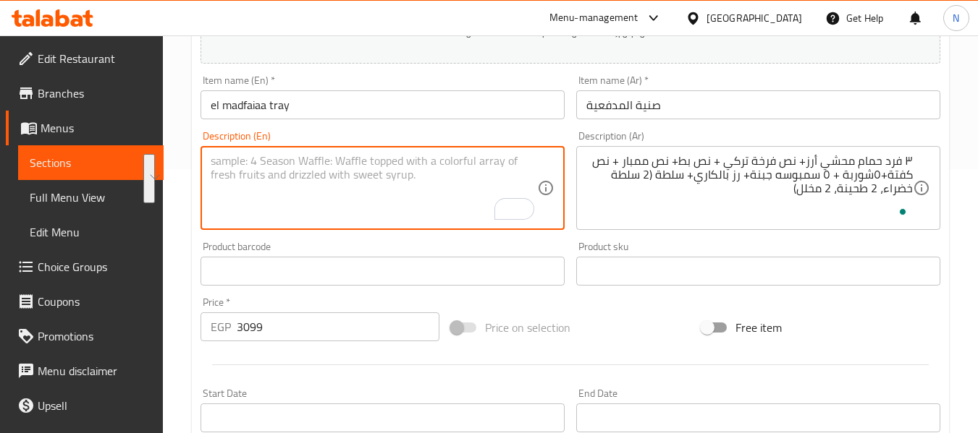
click at [409, 177] on textarea "To enrich screen reader interactions, please activate Accessibility in Grammarl…" at bounding box center [374, 188] width 326 height 69
paste textarea "3 stuffed pigeons with rice + half a Turkish chicken + half a duck + half a mom…"
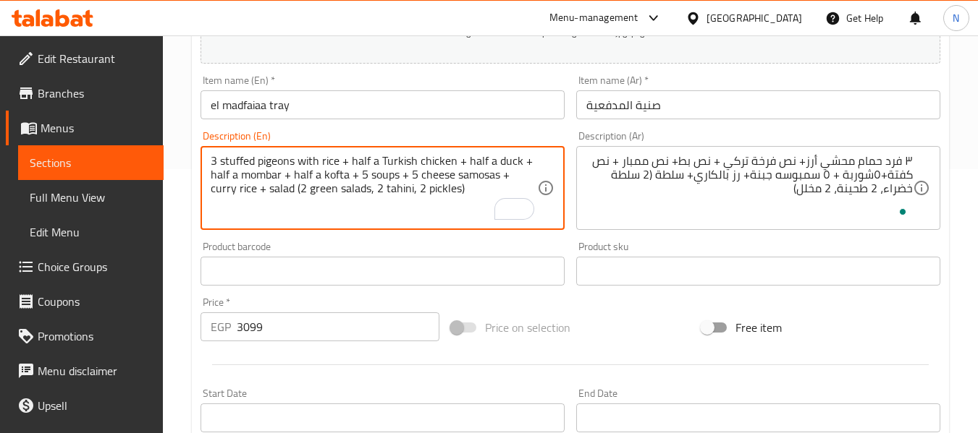
click at [365, 177] on textarea "3 stuffed pigeons with rice + half a Turkish chicken + half a duck + half a mom…" at bounding box center [374, 188] width 326 height 69
type textarea "3 stuffed pigeons with rice + half a Turkish chicken + half a duck + half a mom…"
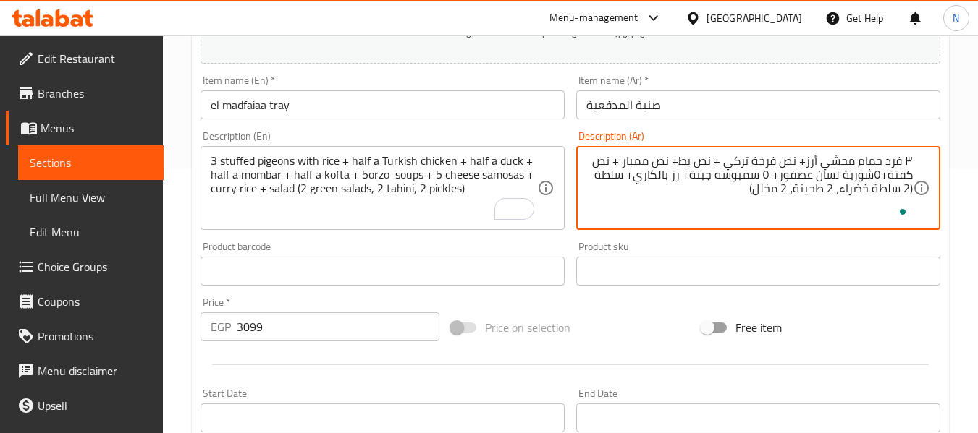
type textarea "٣ فرد حمام محشي أرز+ نص فرخة تركي + نص بط+ نص ممبار + نص كفتة+٥شوربة لسان عصفور…"
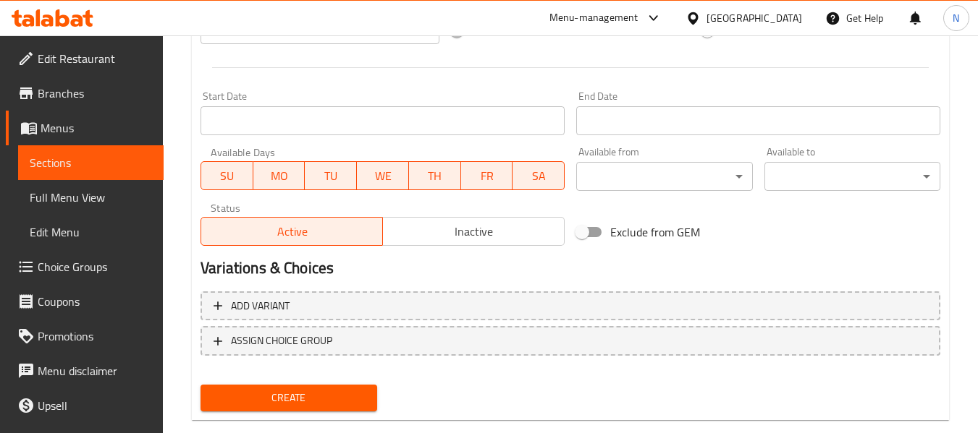
scroll to position [589, 0]
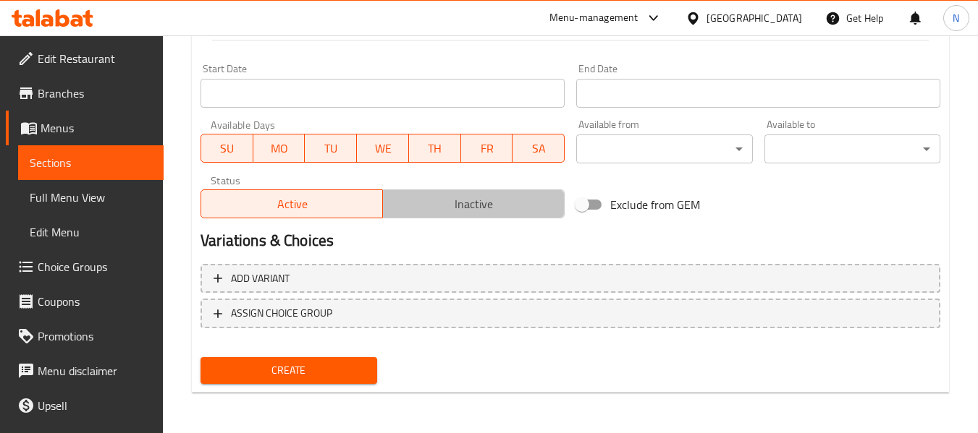
click at [412, 192] on button "Inactive" at bounding box center [473, 204] width 182 height 29
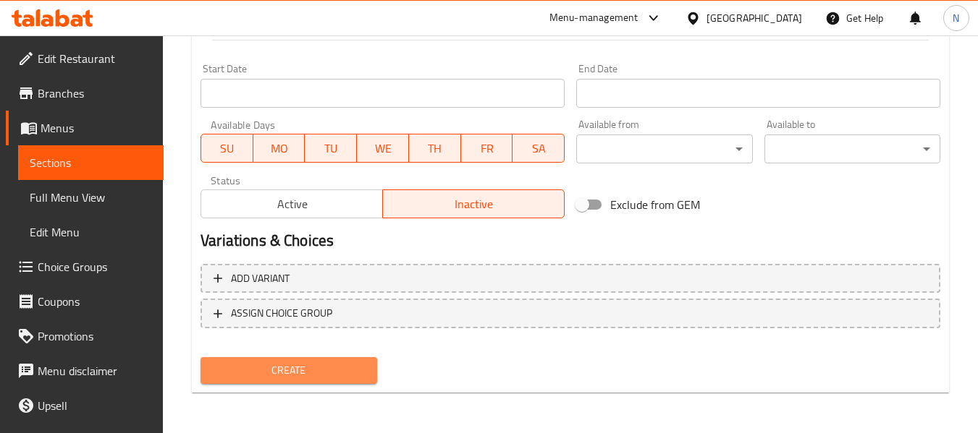
click at [344, 360] on button "Create" at bounding box center [288, 370] width 176 height 27
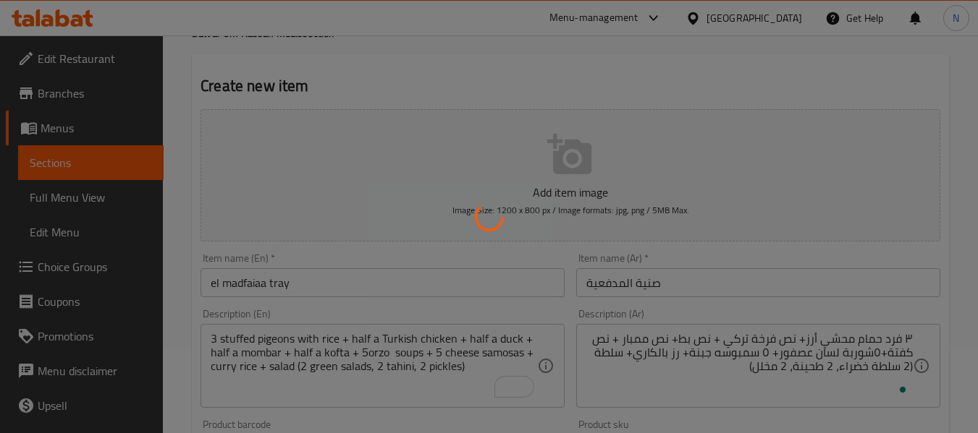
scroll to position [29, 0]
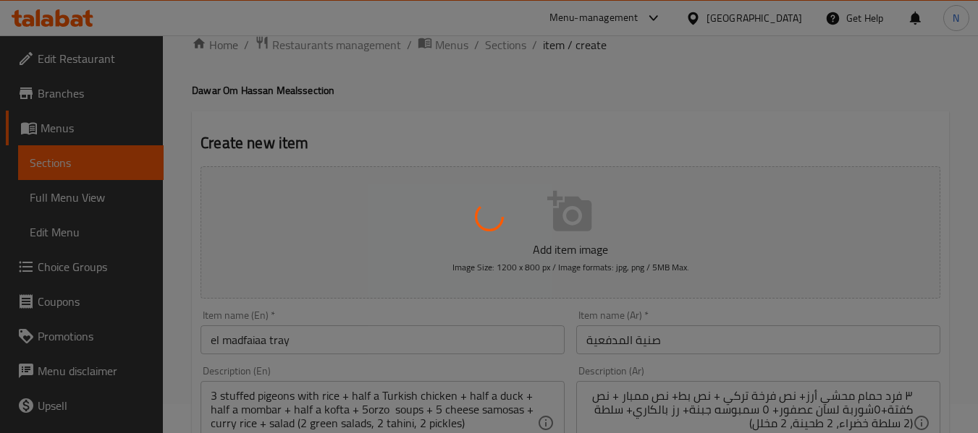
type input "0"
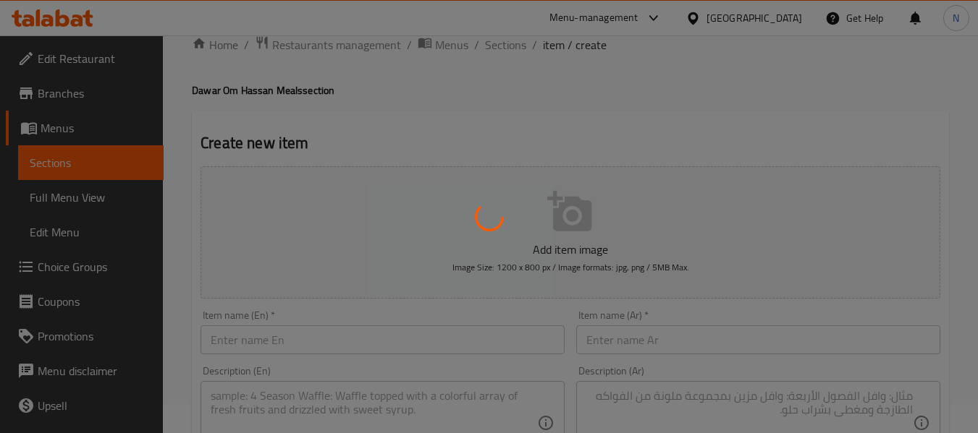
scroll to position [0, 0]
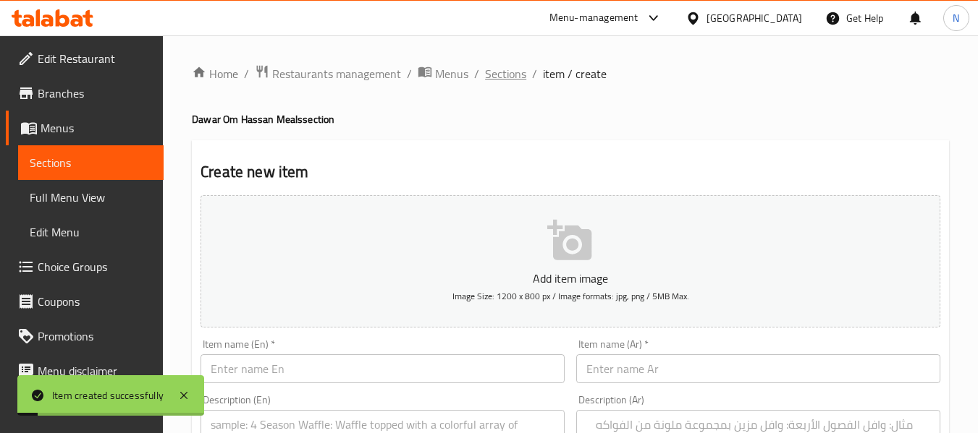
click at [520, 75] on span "Sections" at bounding box center [505, 73] width 41 height 17
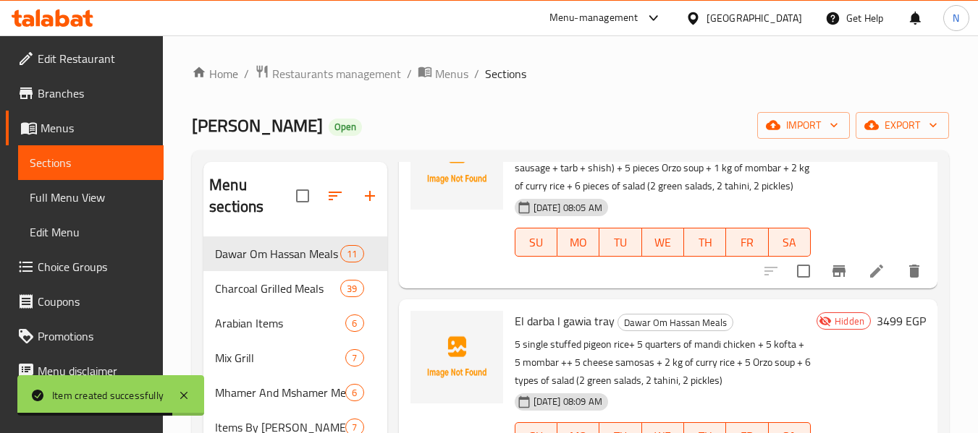
scroll to position [470, 0]
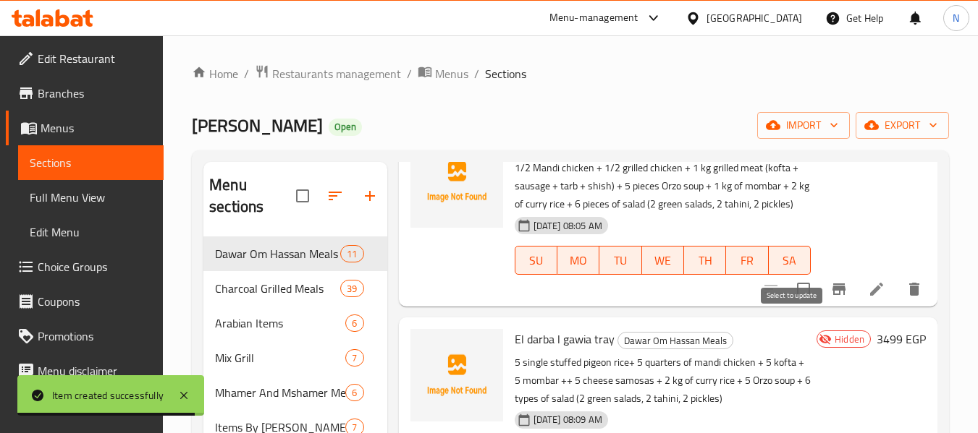
click at [789, 305] on input "checkbox" at bounding box center [803, 289] width 30 height 30
checkbox input "true"
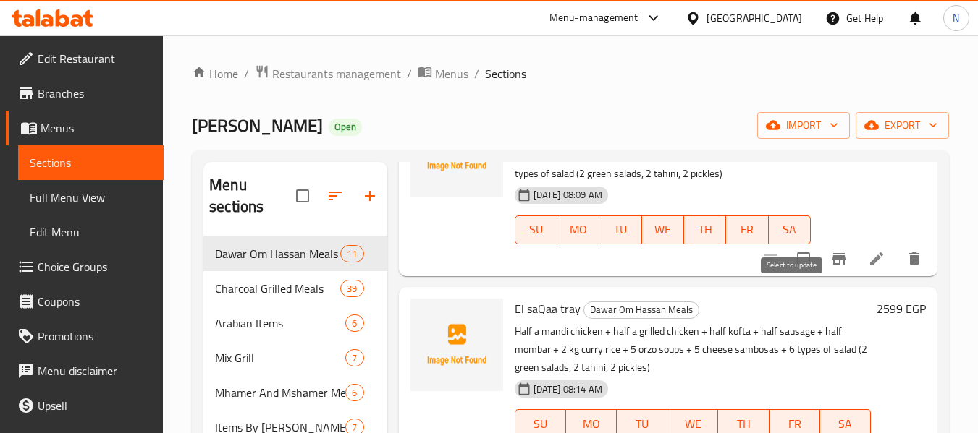
click at [795, 274] on input "checkbox" at bounding box center [803, 259] width 30 height 30
checkbox input "true"
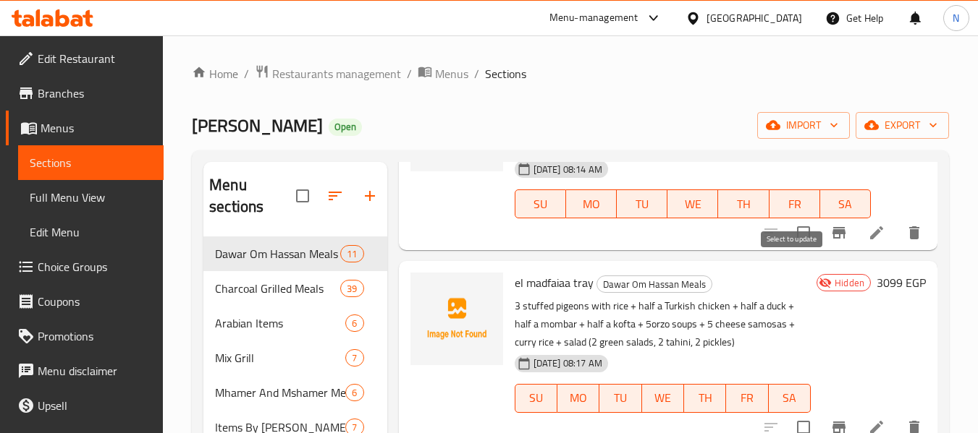
click at [797, 248] on input "checkbox" at bounding box center [803, 233] width 30 height 30
checkbox input "true"
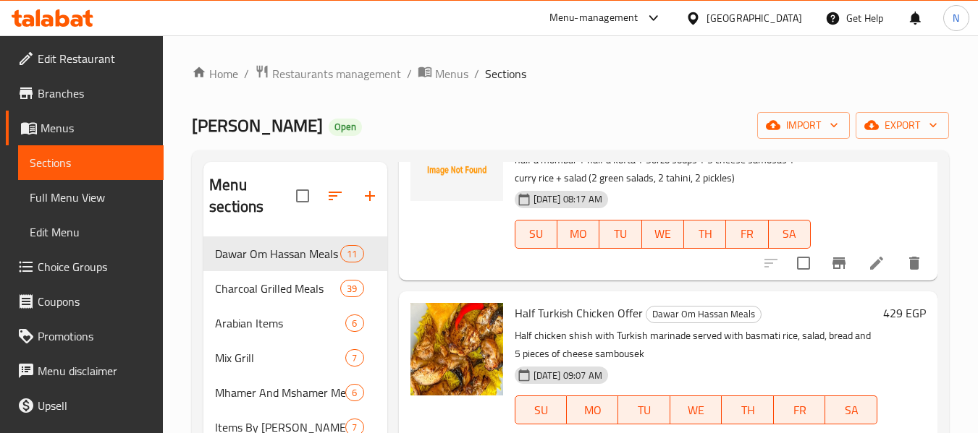
scroll to position [1080, 0]
click at [803, 278] on input "checkbox" at bounding box center [803, 262] width 30 height 30
checkbox input "true"
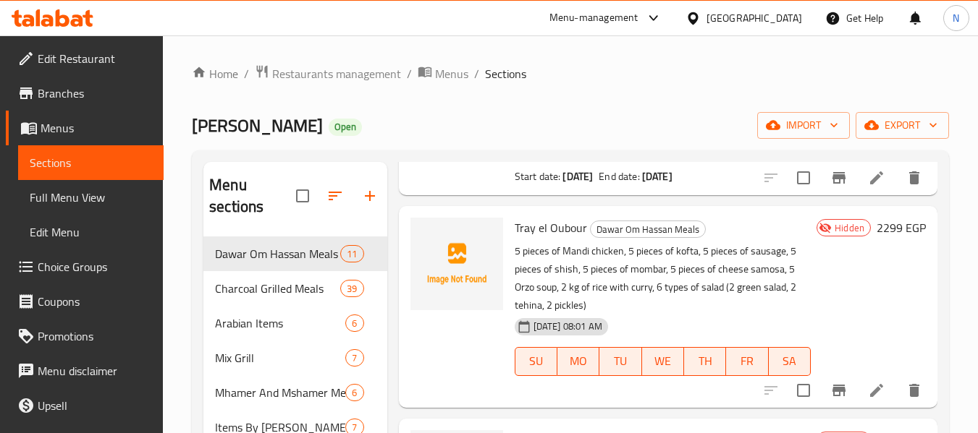
scroll to position [0, 0]
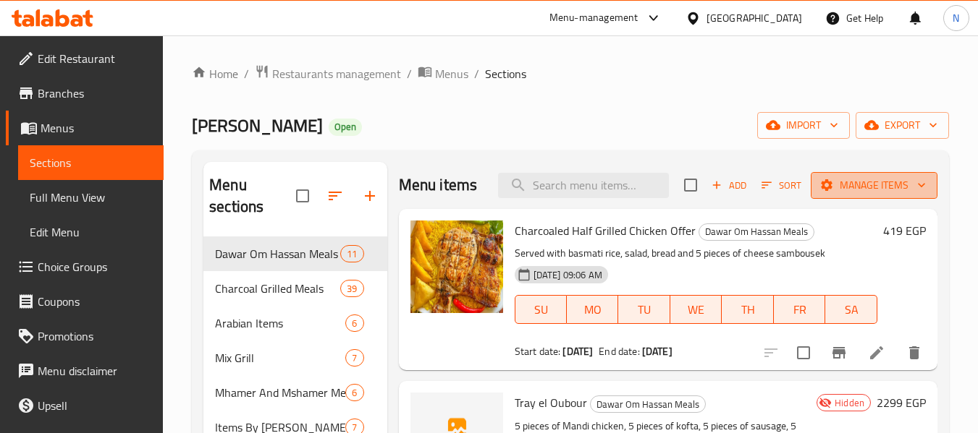
click at [851, 192] on span "Manage items" at bounding box center [873, 186] width 103 height 18
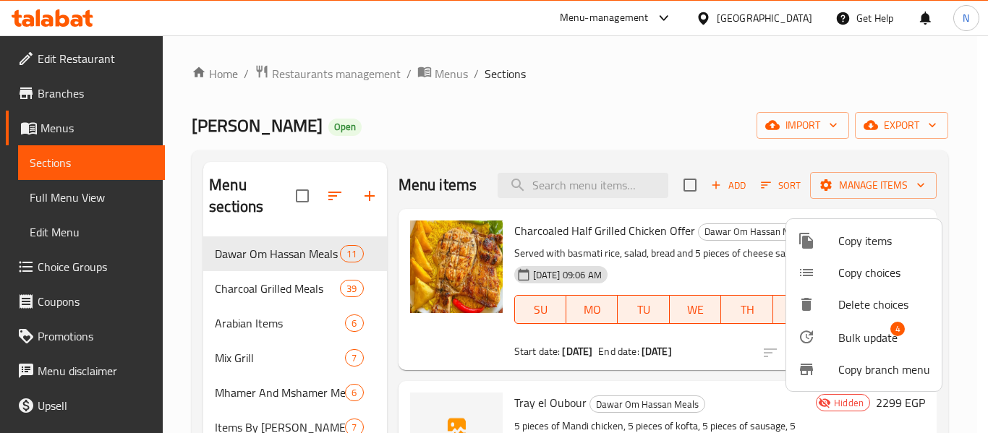
click at [815, 344] on icon at bounding box center [806, 337] width 17 height 17
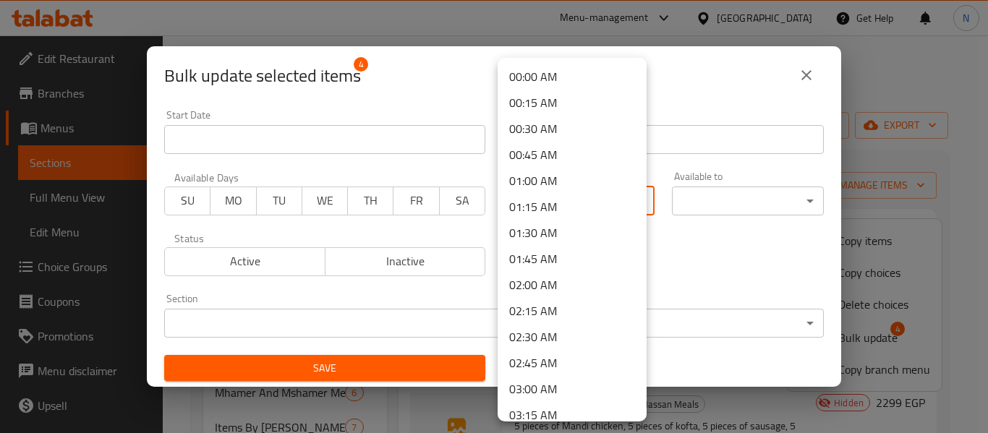
click at [552, 203] on body "​ Menu-management [GEOGRAPHIC_DATA] Get Help N Edit Restaurant Branches Menus S…" at bounding box center [494, 234] width 988 height 398
click at [470, 167] on div at bounding box center [494, 216] width 988 height 433
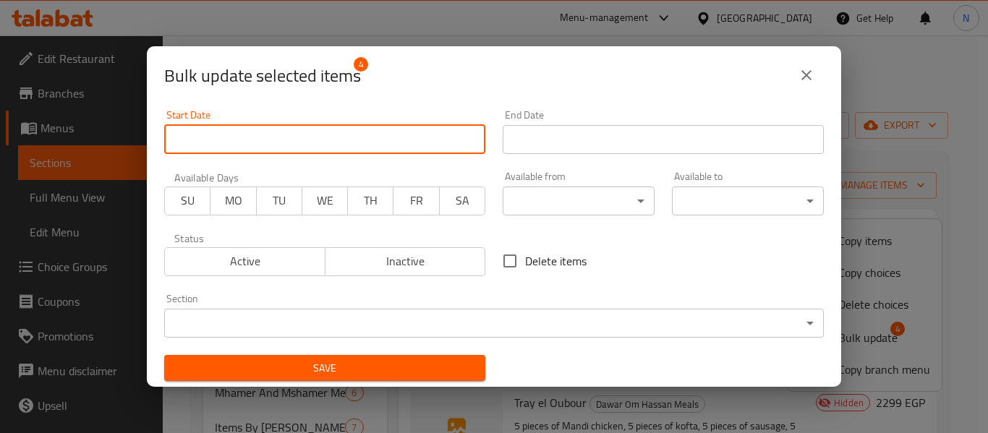
click at [451, 131] on input "Start Date" at bounding box center [324, 139] width 321 height 29
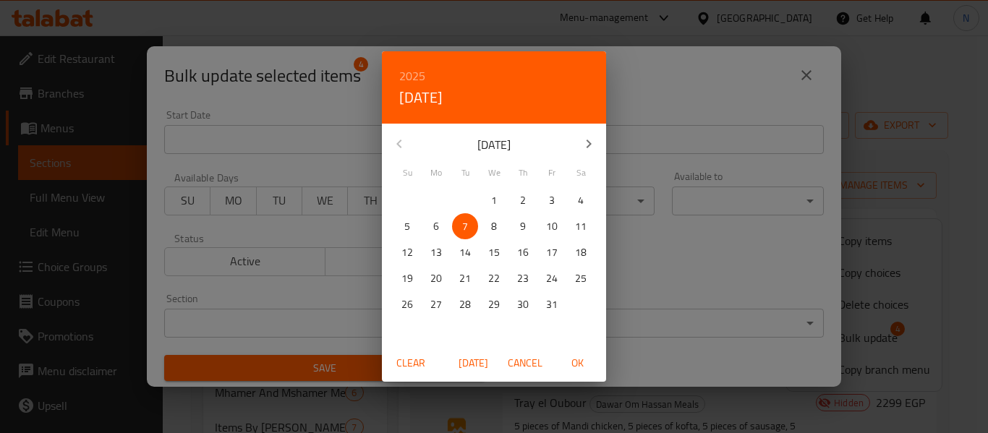
click at [576, 373] on button "OK" at bounding box center [577, 363] width 46 height 27
type input "[DATE]"
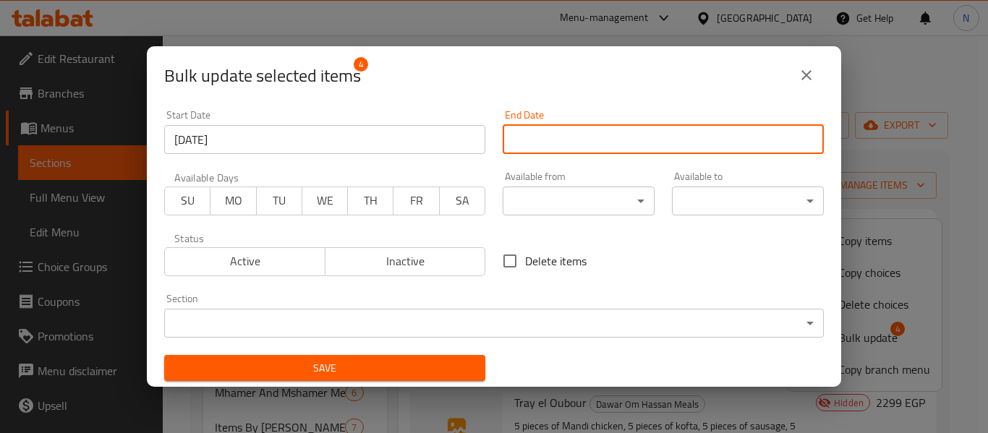
click at [601, 138] on input "Start Date" at bounding box center [663, 139] width 321 height 29
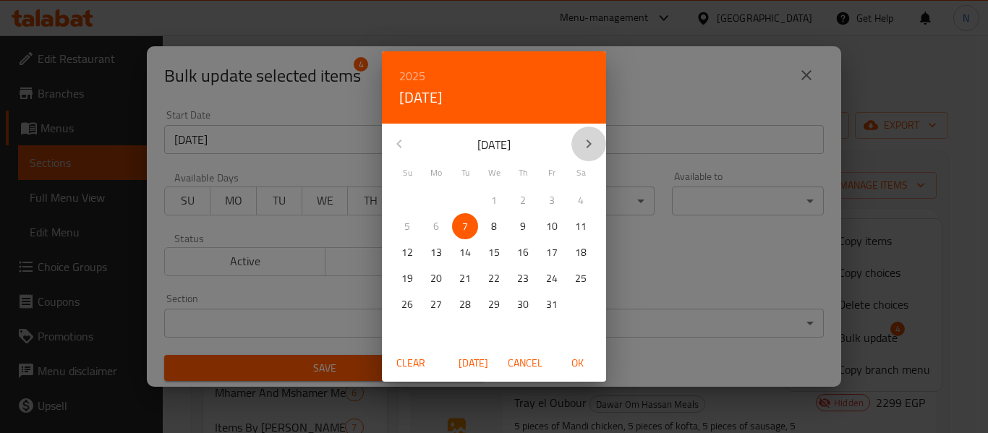
click at [575, 142] on button "button" at bounding box center [589, 144] width 35 height 35
click at [493, 306] on p "31" at bounding box center [494, 305] width 12 height 18
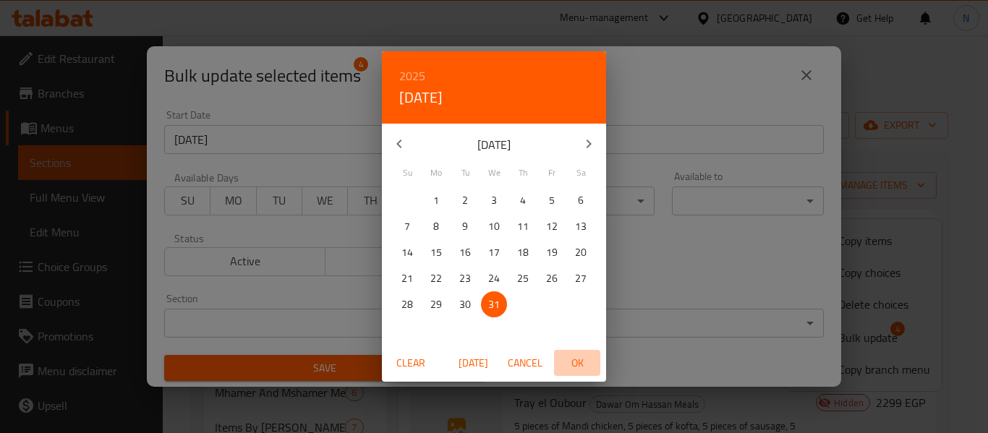
click at [575, 365] on span "OK" at bounding box center [577, 364] width 35 height 18
type input "[DATE]"
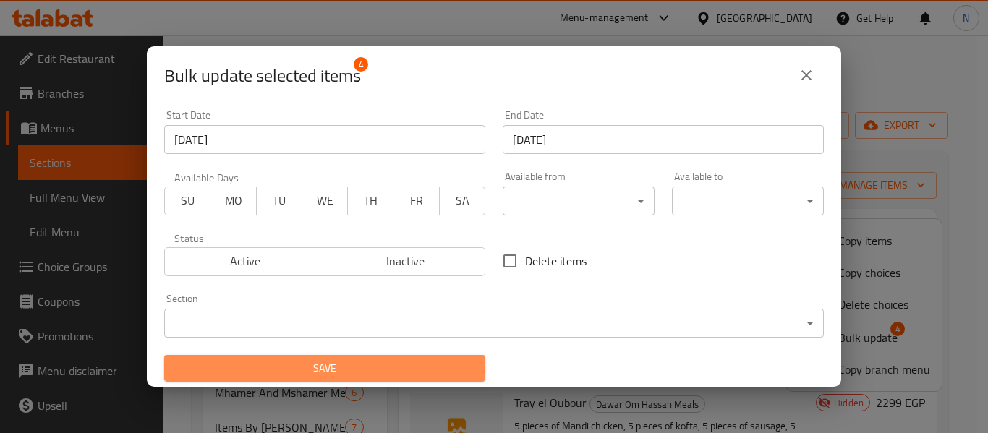
click at [457, 370] on span "Save" at bounding box center [325, 369] width 298 height 18
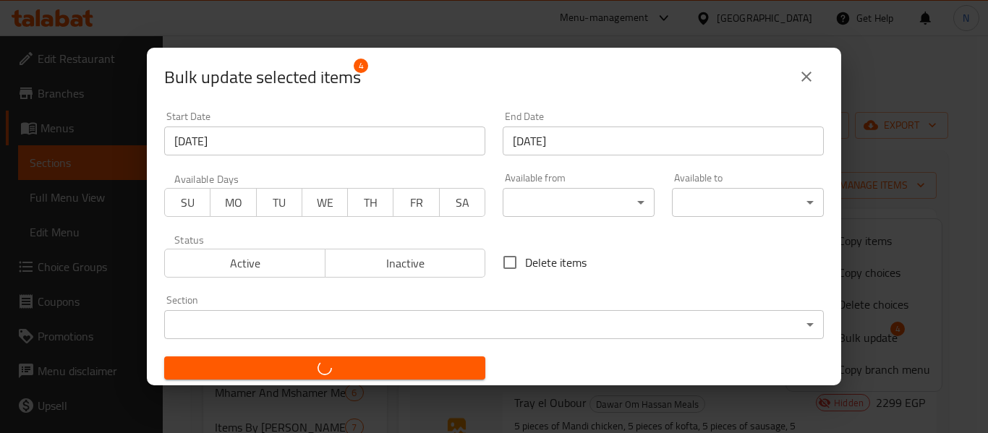
checkbox input "false"
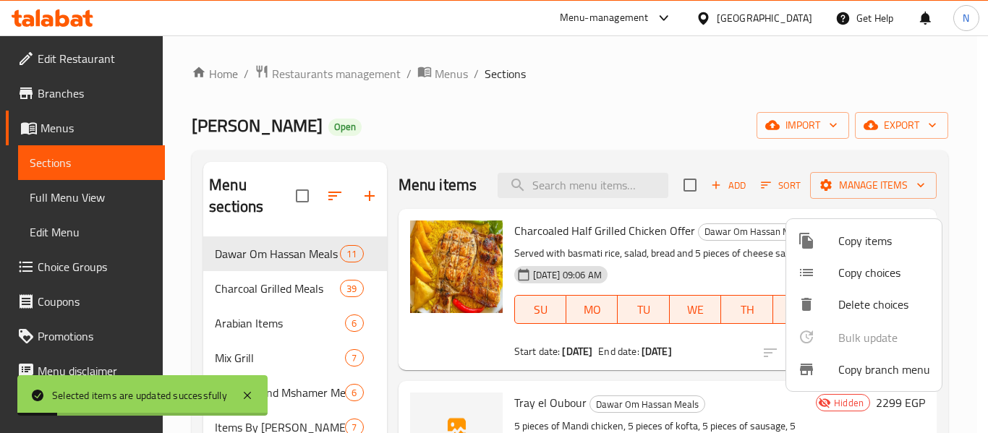
click at [645, 232] on div at bounding box center [494, 216] width 988 height 433
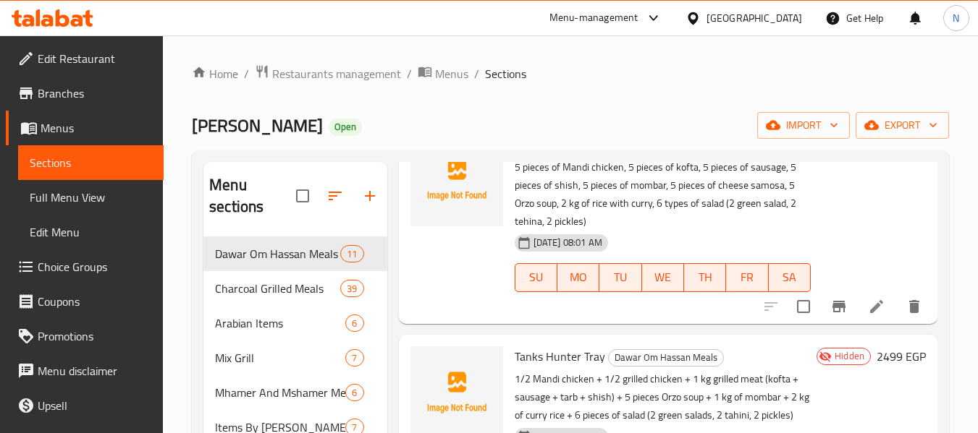
scroll to position [253, 0]
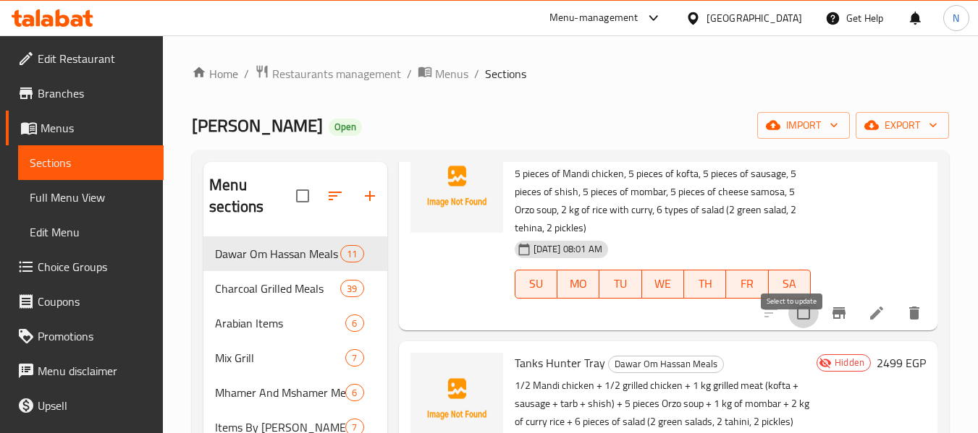
click at [796, 329] on input "checkbox" at bounding box center [803, 313] width 30 height 30
checkbox input "true"
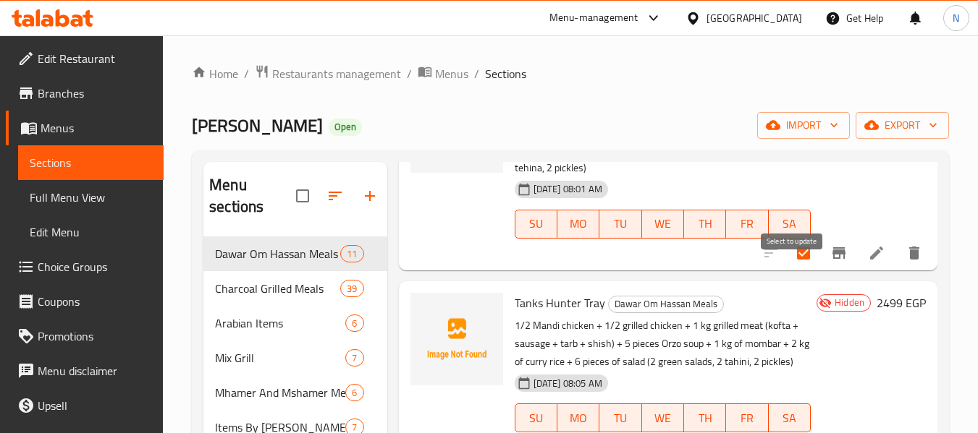
scroll to position [312, 0]
click at [868, 263] on icon at bounding box center [876, 253] width 17 height 17
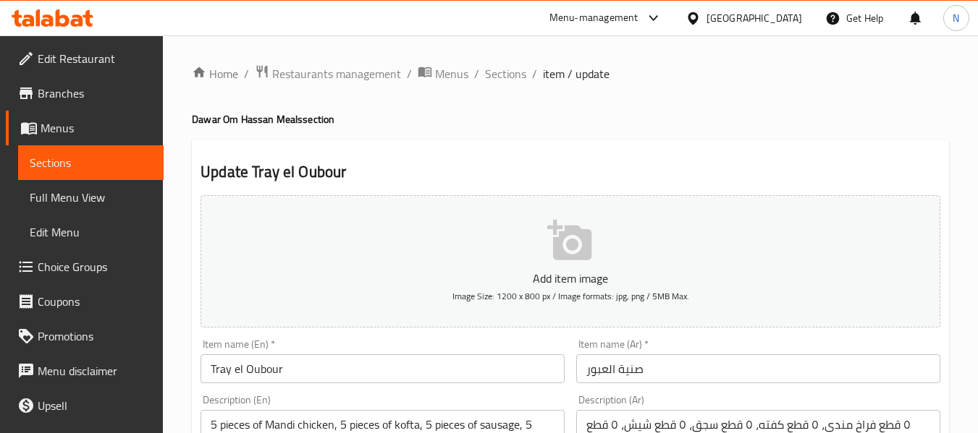
scroll to position [589, 0]
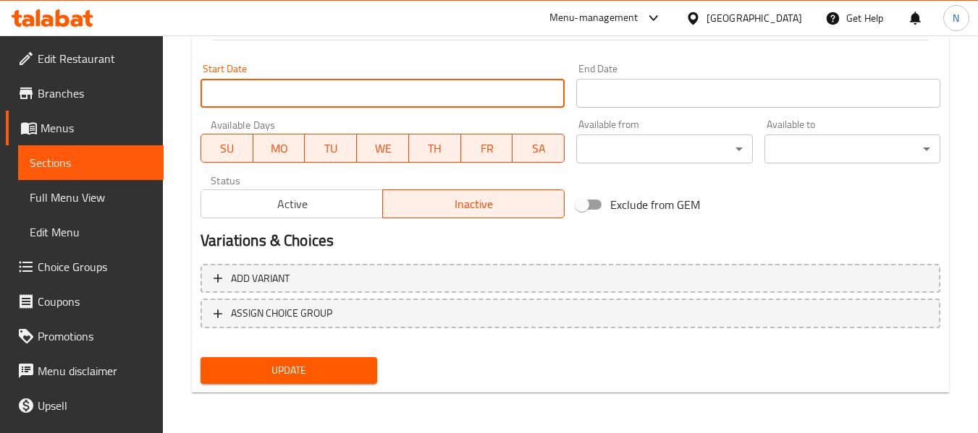
click at [412, 100] on input "Start Date" at bounding box center [382, 93] width 364 height 29
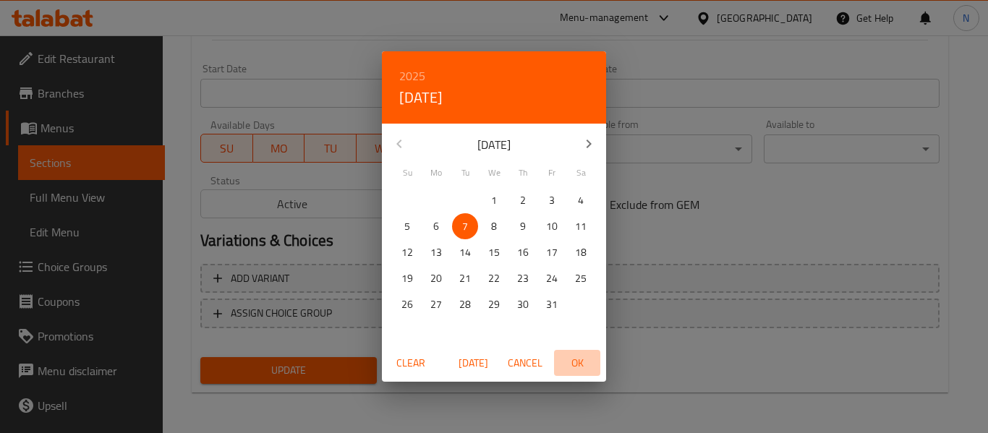
click at [569, 363] on span "OK" at bounding box center [577, 364] width 35 height 18
type input "[DATE]"
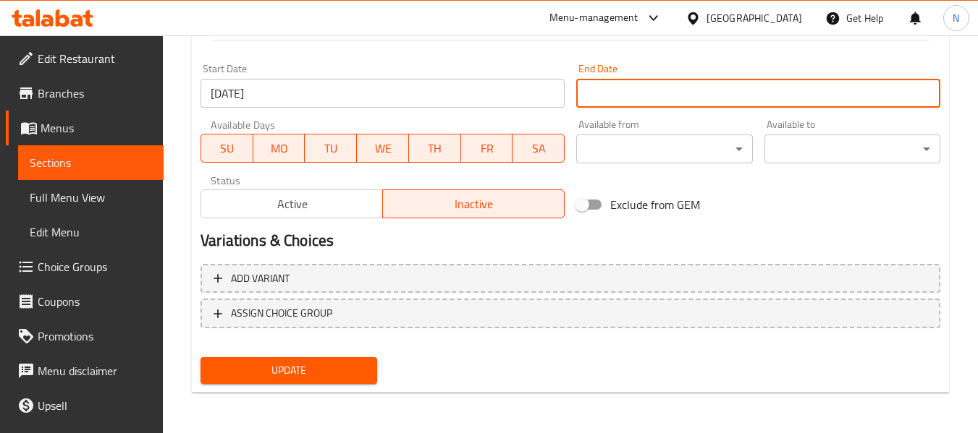
click at [645, 92] on input "Start Date" at bounding box center [758, 93] width 364 height 29
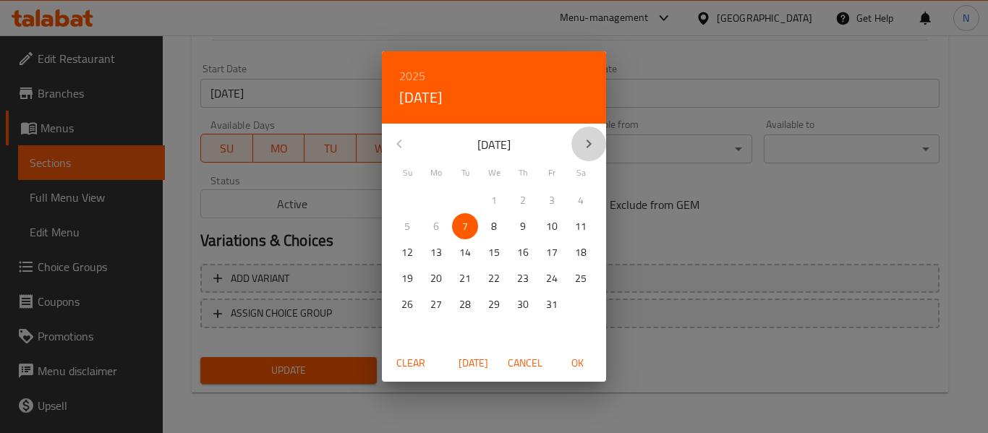
click at [591, 146] on icon "button" at bounding box center [588, 143] width 17 height 17
click at [502, 308] on span "31" at bounding box center [494, 305] width 26 height 18
click at [593, 376] on button "OK" at bounding box center [577, 363] width 46 height 27
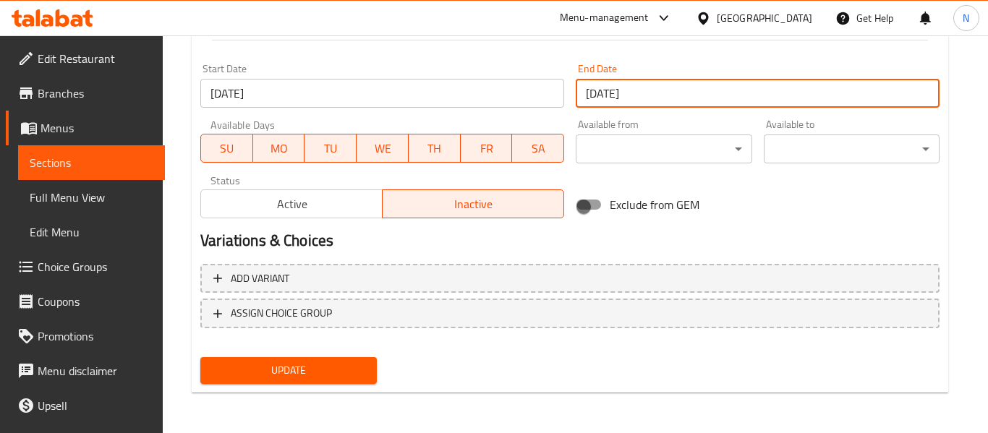
type input "[DATE]"
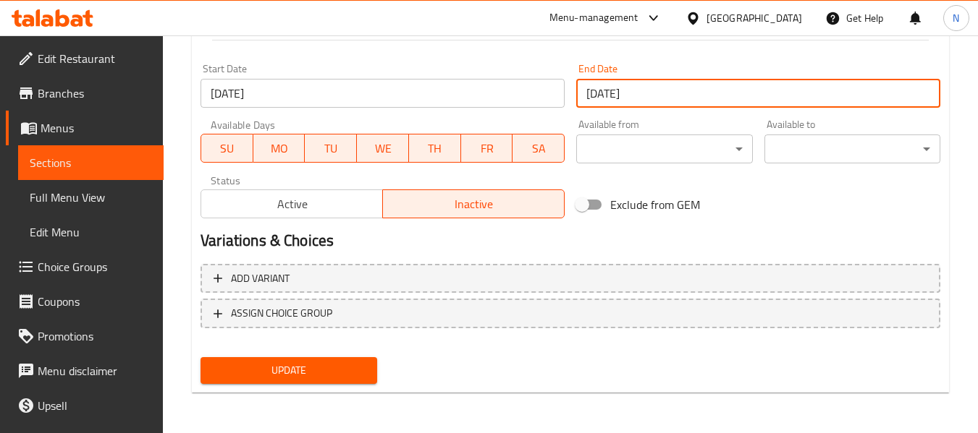
click at [394, 352] on div "Update" at bounding box center [570, 371] width 751 height 38
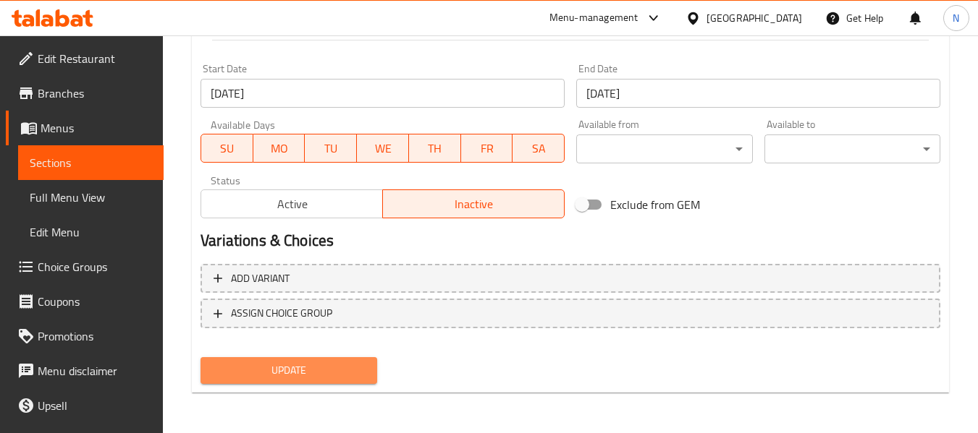
click at [376, 359] on button "Update" at bounding box center [288, 370] width 176 height 27
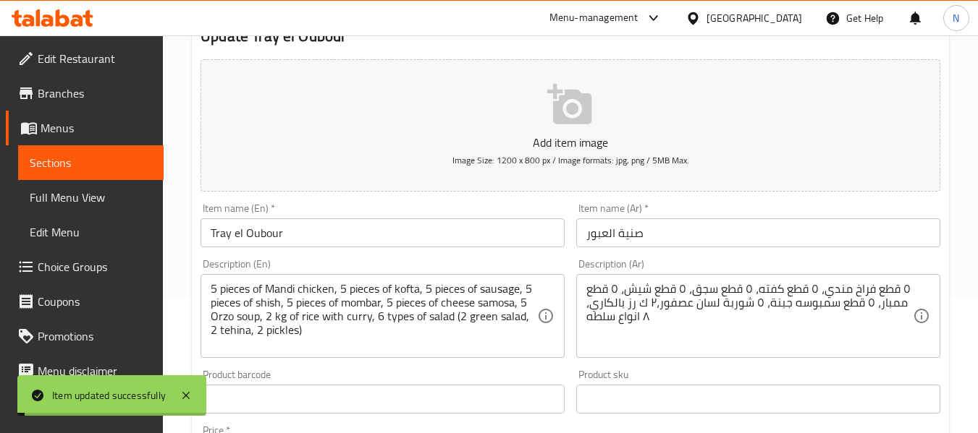
scroll to position [0, 0]
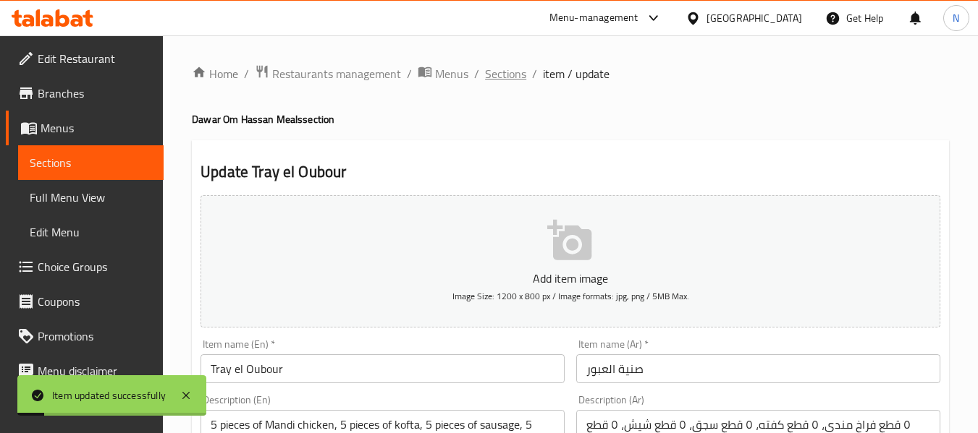
click at [509, 67] on span "Sections" at bounding box center [505, 73] width 41 height 17
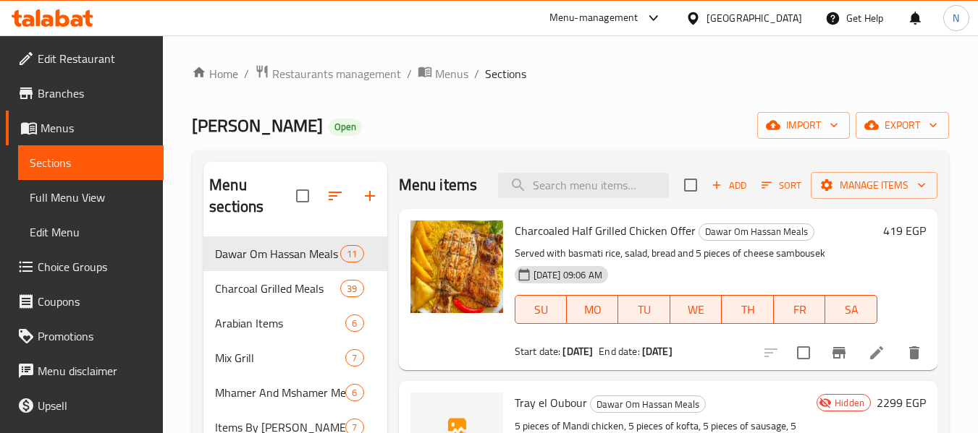
click at [473, 196] on h2 "Menu items" at bounding box center [438, 185] width 79 height 22
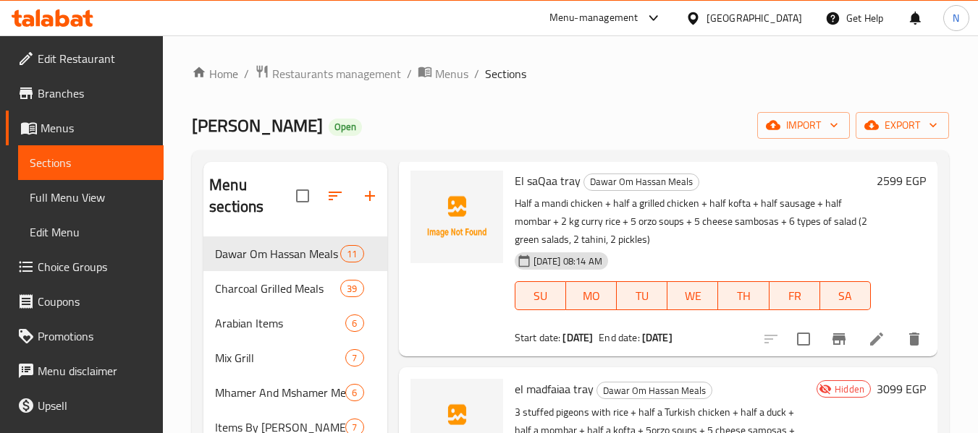
scroll to position [876, 0]
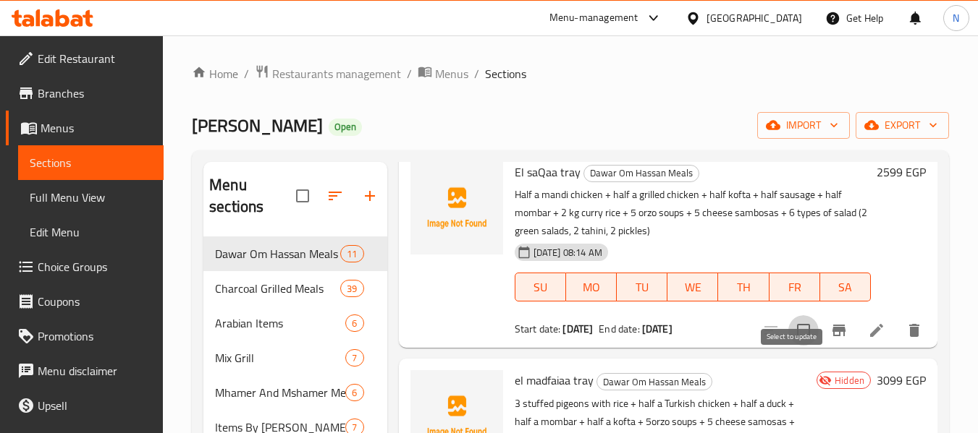
click at [797, 346] on input "checkbox" at bounding box center [803, 330] width 30 height 30
checkbox input "true"
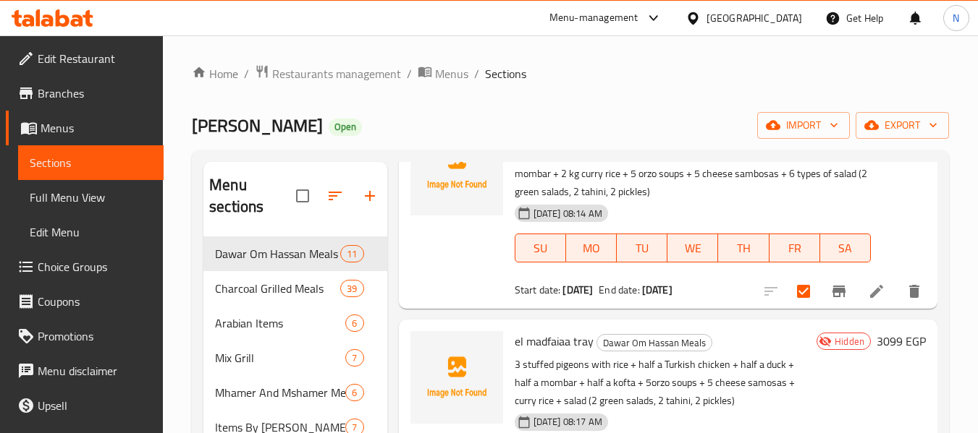
scroll to position [902, 0]
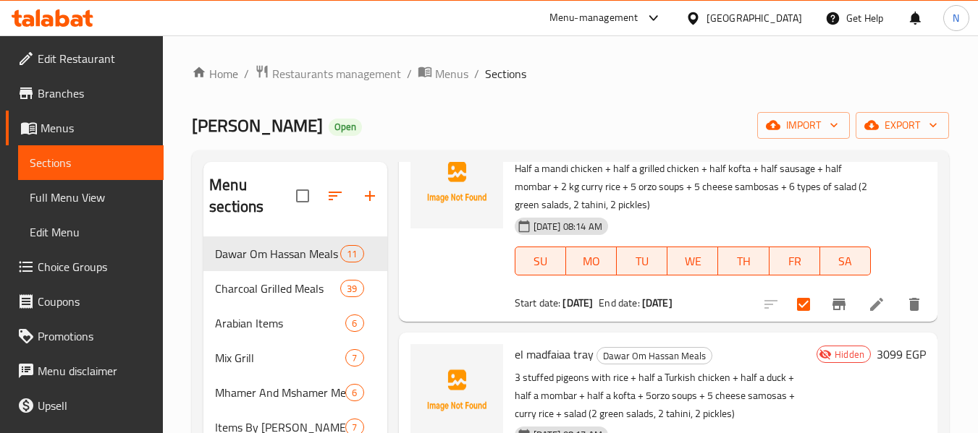
click at [888, 322] on div at bounding box center [842, 304] width 178 height 35
click at [879, 318] on li at bounding box center [876, 305] width 41 height 26
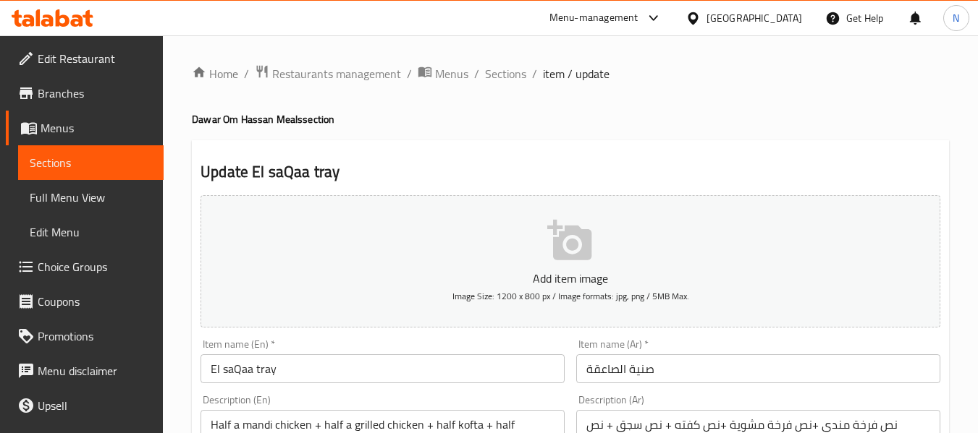
scroll to position [589, 0]
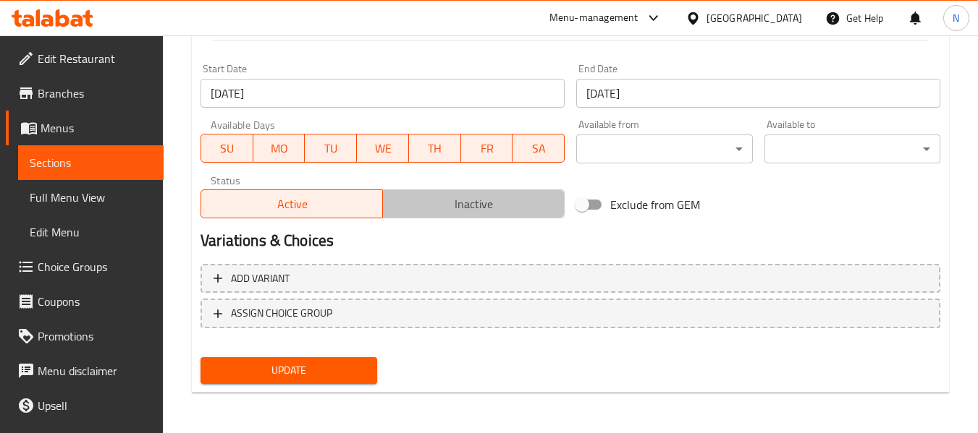
click at [499, 212] on span "Inactive" at bounding box center [474, 204] width 170 height 21
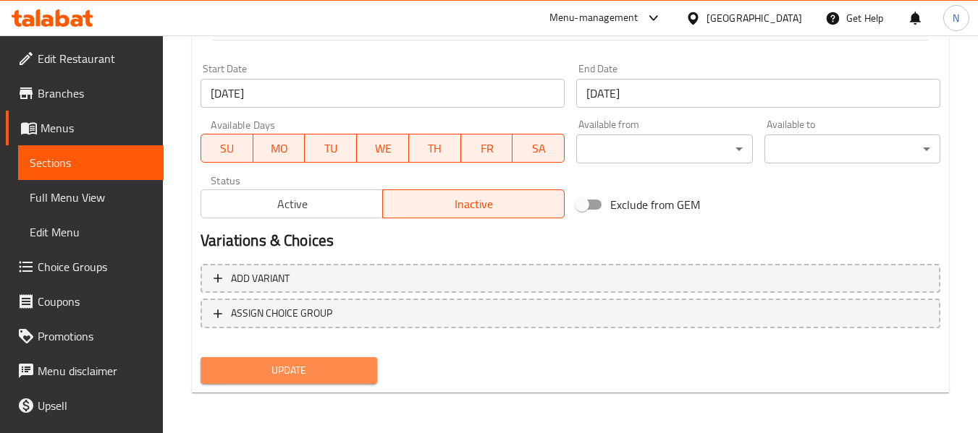
click at [360, 372] on span "Update" at bounding box center [288, 371] width 153 height 18
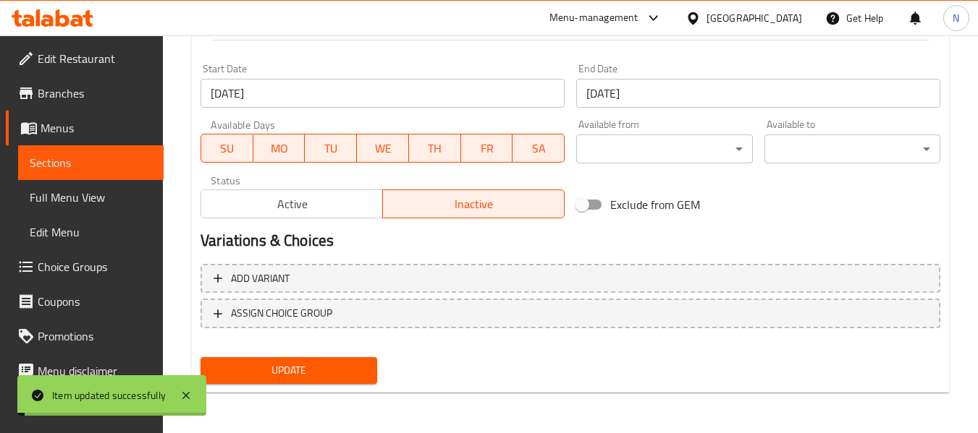
scroll to position [0, 0]
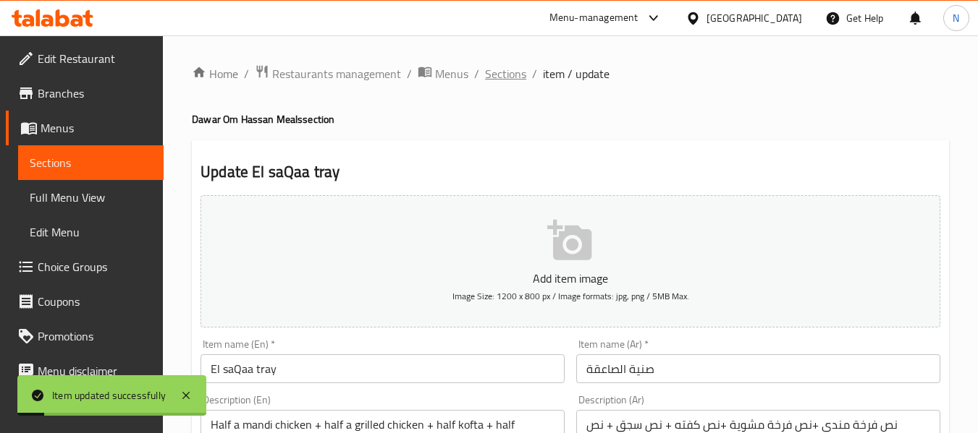
click at [520, 78] on span "Sections" at bounding box center [505, 73] width 41 height 17
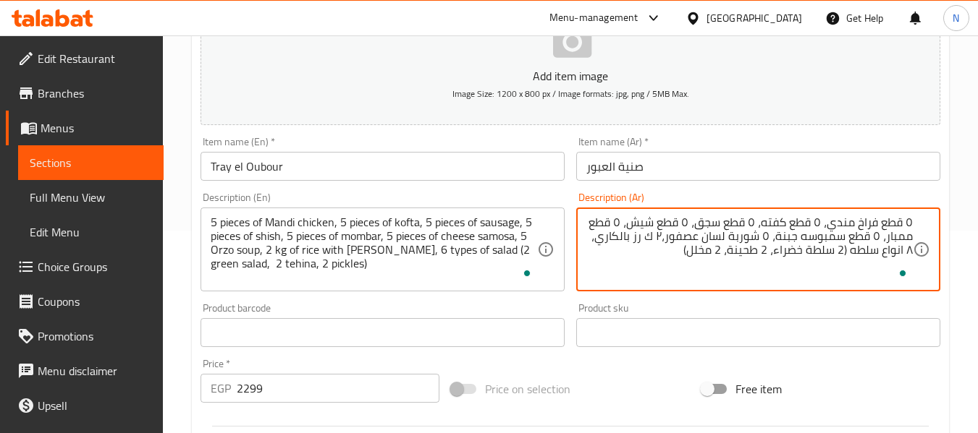
scroll to position [203, 0]
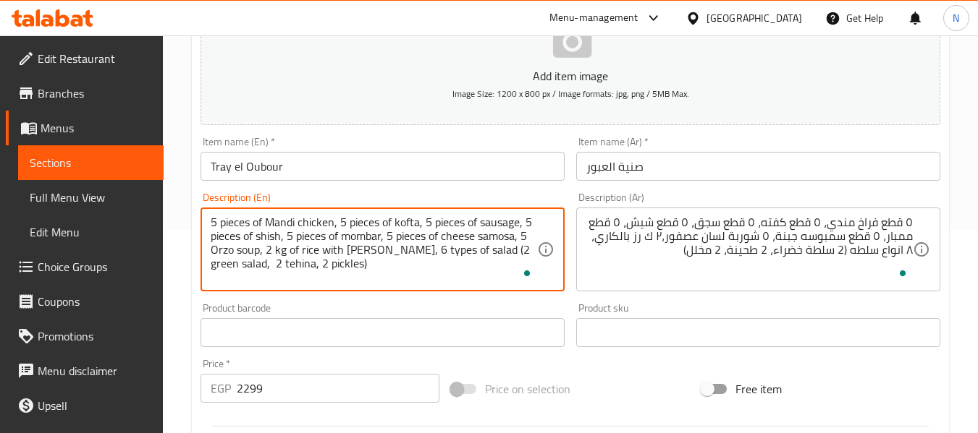
click at [476, 255] on textarea "5 pieces of Mandi chicken, 5 pieces of kofta, 5 pieces of sausage, 5 pieces of …" at bounding box center [374, 250] width 326 height 69
click at [465, 266] on textarea "5 pieces of Mandi chicken, 5 pieces of kofta, 5 pieces of sausage, 5 pieces of …" at bounding box center [374, 250] width 326 height 69
click at [224, 247] on textarea "5 pieces of Mandi chicken, 5 pieces of kofta, 5 pieces of sausage, 5 pieces of …" at bounding box center [374, 250] width 326 height 69
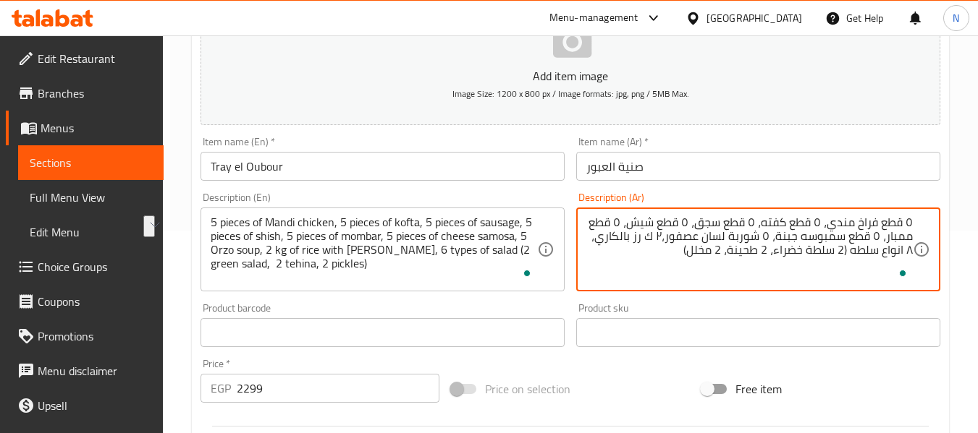
drag, startPoint x: 681, startPoint y: 247, endPoint x: 857, endPoint y: 254, distance: 176.0
drag, startPoint x: 684, startPoint y: 255, endPoint x: 664, endPoint y: 261, distance: 21.1
click at [664, 261] on textarea "٥ قطع فراخ مندي، ٥ قطع كفته، ٥ قطع سجق، ٥ قطع شيش، ٥ قطع ممبار، ٥ قطع سمبوسه جب…" at bounding box center [749, 250] width 326 height 69
drag, startPoint x: 594, startPoint y: 240, endPoint x: 586, endPoint y: 237, distance: 8.3
click at [586, 237] on textarea "٥ قطع فراخ مندي، ٥ قطع كفته، ٥ قطع سجق، ٥ قطع شيش، ٥ قطع ممبار، ٥ قطع سمبوسه جب…" at bounding box center [749, 250] width 326 height 69
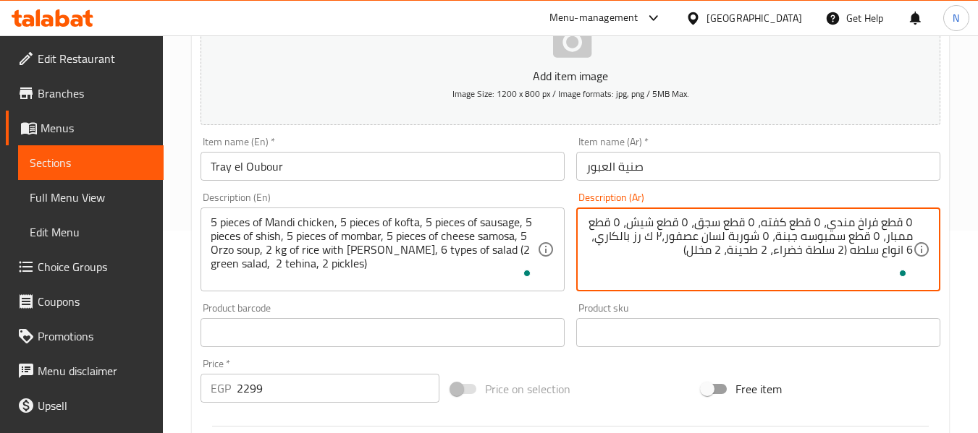
drag, startPoint x: 596, startPoint y: 238, endPoint x: 599, endPoint y: 259, distance: 21.3
click at [599, 259] on textarea "٥ قطع فراخ مندي، ٥ قطع كفته، ٥ قطع سجق، ٥ قطع شيش، ٥ قطع ممبار، ٥ قطع سمبوسه جب…" at bounding box center [749, 250] width 326 height 69
type textarea "٥ قطع فراخ مندي، ٥ قطع كفته، ٥ قطع سجق، ٥ قطع شيش، ٥ قطع ممبار، ٥ قطع سمبوسه جب…"
drag, startPoint x: 593, startPoint y: 240, endPoint x: 593, endPoint y: 252, distance: 12.3
click at [593, 252] on textarea "٥ قطع فراخ مندي، ٥ قطع كفته، ٥ قطع سجق، ٥ قطع شيش، ٥ قطع ممبار، ٥ قطع سمبوسه جب…" at bounding box center [749, 250] width 326 height 69
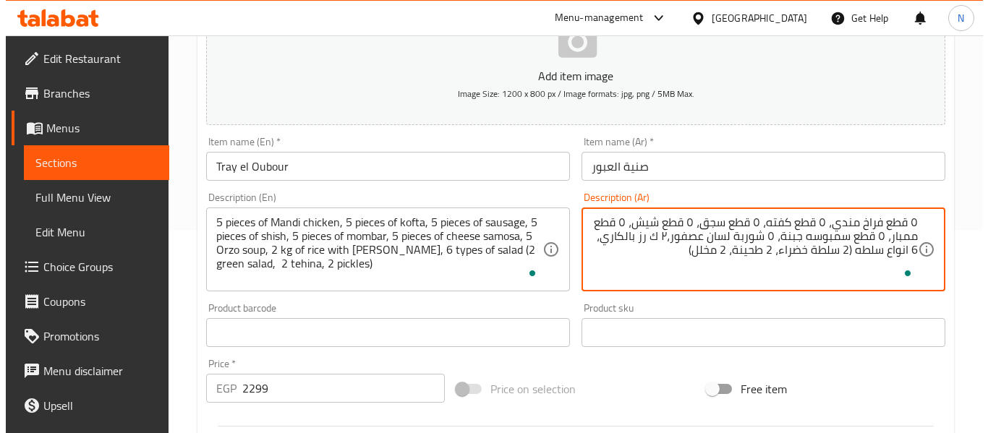
scroll to position [0, 0]
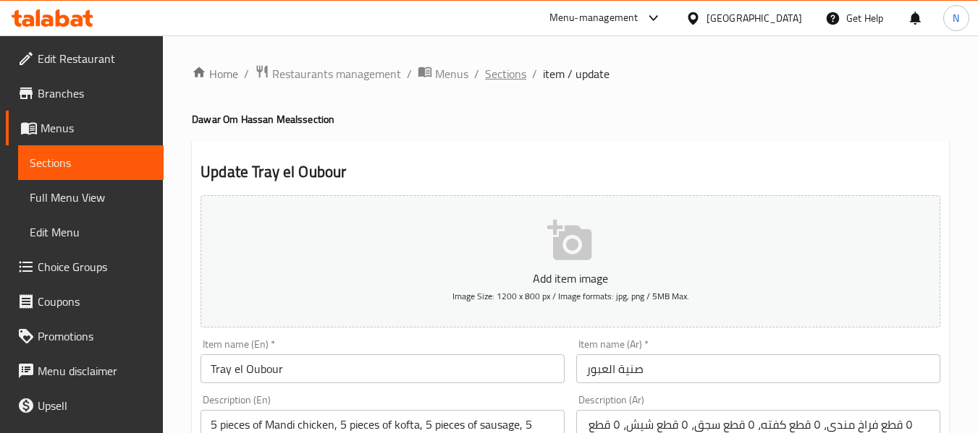
click at [486, 67] on span "Sections" at bounding box center [505, 73] width 41 height 17
